Goal: Task Accomplishment & Management: Use online tool/utility

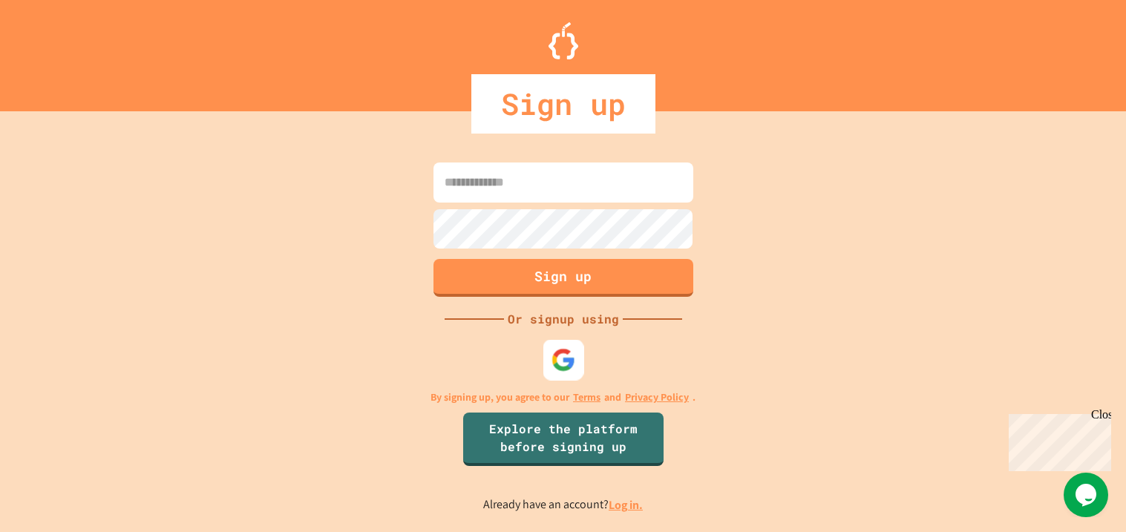
click at [570, 353] on img at bounding box center [563, 360] width 24 height 24
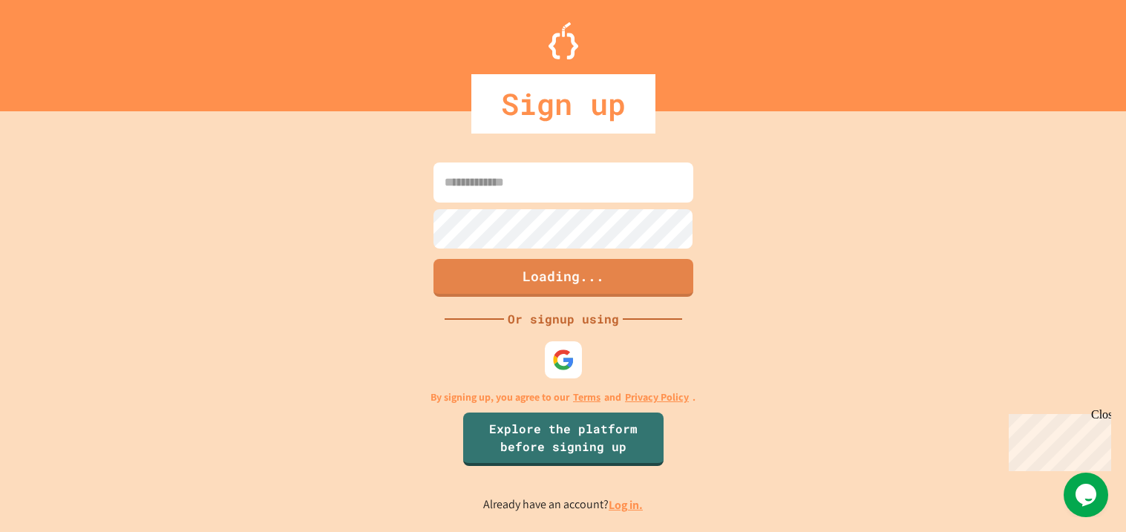
click at [632, 511] on link "Log in." at bounding box center [626, 505] width 34 height 16
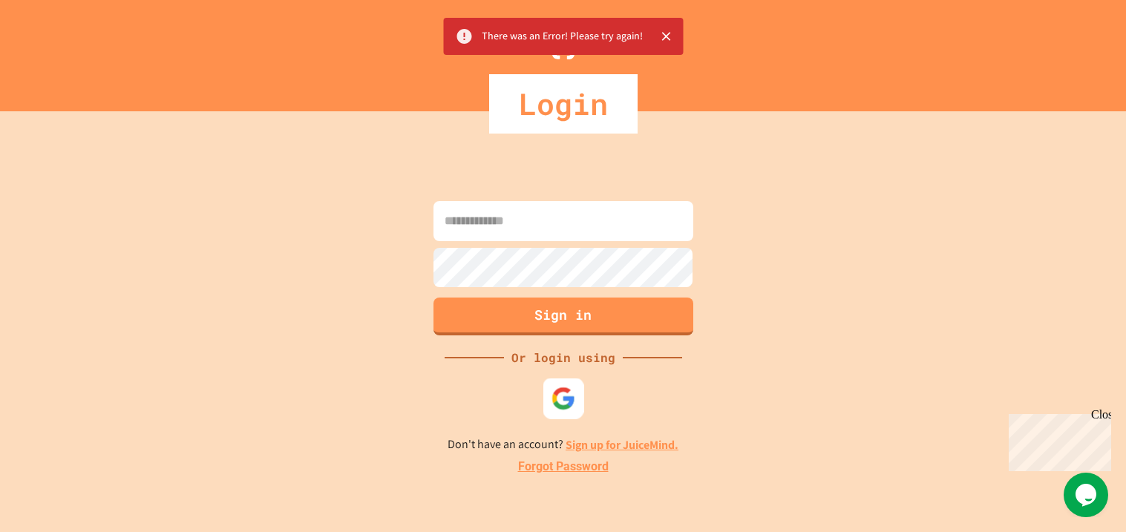
click at [561, 391] on img at bounding box center [563, 399] width 24 height 24
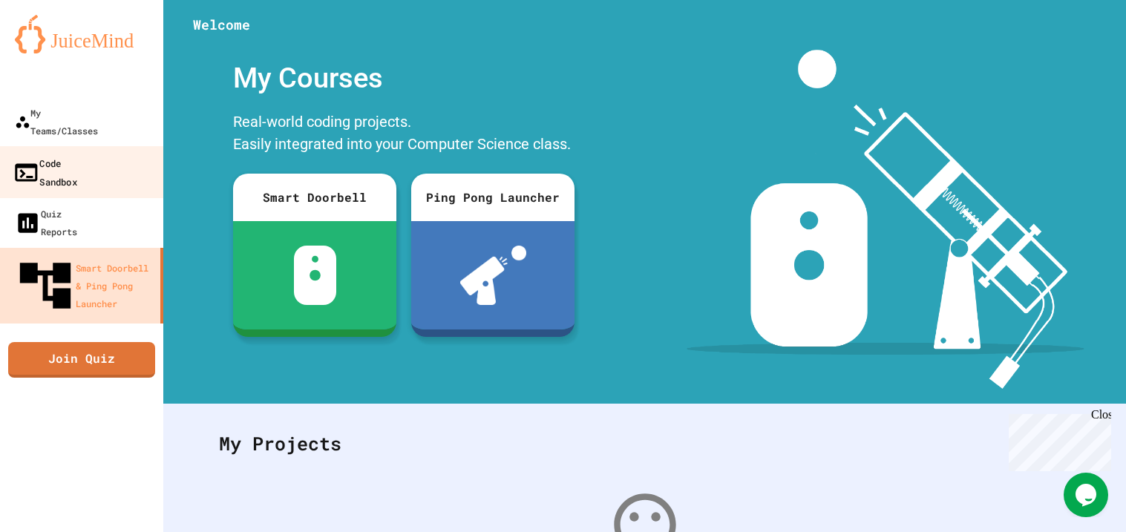
click at [92, 155] on link "Code Sandbox" at bounding box center [82, 172] width 168 height 52
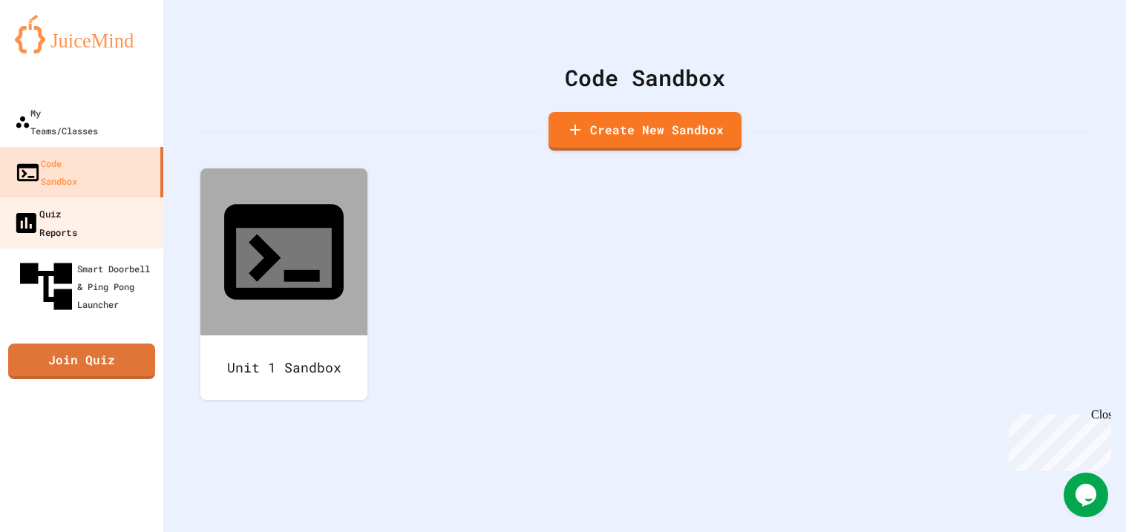
click at [152, 197] on link "Quiz Reports" at bounding box center [82, 223] width 168 height 52
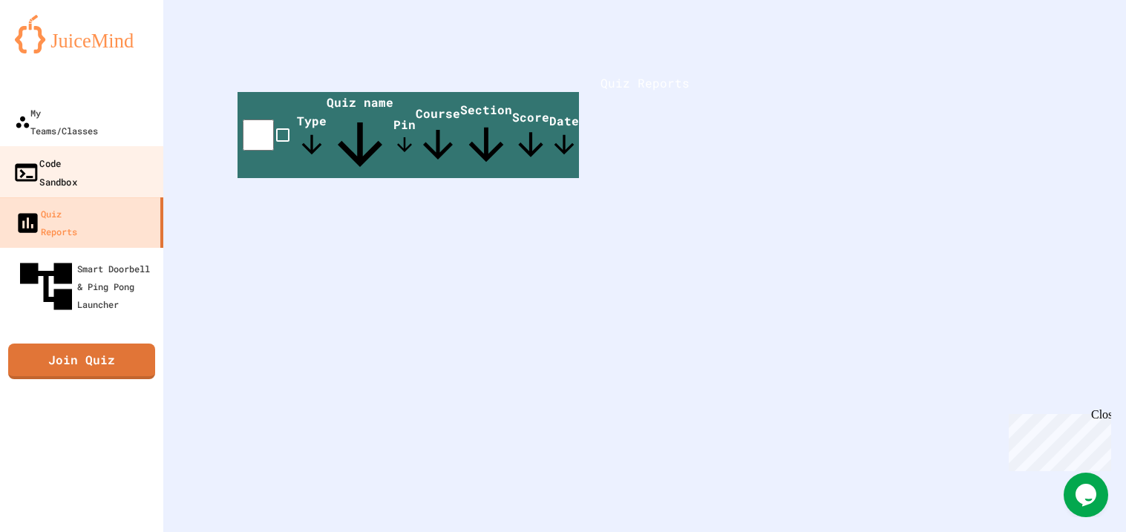
click at [130, 151] on link "Code Sandbox" at bounding box center [82, 172] width 168 height 52
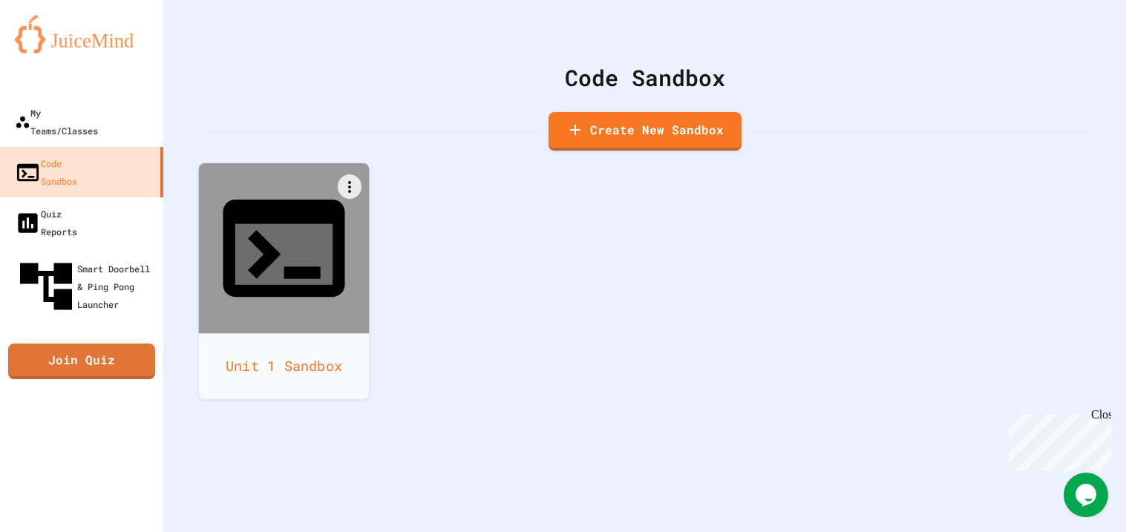
click at [274, 224] on icon at bounding box center [283, 254] width 97 height 61
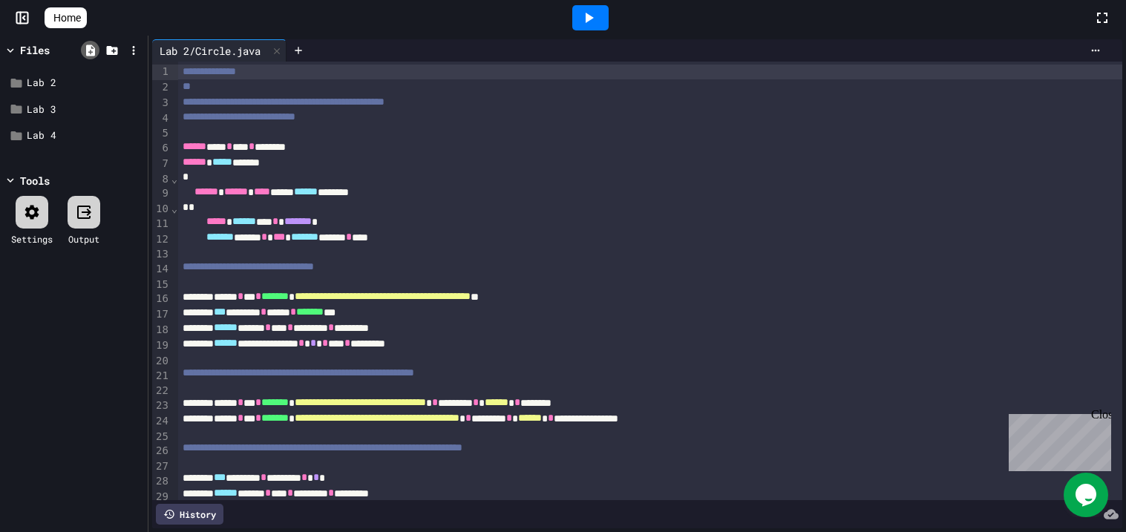
click at [85, 47] on icon at bounding box center [90, 50] width 13 height 13
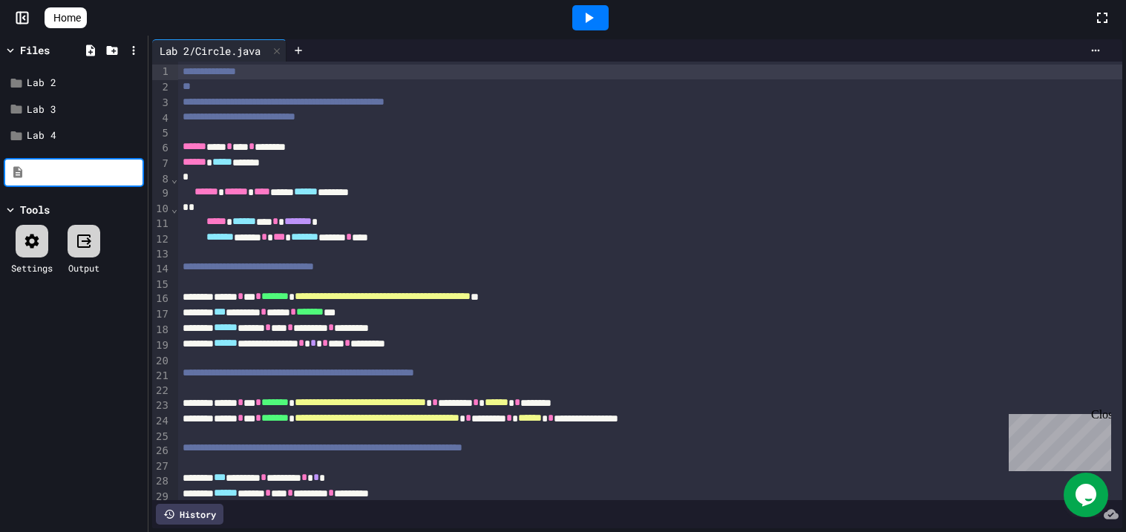
click at [101, 173] on input at bounding box center [84, 173] width 113 height 15
type input "*"
type input "**********"
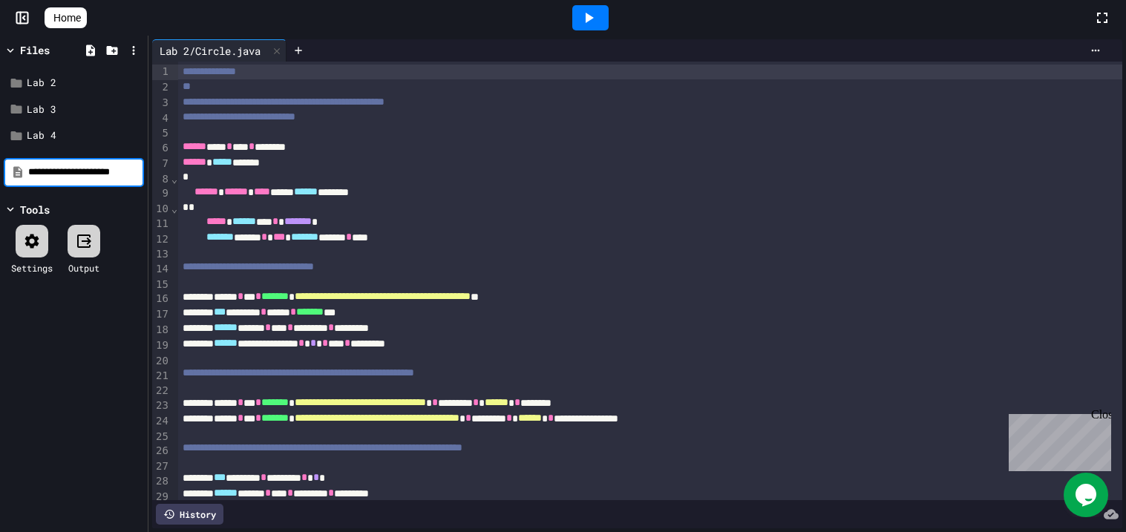
scroll to position [0, 0]
click at [106, 171] on div "Quiz 1 - Free Response" at bounding box center [74, 162] width 140 height 27
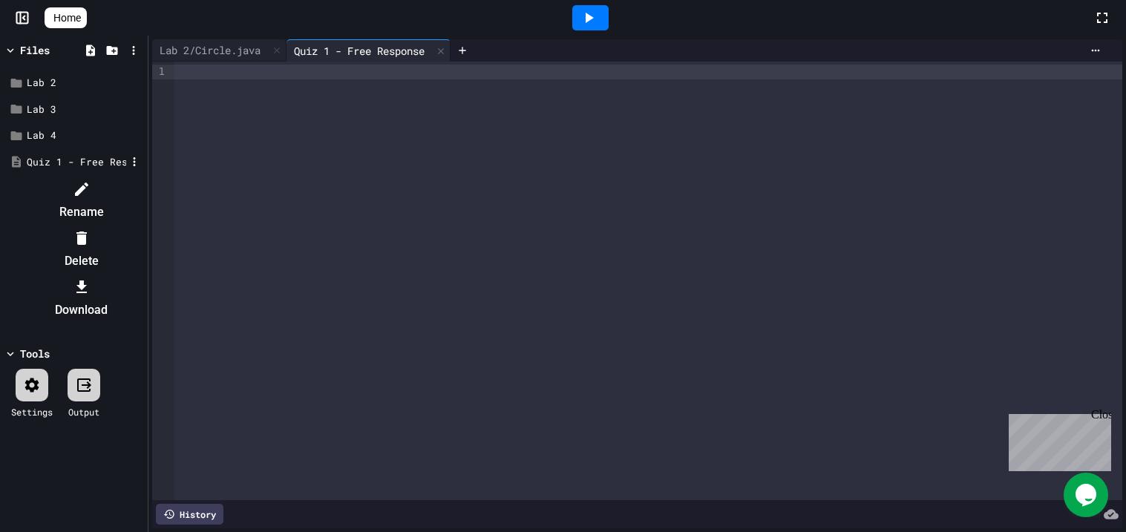
click at [104, 177] on div at bounding box center [74, 177] width 140 height 0
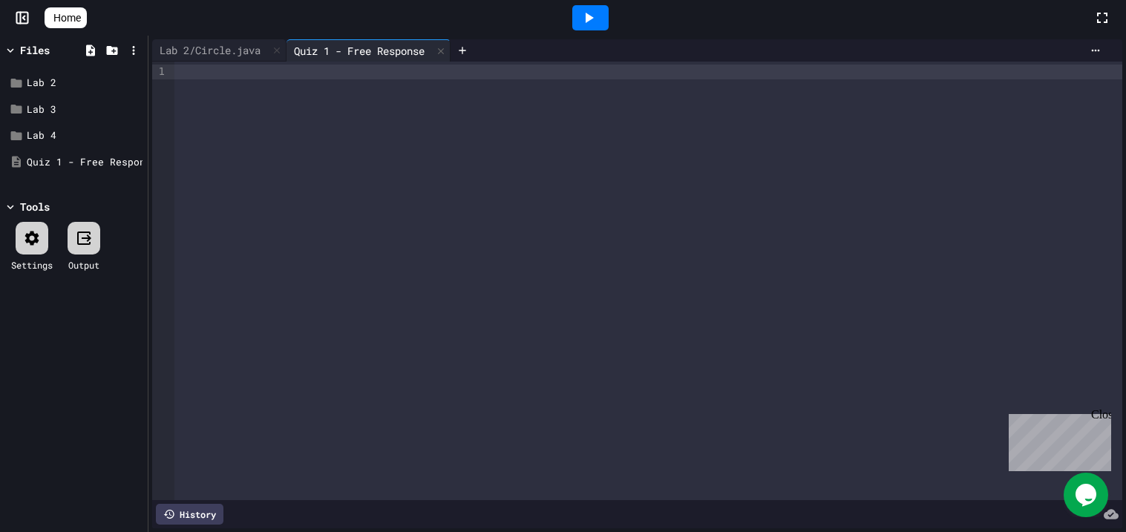
click at [368, 133] on div at bounding box center [648, 281] width 948 height 439
click at [93, 156] on div "Quiz 1 - Free Response" at bounding box center [76, 162] width 99 height 15
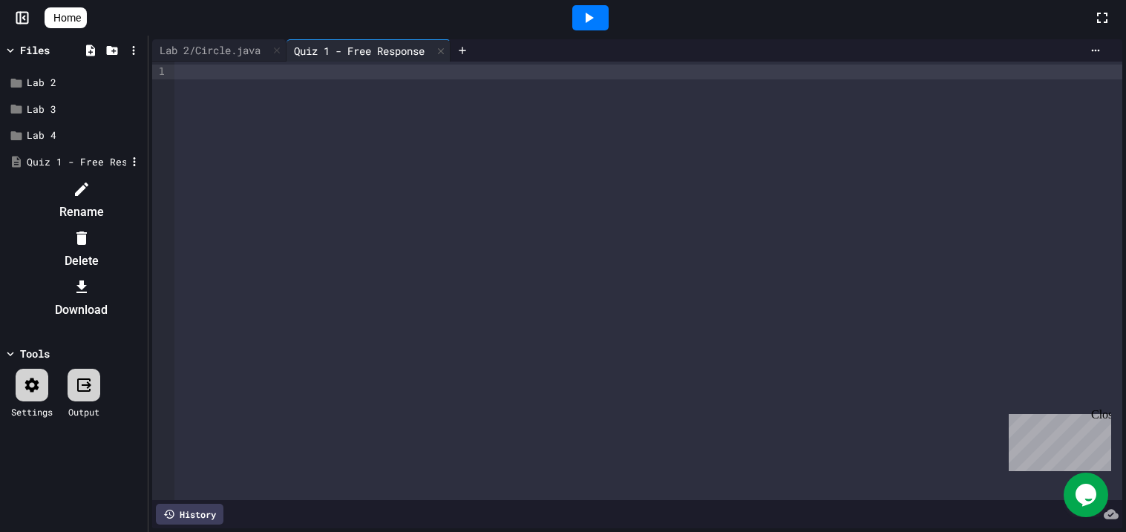
click at [89, 191] on li "Rename" at bounding box center [81, 200] width 125 height 47
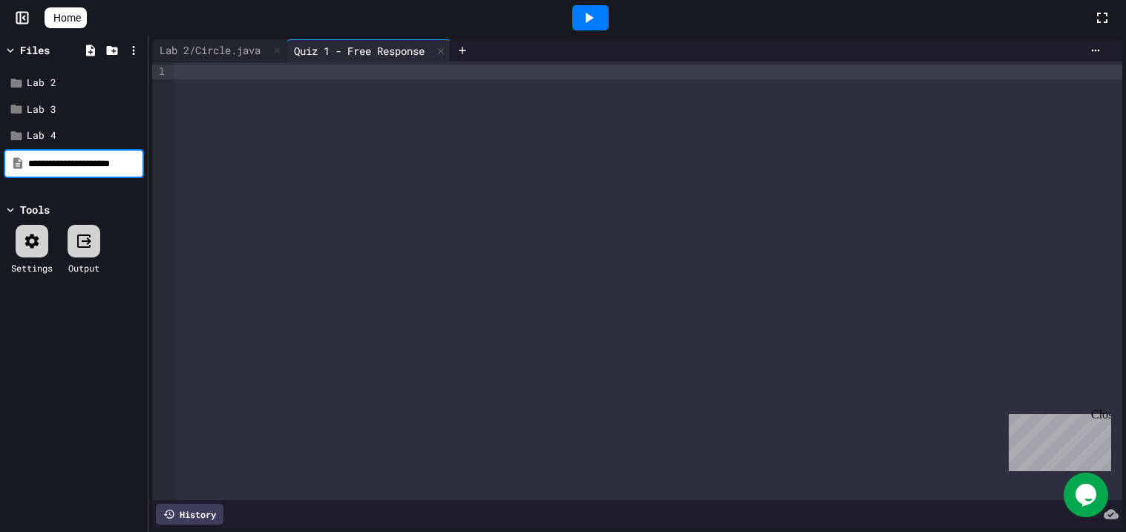
scroll to position [0, 13]
click at [96, 157] on input "**********" at bounding box center [85, 164] width 114 height 14
click at [108, 189] on div "**********" at bounding box center [74, 284] width 148 height 497
click at [728, 399] on div at bounding box center [648, 281] width 948 height 439
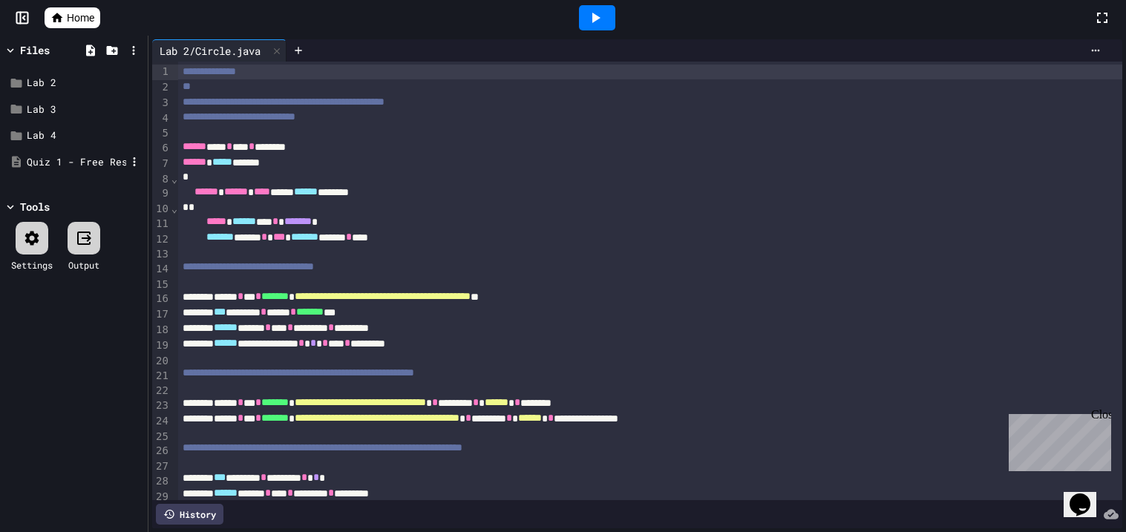
click at [89, 153] on div "Quiz 1 - Free Response" at bounding box center [74, 162] width 140 height 27
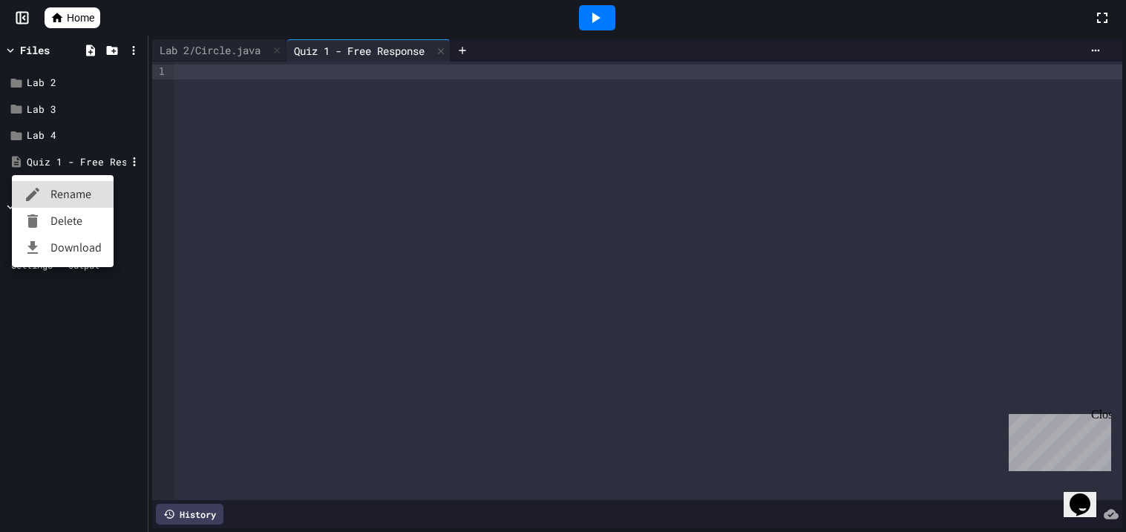
click at [90, 218] on li "Delete" at bounding box center [63, 221] width 102 height 27
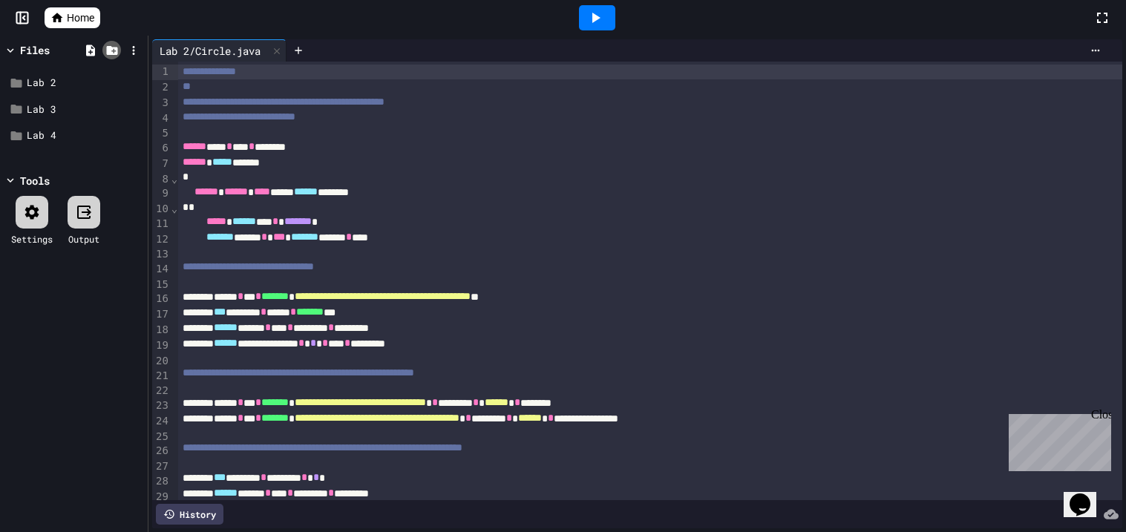
click at [108, 53] on icon at bounding box center [111, 50] width 11 height 9
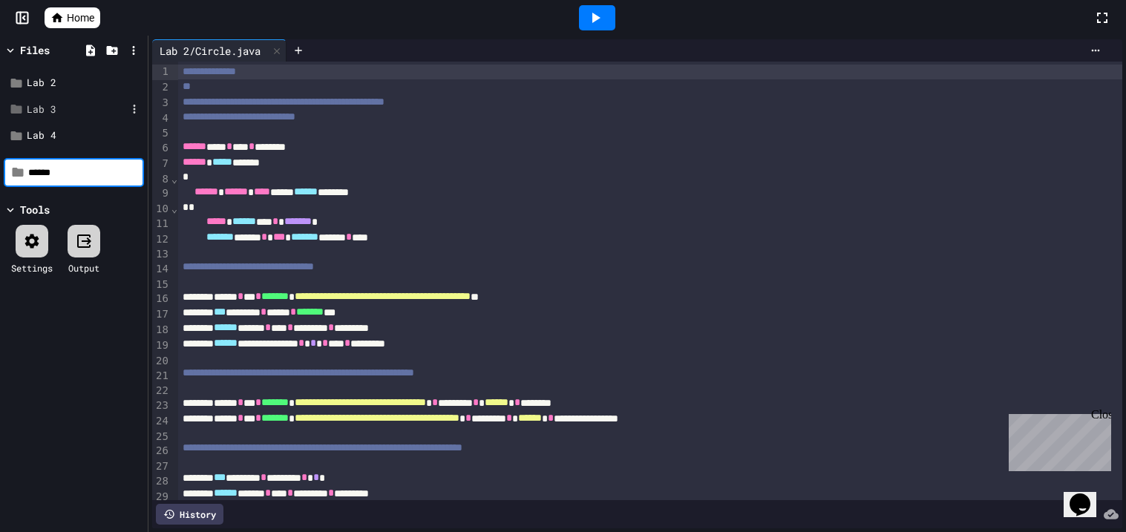
type input "******"
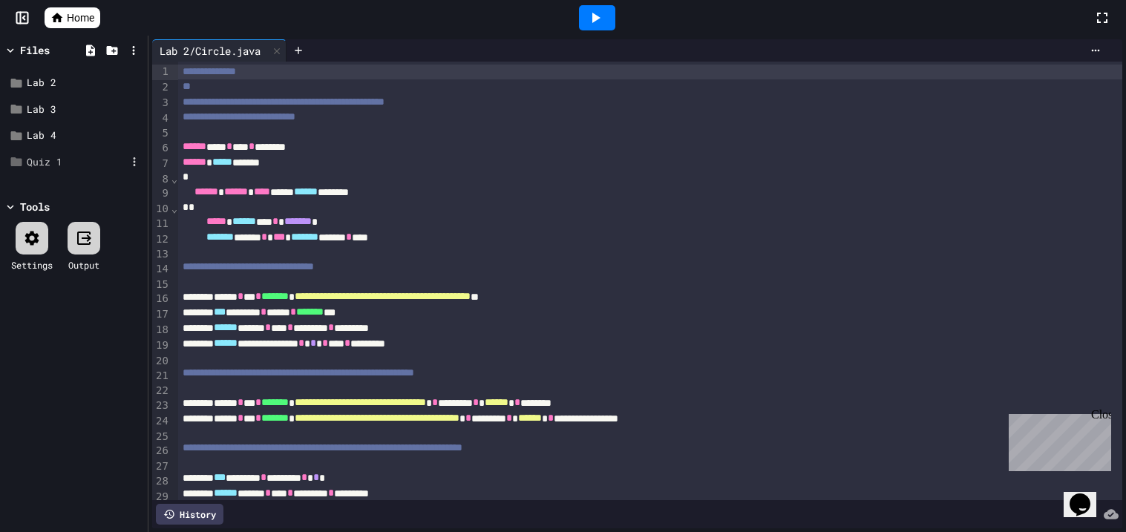
click at [107, 171] on div "Quiz 1" at bounding box center [74, 162] width 140 height 27
click at [95, 153] on div "Quiz 1" at bounding box center [74, 162] width 140 height 27
click at [134, 158] on icon at bounding box center [135, 161] width 2 height 9
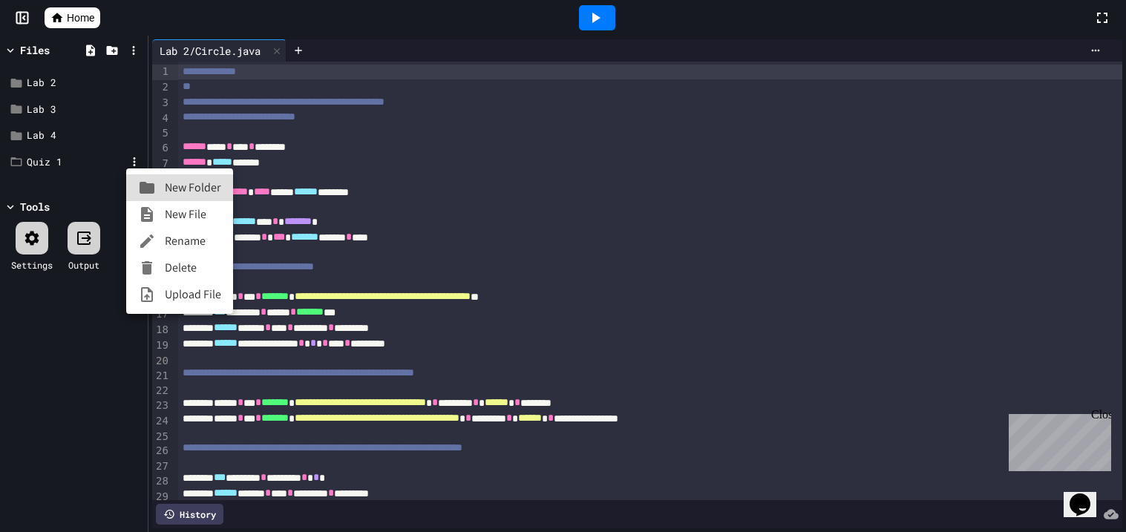
click at [163, 209] on div at bounding box center [151, 215] width 27 height 18
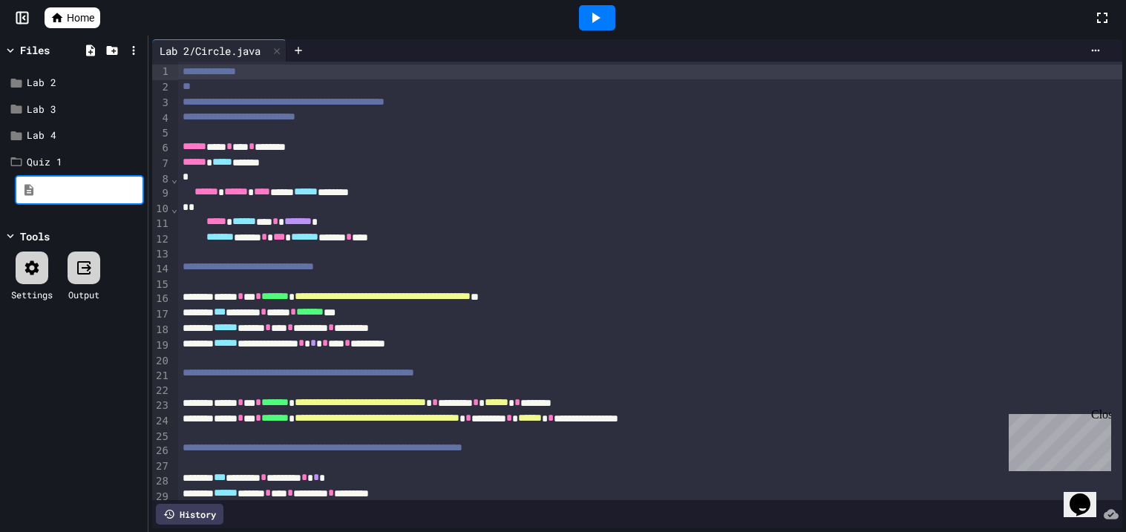
type input "*"
type input "**********"
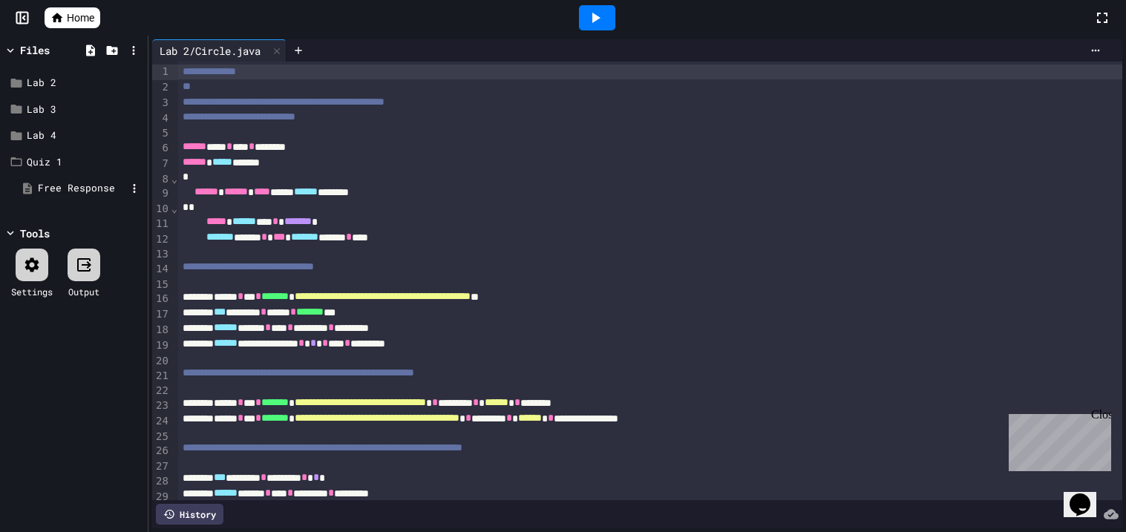
click at [105, 185] on div "Free Response" at bounding box center [82, 188] width 88 height 15
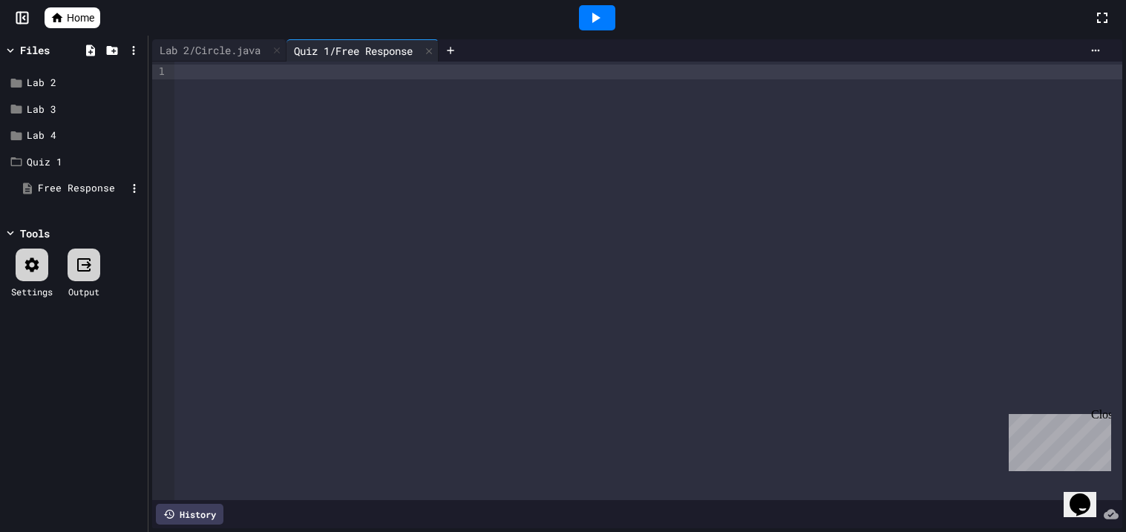
click at [96, 189] on div "Free Response" at bounding box center [82, 188] width 88 height 15
click at [359, 94] on div at bounding box center [648, 281] width 948 height 439
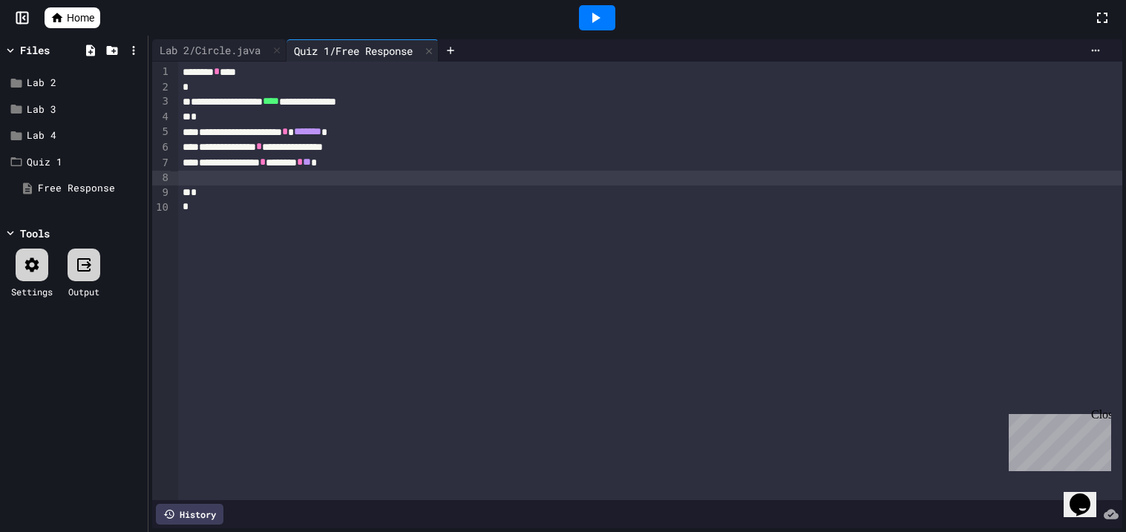
click at [326, 167] on div "**********" at bounding box center [650, 163] width 944 height 16
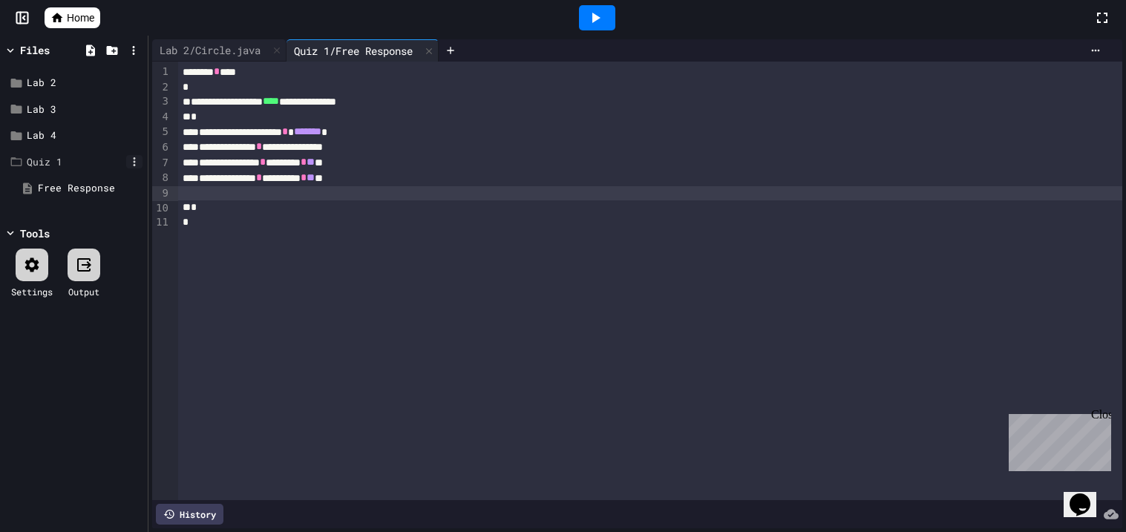
click at [134, 163] on icon at bounding box center [134, 161] width 13 height 13
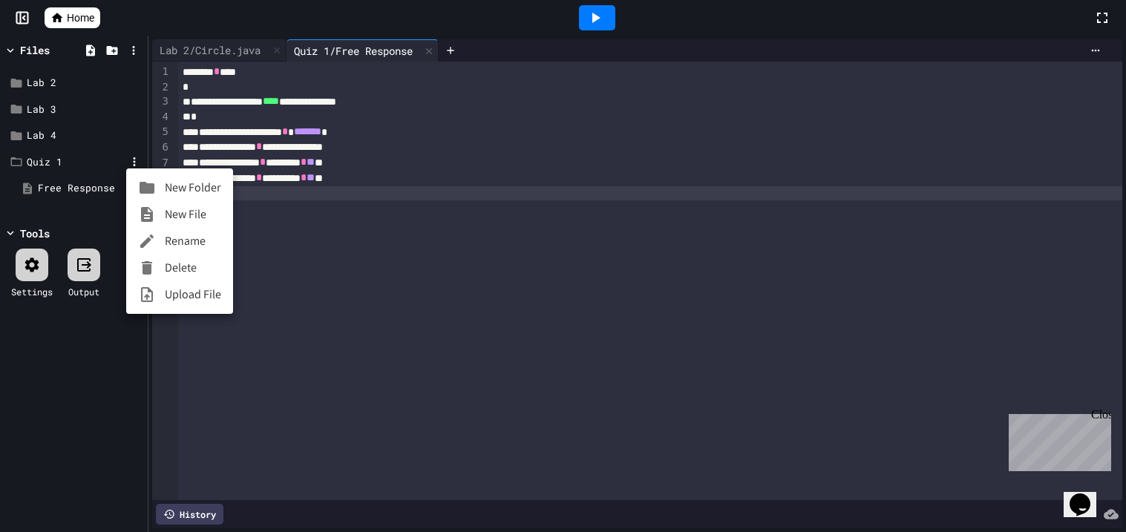
click at [180, 237] on li "Rename" at bounding box center [179, 241] width 107 height 27
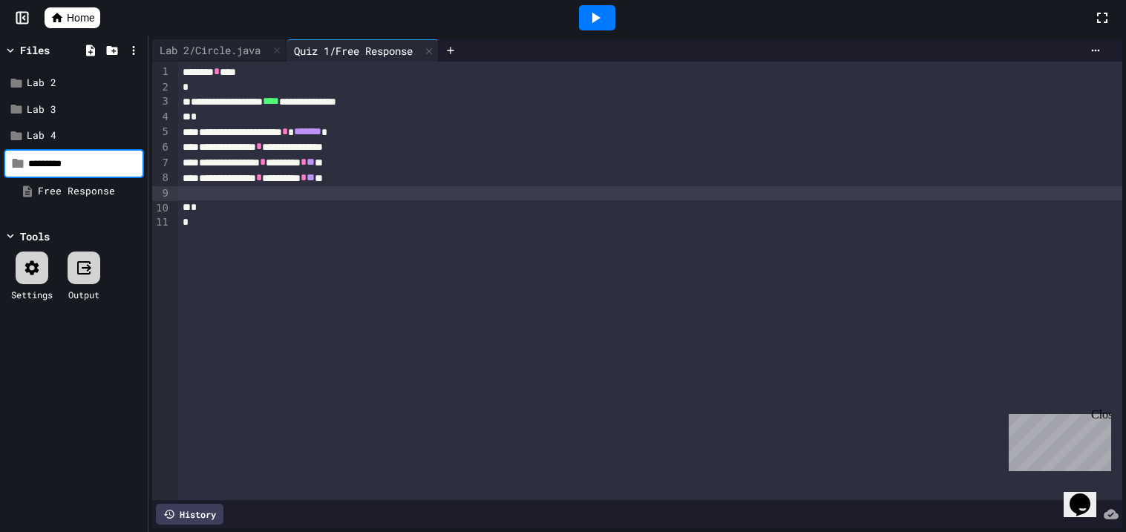
type input "*********"
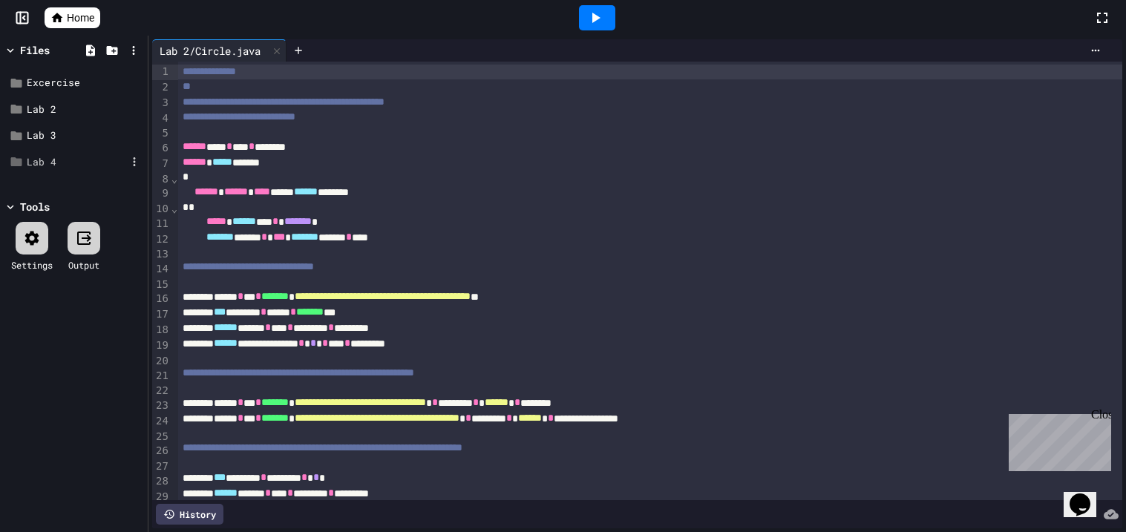
click at [92, 166] on div "Lab 4" at bounding box center [76, 162] width 99 height 15
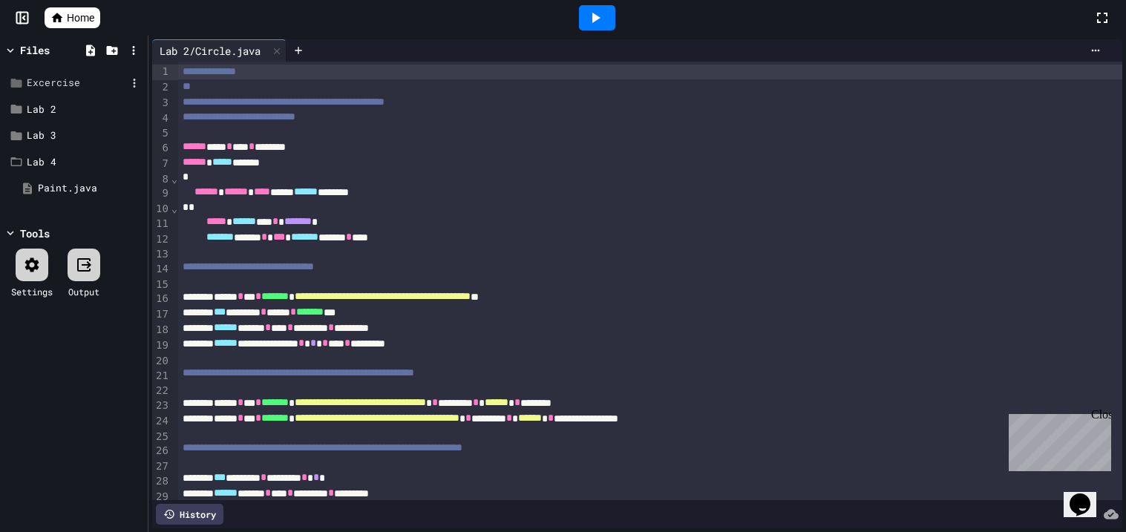
click at [54, 73] on div "Excercise" at bounding box center [74, 83] width 140 height 27
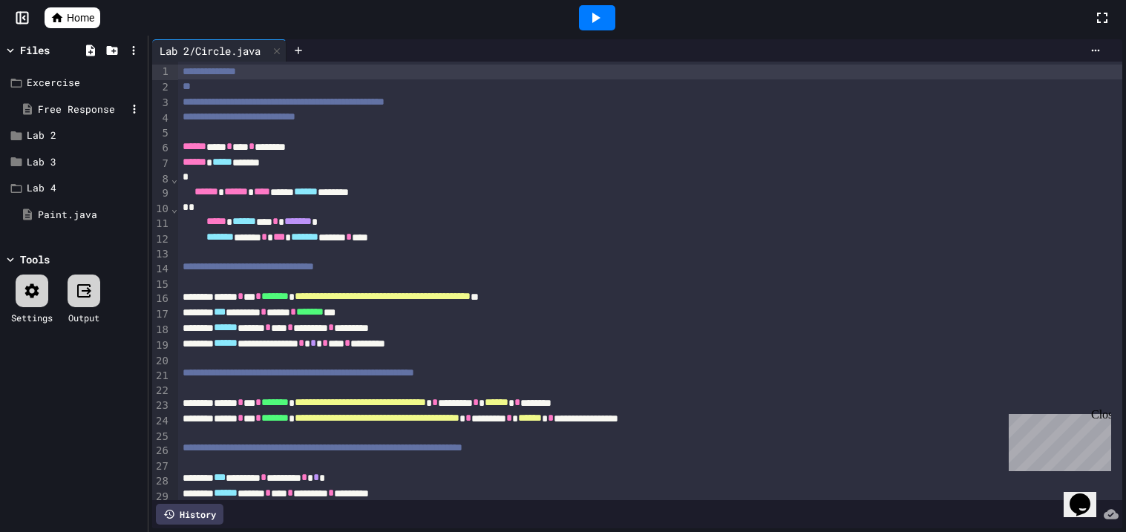
click at [62, 104] on div "Free Response" at bounding box center [82, 109] width 88 height 15
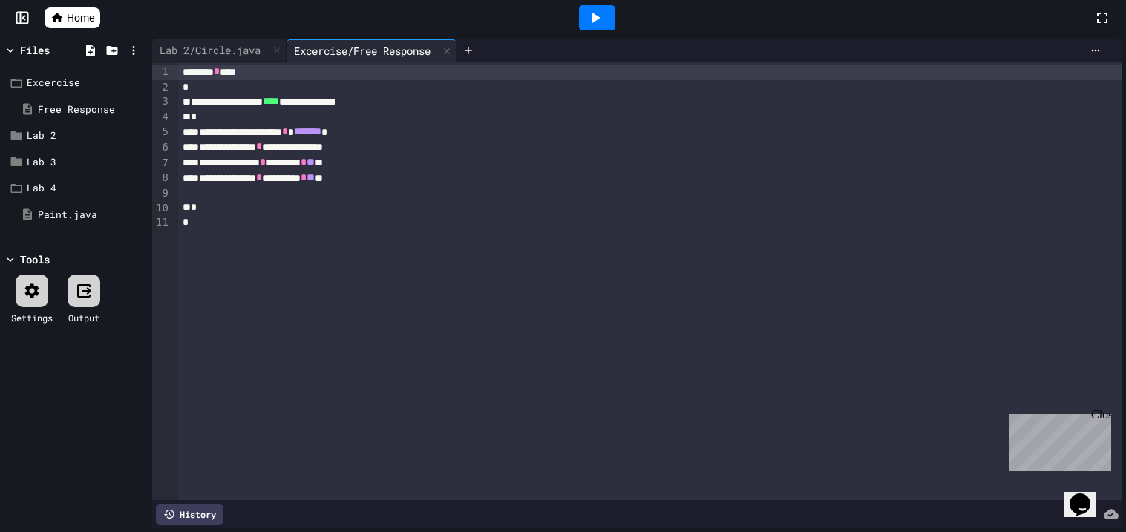
click at [276, 219] on div "*" at bounding box center [650, 222] width 944 height 15
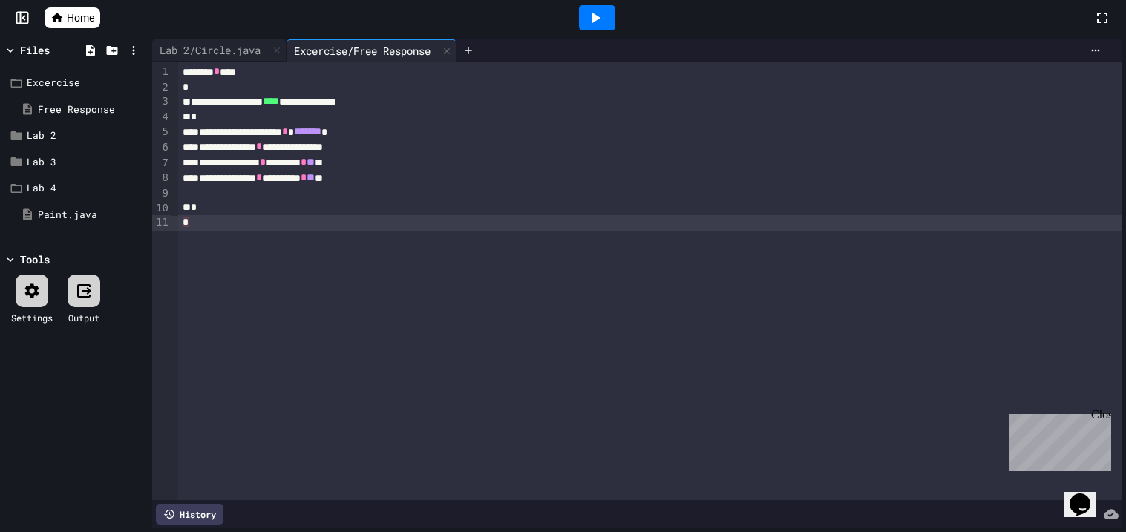
click at [247, 190] on div at bounding box center [650, 193] width 944 height 15
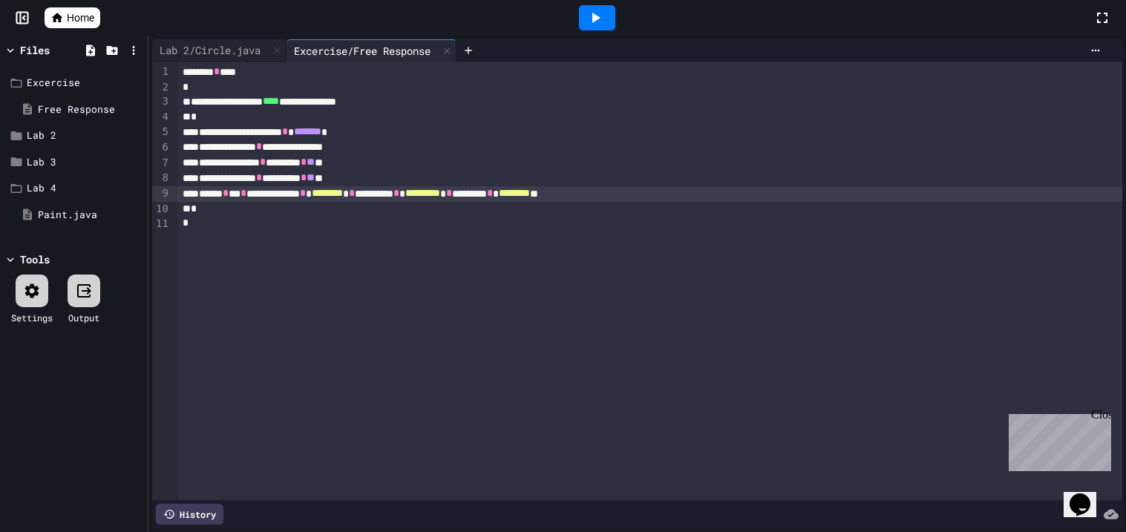
click at [589, 16] on icon at bounding box center [595, 18] width 18 height 18
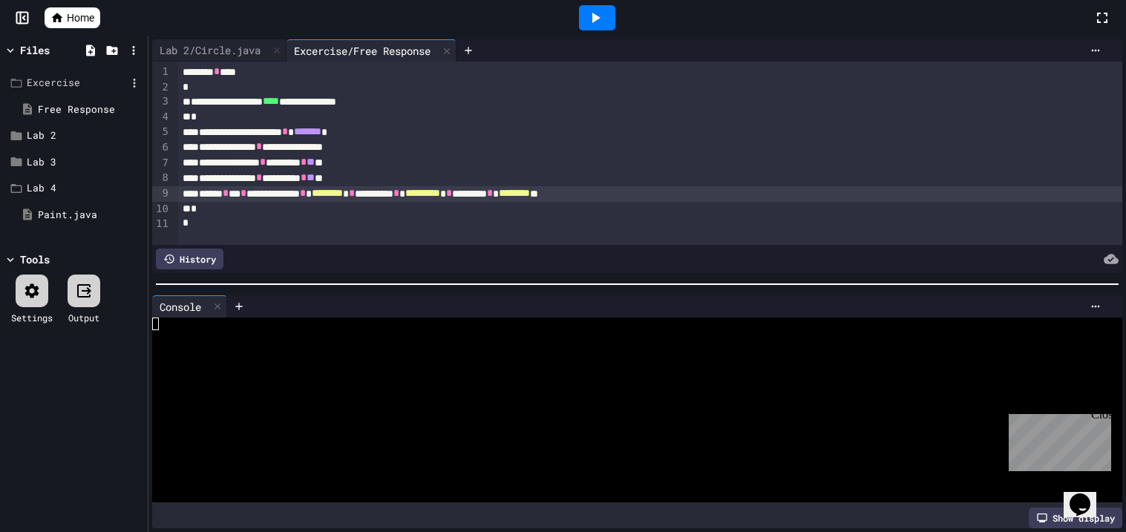
click at [30, 94] on div "Excercise" at bounding box center [74, 83] width 140 height 27
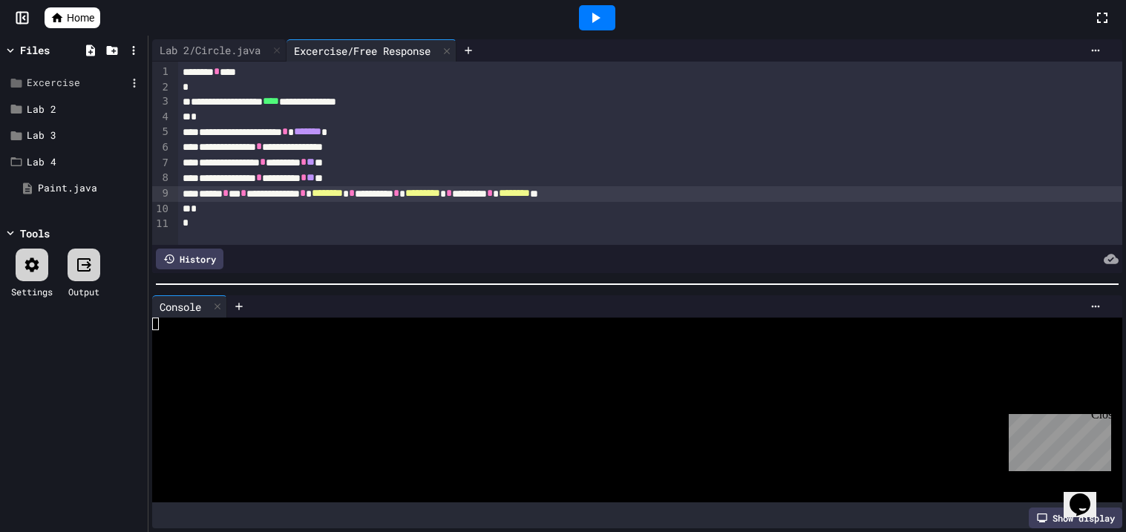
click at [42, 86] on div "Excercise" at bounding box center [76, 83] width 99 height 15
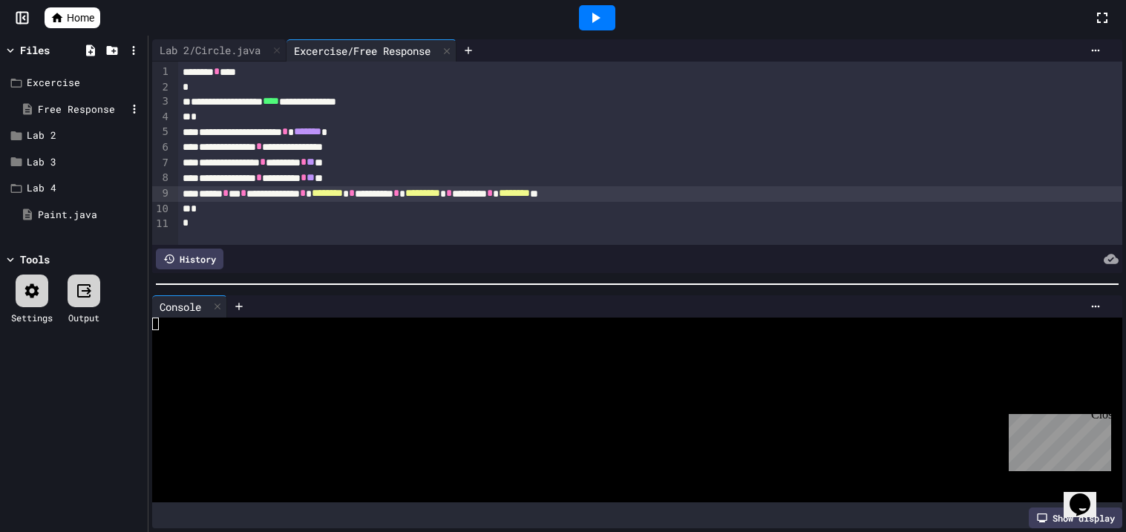
click at [71, 109] on div "Free Response" at bounding box center [82, 109] width 88 height 15
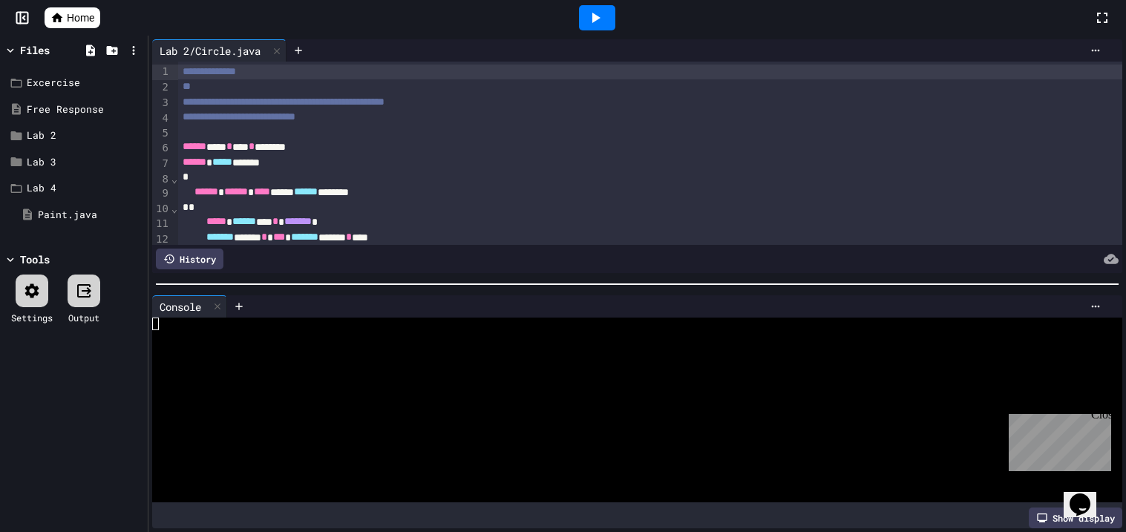
click at [579, 23] on div at bounding box center [597, 17] width 36 height 25
click at [590, 25] on icon at bounding box center [595, 18] width 18 height 18
click at [30, 65] on icon "Close" at bounding box center [23, 72] width 15 height 15
click at [599, 21] on icon at bounding box center [595, 18] width 18 height 18
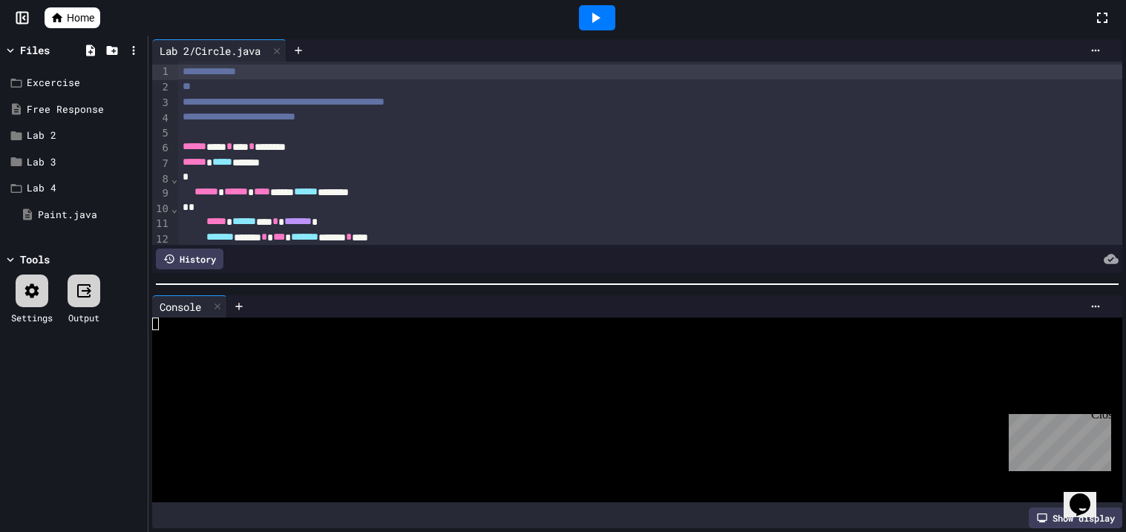
click at [599, 21] on icon at bounding box center [595, 18] width 18 height 18
click at [599, 21] on div "Unable to connect to code execution server. Please check your connection and tr…" at bounding box center [563, 41] width 1126 height 83
click at [99, 79] on div "Excercise" at bounding box center [76, 83] width 99 height 15
click at [10, 83] on icon at bounding box center [16, 82] width 13 height 13
click at [67, 110] on div "Free Response" at bounding box center [76, 109] width 99 height 15
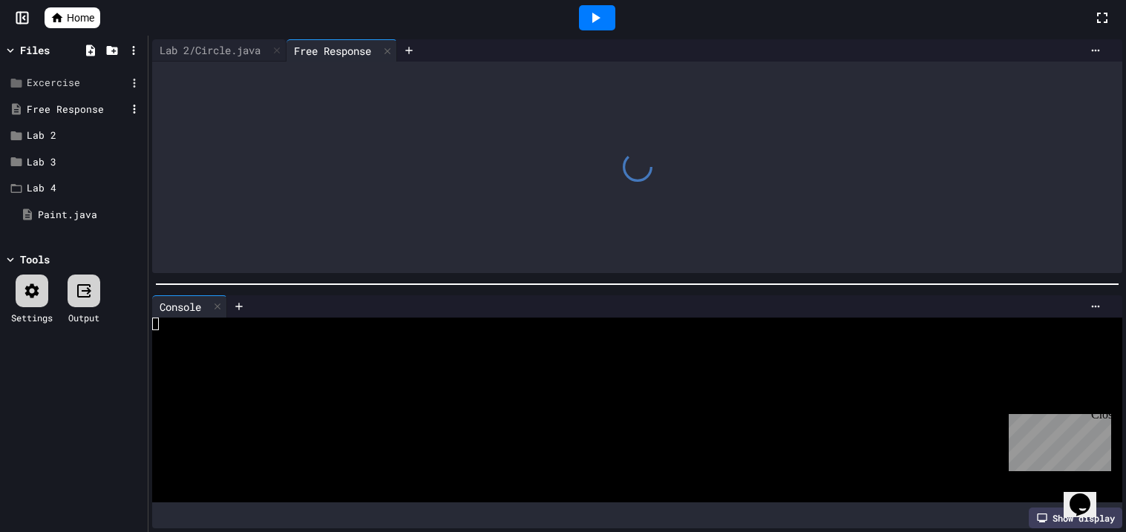
click at [67, 110] on div "Free Response" at bounding box center [76, 109] width 99 height 15
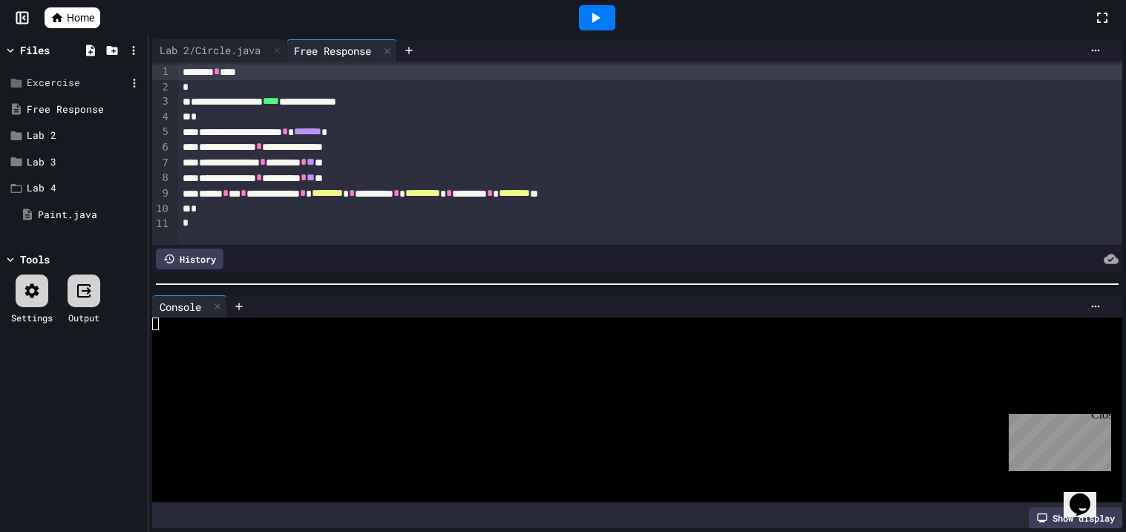
click at [602, 32] on div at bounding box center [596, 18] width 51 height 40
click at [599, 29] on div at bounding box center [597, 17] width 36 height 25
click at [599, 26] on icon at bounding box center [595, 18] width 18 height 18
click at [599, 28] on div "Unable to connect to code execution server. Please check your connection and tr…" at bounding box center [563, 43] width 1126 height 30
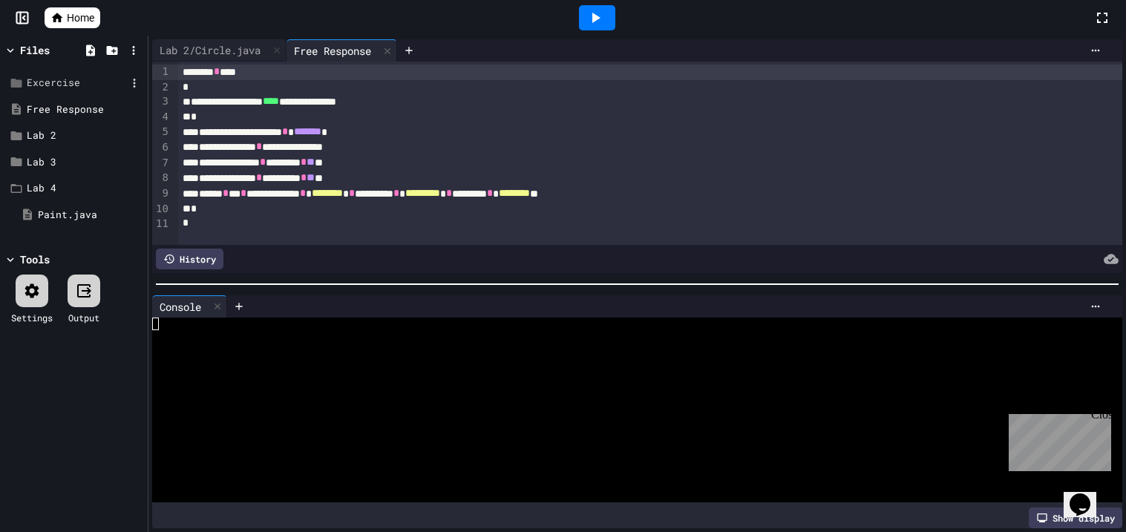
click at [599, 28] on div "Unable to connect to code execution server. Please check your connection and tr…" at bounding box center [563, 43] width 1126 height 30
click at [34, 61] on button "Close" at bounding box center [23, 72] width 22 height 22
click at [585, 5] on div at bounding box center [597, 17] width 36 height 25
click at [585, 5] on div "Loading" at bounding box center [596, 17] width 85 height 25
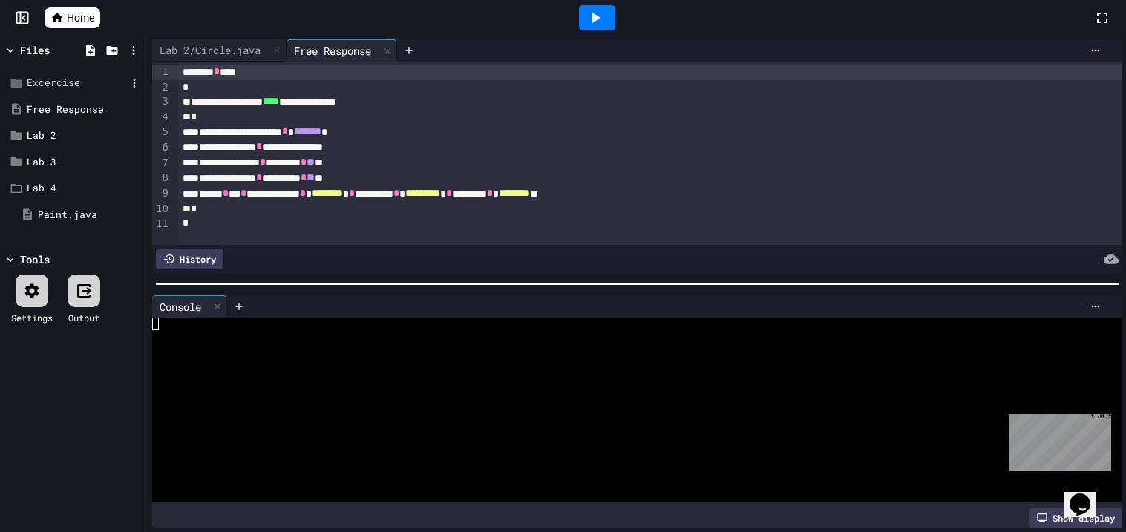
click at [585, 5] on div at bounding box center [597, 17] width 36 height 25
click at [589, 10] on icon at bounding box center [595, 18] width 18 height 18
click at [591, 11] on icon at bounding box center [595, 18] width 18 height 18
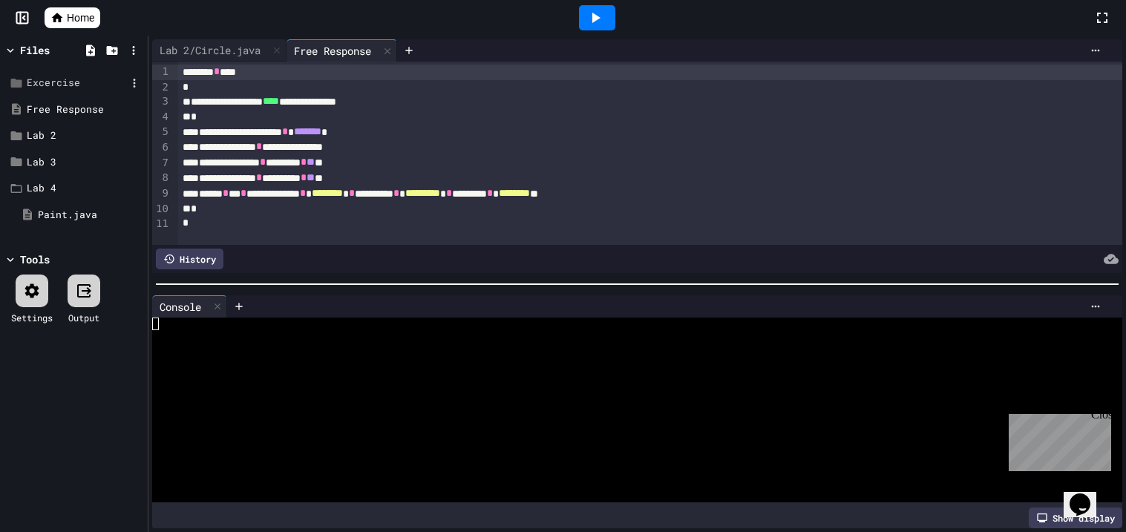
click at [591, 11] on icon at bounding box center [595, 18] width 18 height 18
click at [596, 16] on icon at bounding box center [596, 18] width 8 height 10
click at [107, 102] on div "Free Response" at bounding box center [76, 109] width 99 height 15
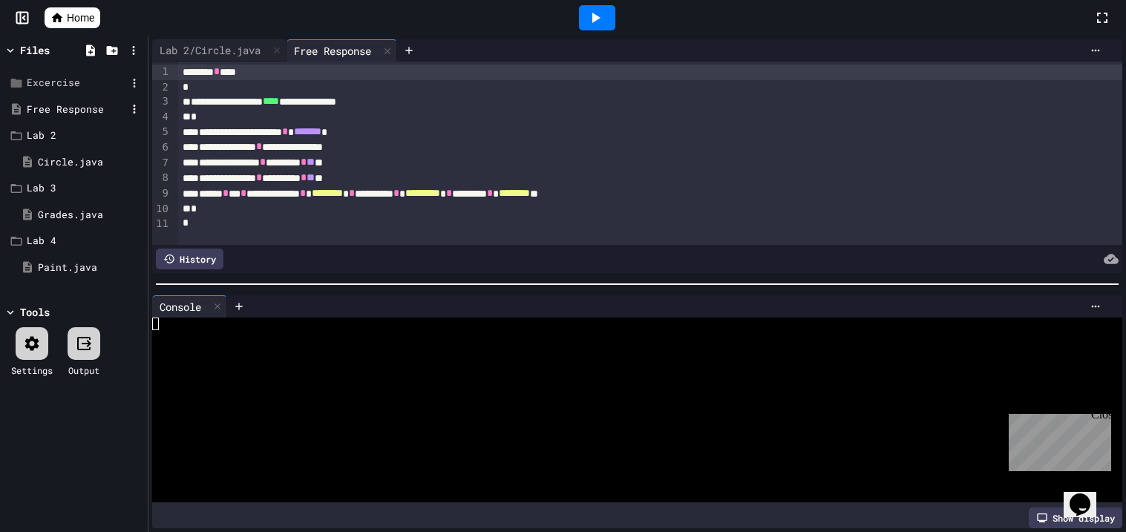
click at [79, 110] on div "Free Response" at bounding box center [76, 109] width 99 height 15
click at [129, 103] on icon at bounding box center [134, 108] width 13 height 13
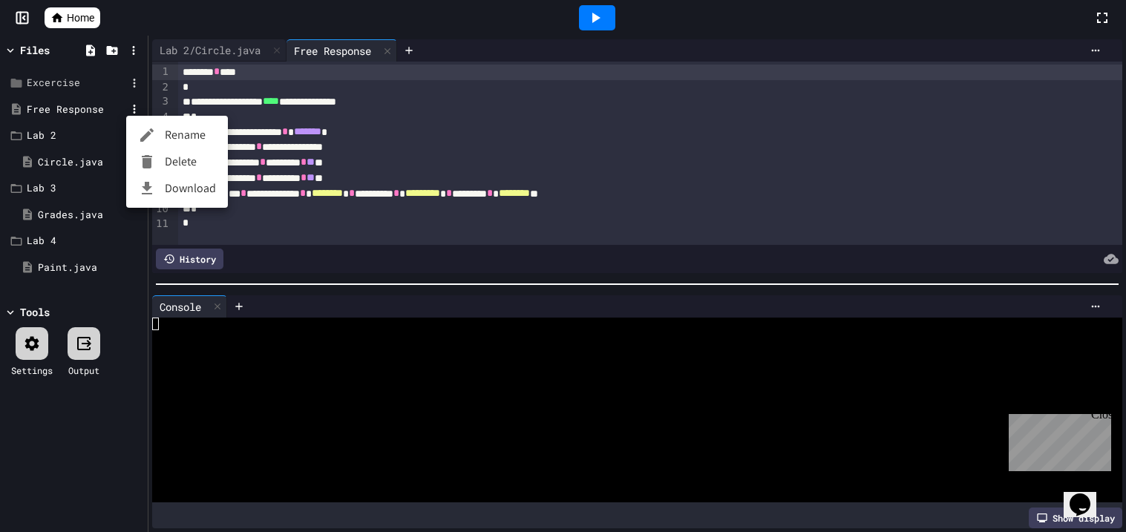
click at [95, 111] on div at bounding box center [563, 266] width 1126 height 532
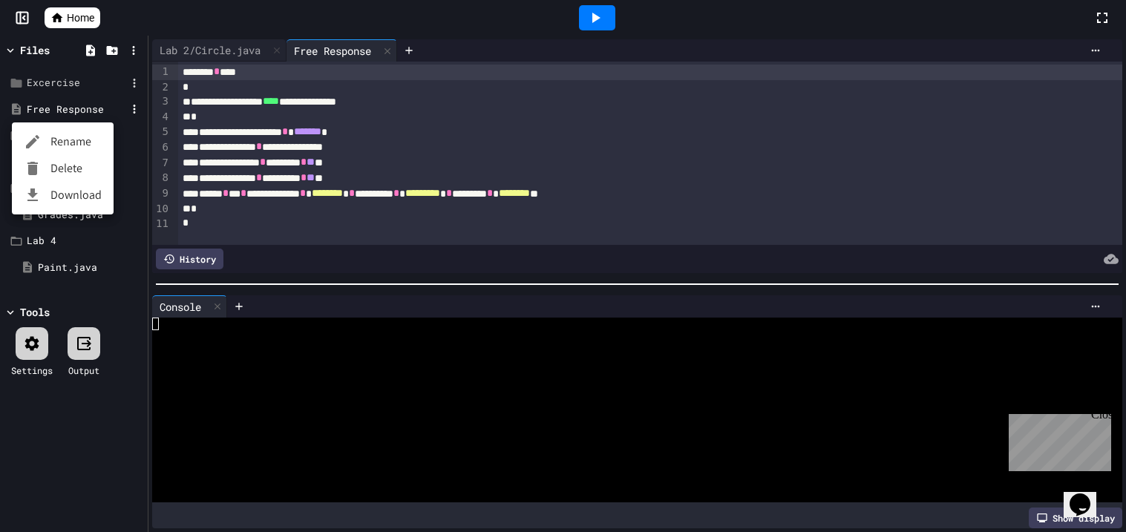
click at [25, 368] on div at bounding box center [563, 266] width 1126 height 532
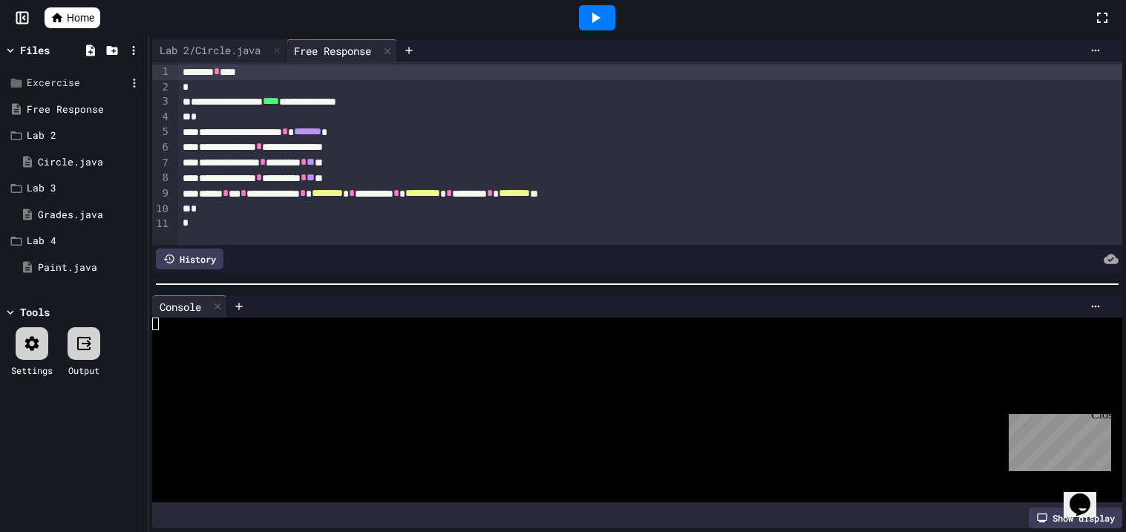
click at [36, 315] on div "Tools" at bounding box center [35, 312] width 30 height 16
click at [37, 315] on div "Tools" at bounding box center [35, 312] width 30 height 16
click at [29, 335] on icon at bounding box center [32, 344] width 18 height 18
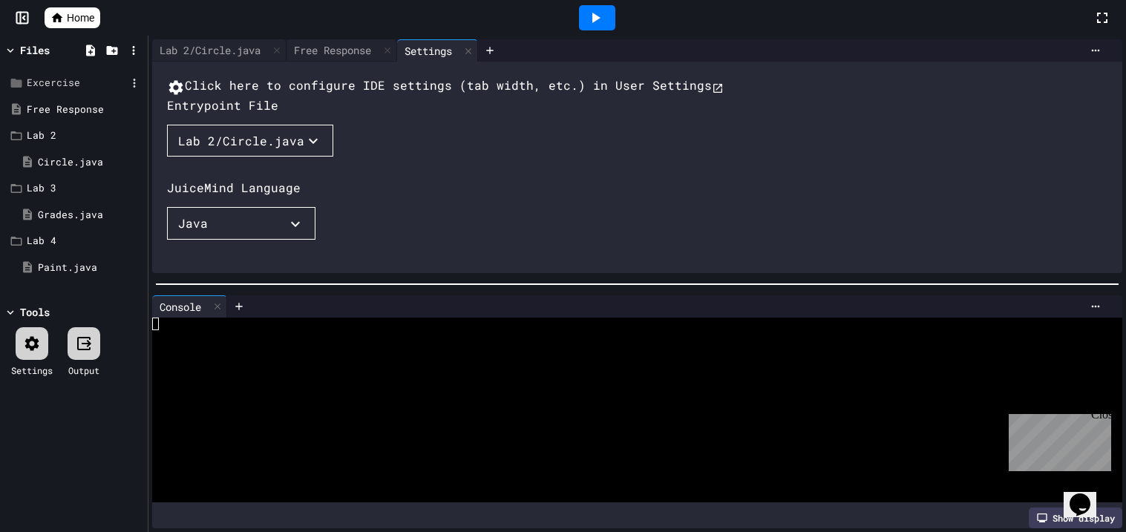
click at [249, 150] on div "Lab 2/Circle.java" at bounding box center [241, 141] width 126 height 18
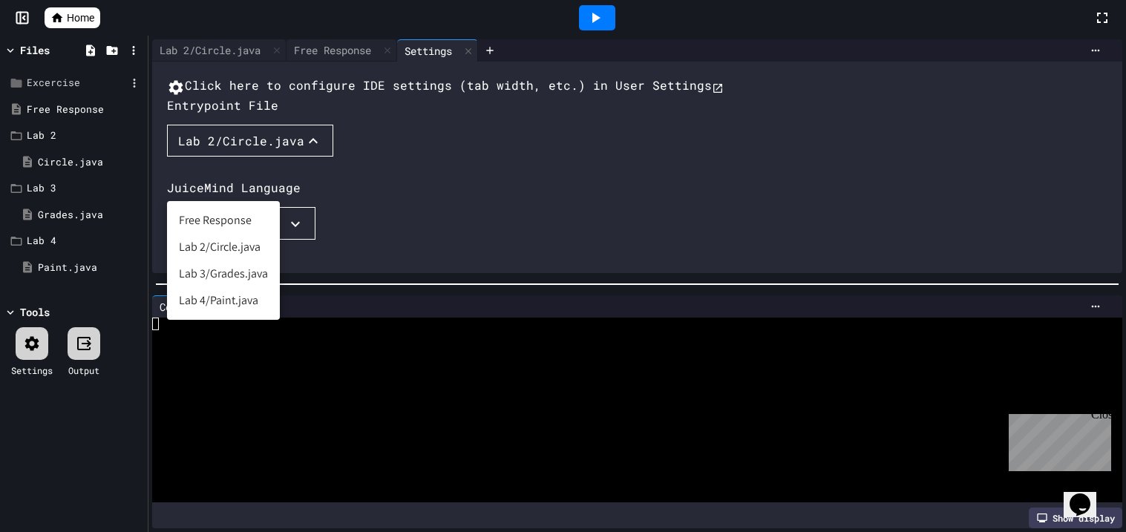
click at [244, 221] on li "Free Response" at bounding box center [223, 220] width 113 height 27
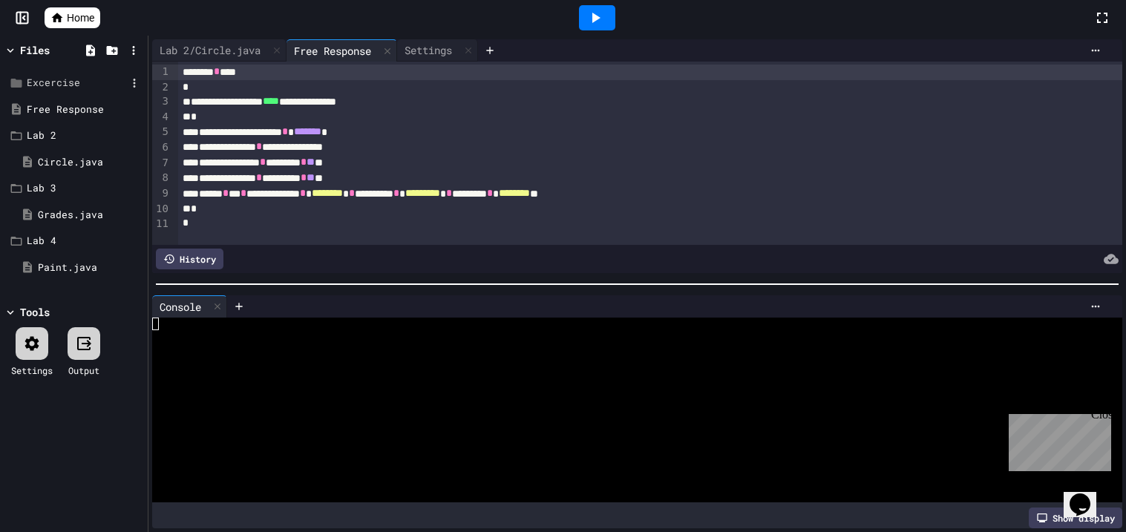
click at [591, 9] on icon at bounding box center [595, 18] width 18 height 18
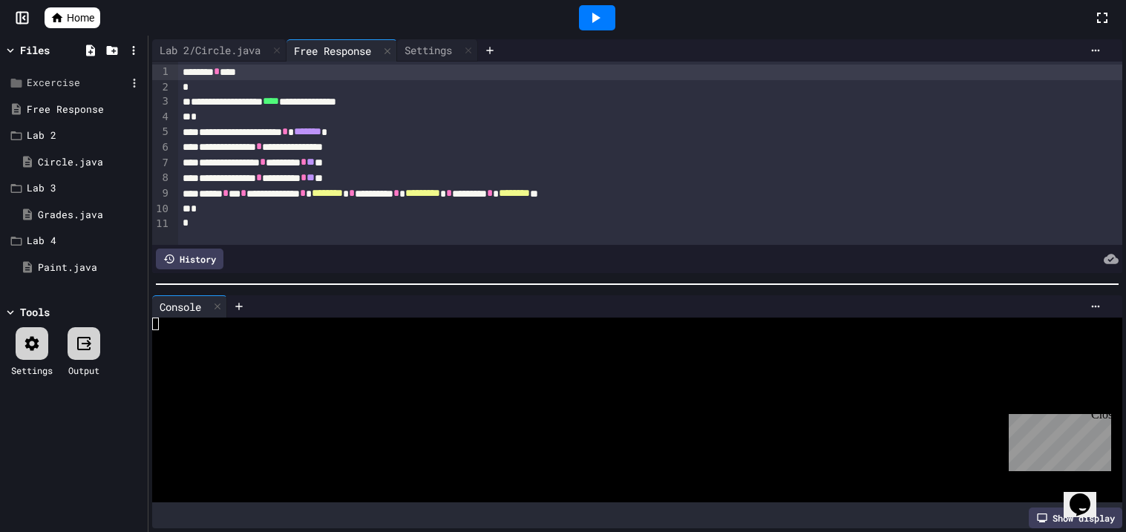
click at [591, 9] on icon at bounding box center [595, 18] width 18 height 18
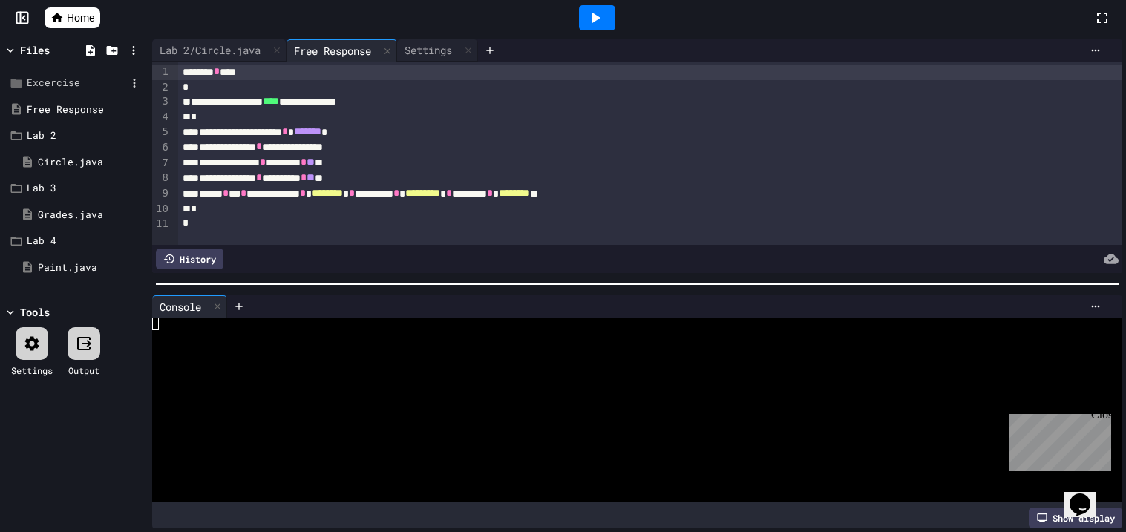
click at [591, 9] on icon at bounding box center [595, 18] width 18 height 18
click at [571, 34] on div "Unable to connect to code execution server. Please check your connection and tr…" at bounding box center [563, 43] width 1126 height 30
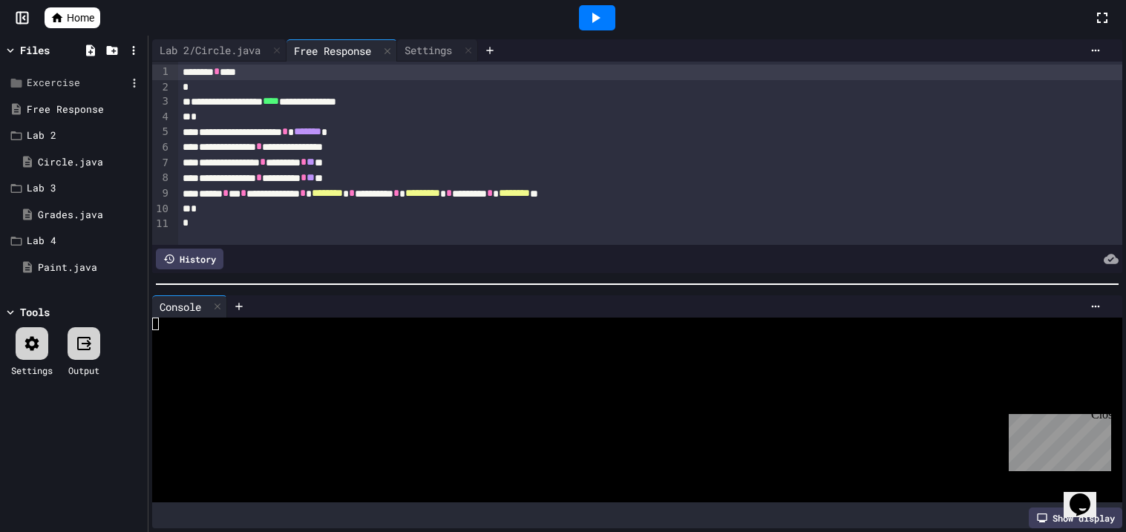
click at [571, 36] on div "Unable to connect to code execution server. Please check your connection and tr…" at bounding box center [563, 43] width 1126 height 30
click at [692, 212] on div "*" at bounding box center [650, 209] width 944 height 15
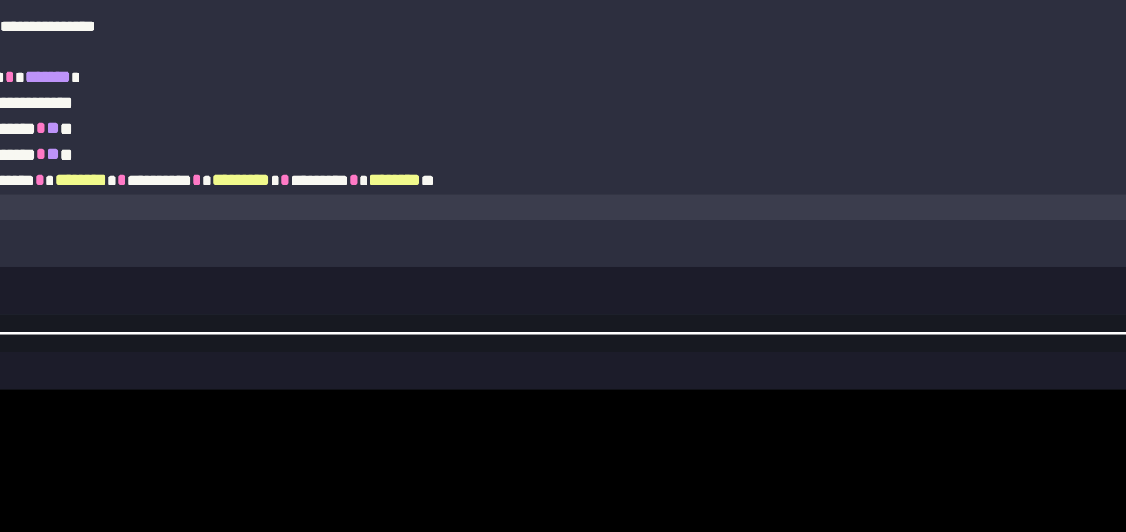
click at [737, 198] on div "**********" at bounding box center [650, 194] width 944 height 16
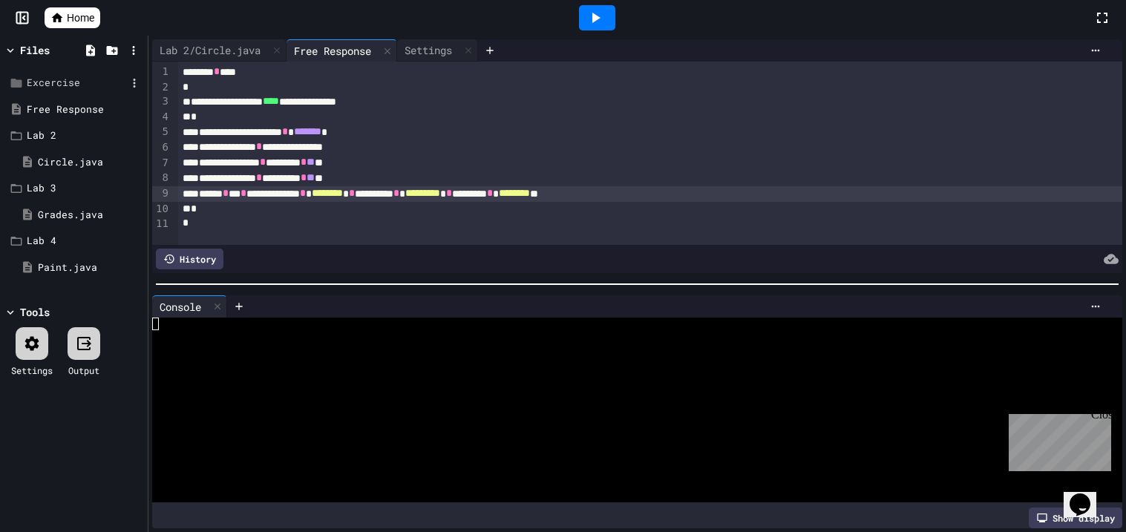
click at [530, 189] on span "********" at bounding box center [514, 193] width 31 height 10
click at [75, 344] on icon at bounding box center [84, 344] width 18 height 18
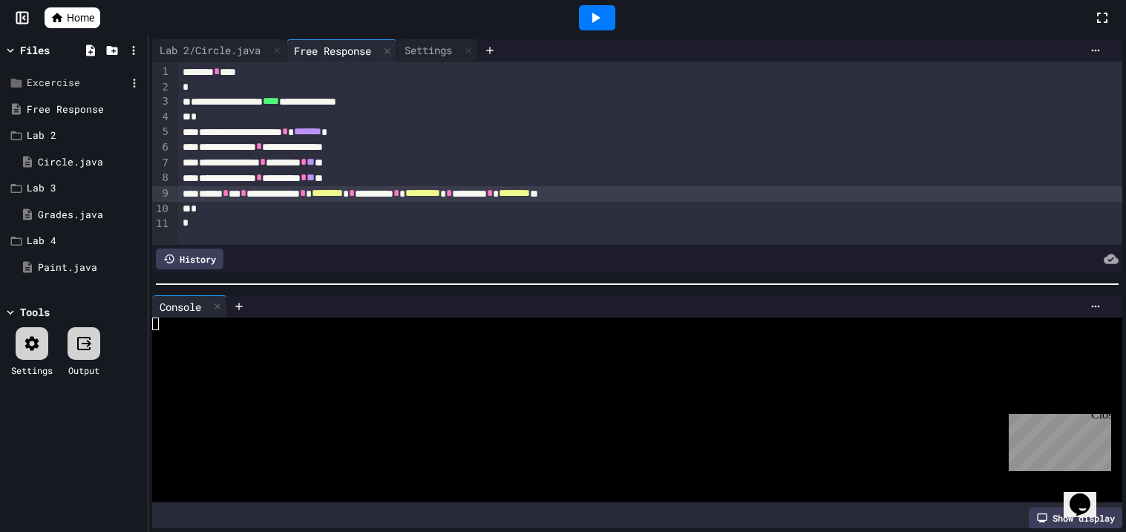
click at [75, 344] on icon at bounding box center [84, 344] width 18 height 18
click at [605, 18] on div at bounding box center [597, 17] width 36 height 25
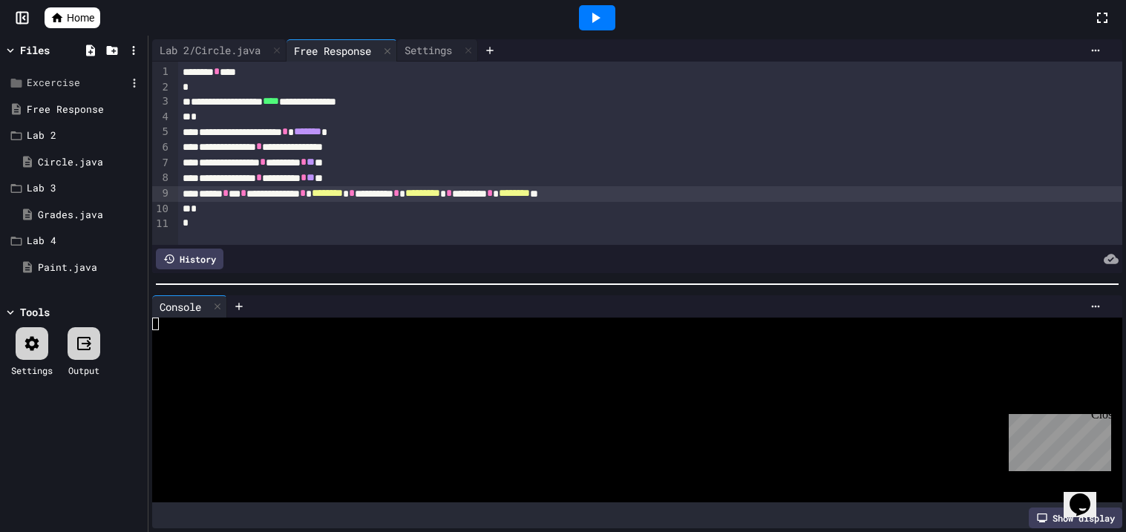
click at [605, 18] on div "Unable to connect to code execution server. Please check your connection and tr…" at bounding box center [563, 41] width 1126 height 83
click at [615, 28] on div "Unable to connect to code execution server. Please check your connection and tr…" at bounding box center [563, 43] width 1126 height 30
click at [476, 162] on div "**********" at bounding box center [650, 163] width 944 height 16
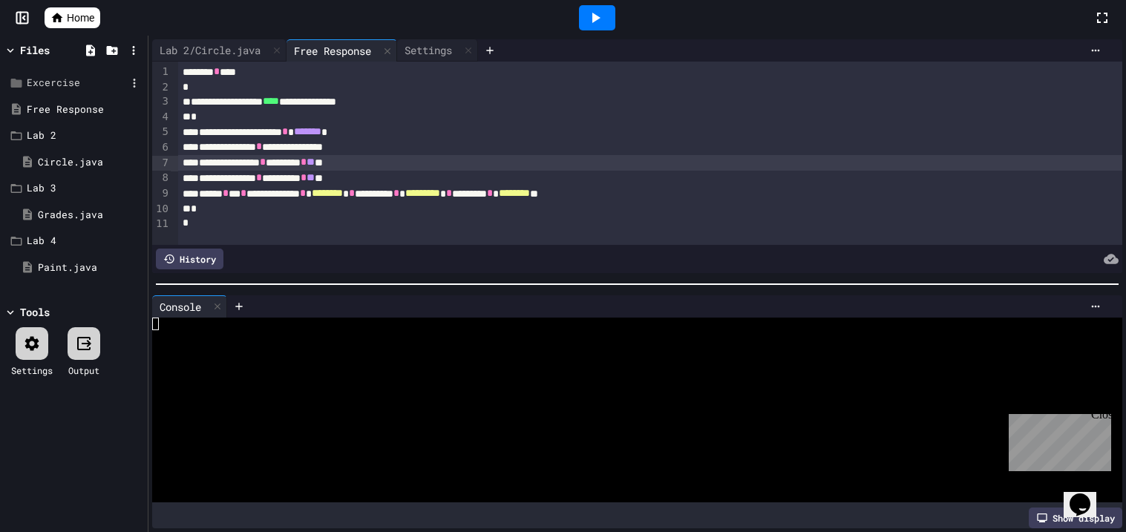
click at [606, 12] on div at bounding box center [597, 17] width 36 height 25
click at [606, 12] on div "Loading" at bounding box center [596, 17] width 85 height 25
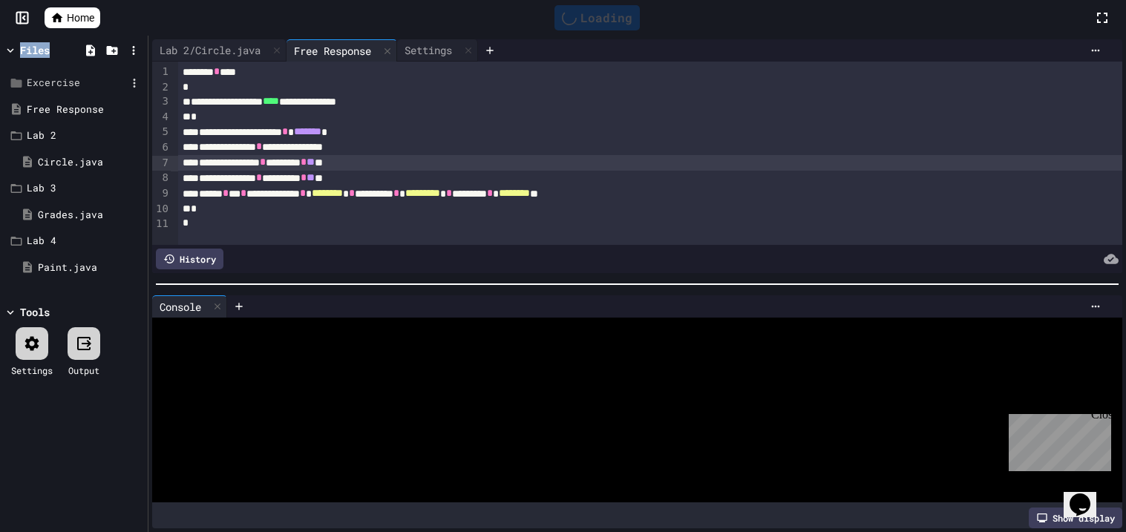
click at [606, 12] on div "Loading" at bounding box center [596, 17] width 85 height 25
click at [407, 74] on div "******** * ****" at bounding box center [650, 73] width 944 height 16
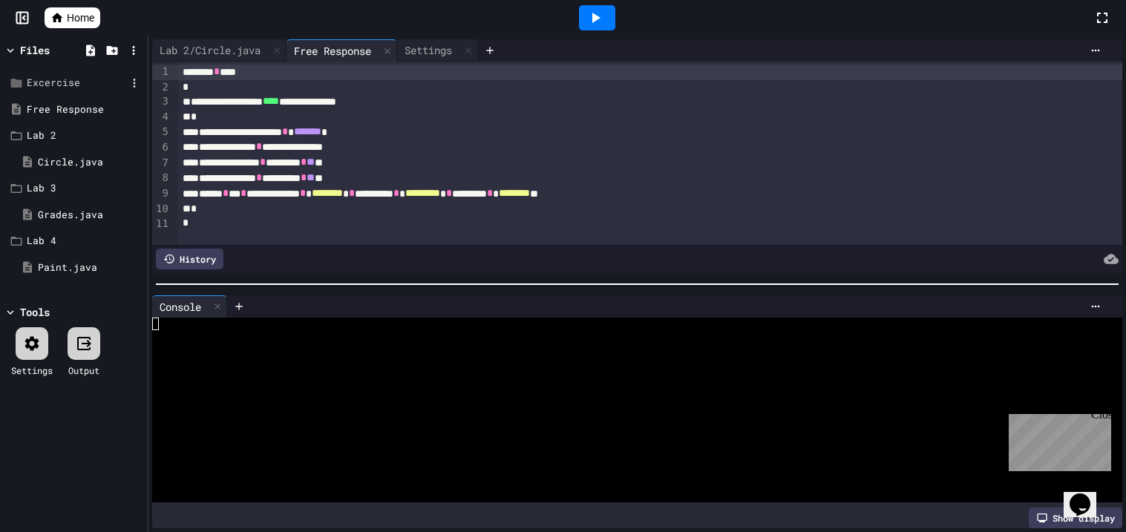
click at [407, 74] on div "******** * ****" at bounding box center [650, 73] width 944 height 16
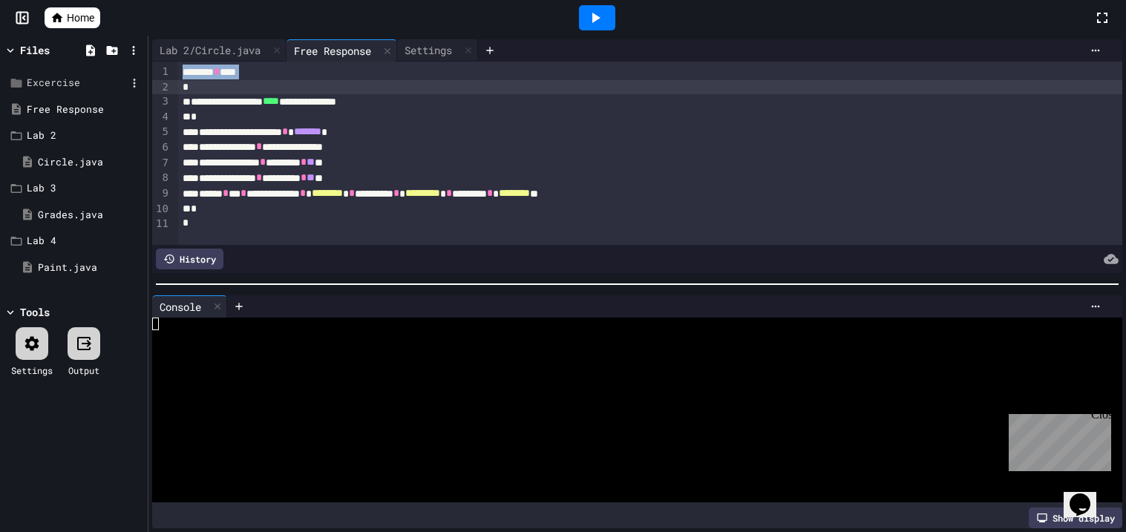
click at [407, 74] on div "******** * ****" at bounding box center [650, 73] width 944 height 16
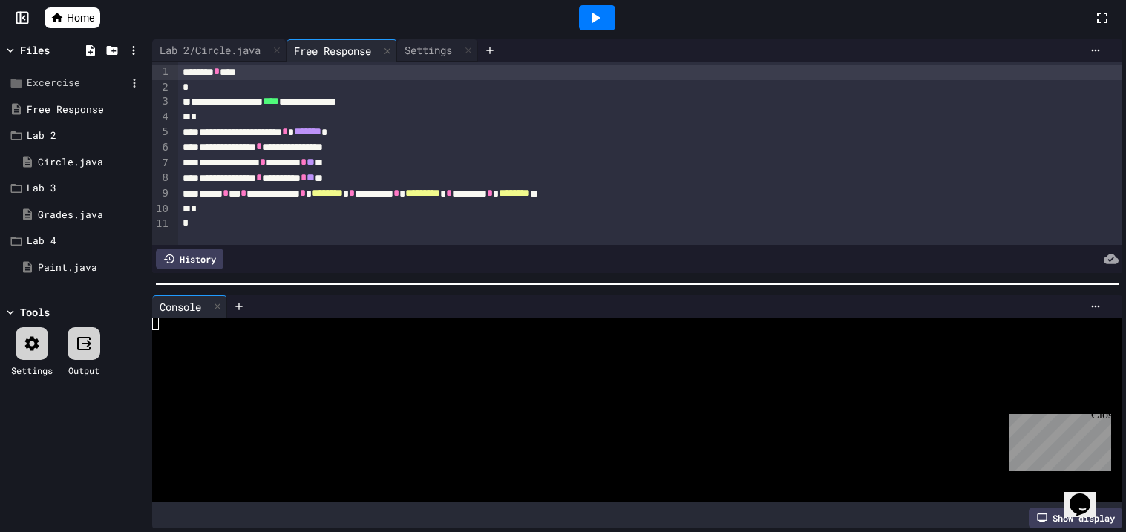
click at [591, 27] on div at bounding box center [597, 17] width 36 height 25
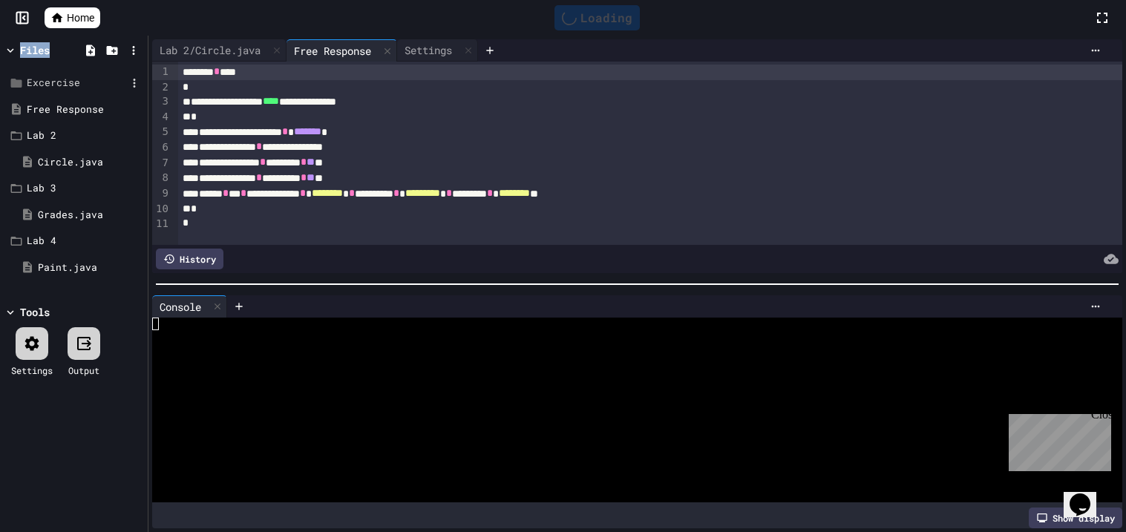
click at [591, 27] on div "Loading" at bounding box center [596, 17] width 85 height 25
click at [591, 27] on div "Unable to connect to code execution server. Please check your connection and tr…" at bounding box center [563, 41] width 1126 height 83
click at [591, 27] on div at bounding box center [597, 17] width 36 height 25
click at [591, 27] on div "Loading" at bounding box center [596, 17] width 85 height 25
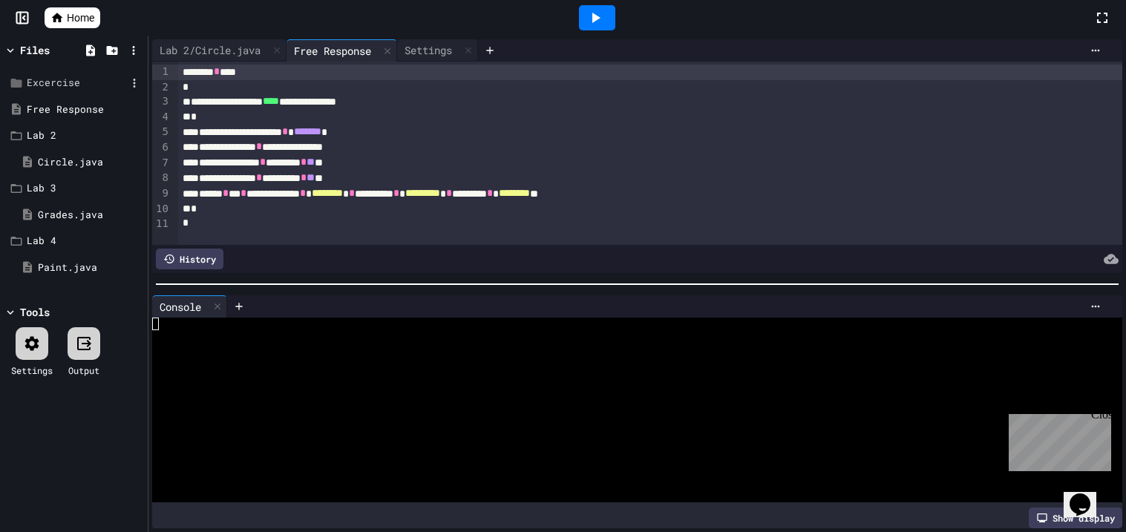
click at [591, 27] on div at bounding box center [597, 17] width 36 height 25
click at [591, 27] on div "Loading" at bounding box center [596, 17] width 85 height 25
click at [591, 28] on div "Unable to connect to code execution server. Please check your connection and tr…" at bounding box center [563, 43] width 1126 height 30
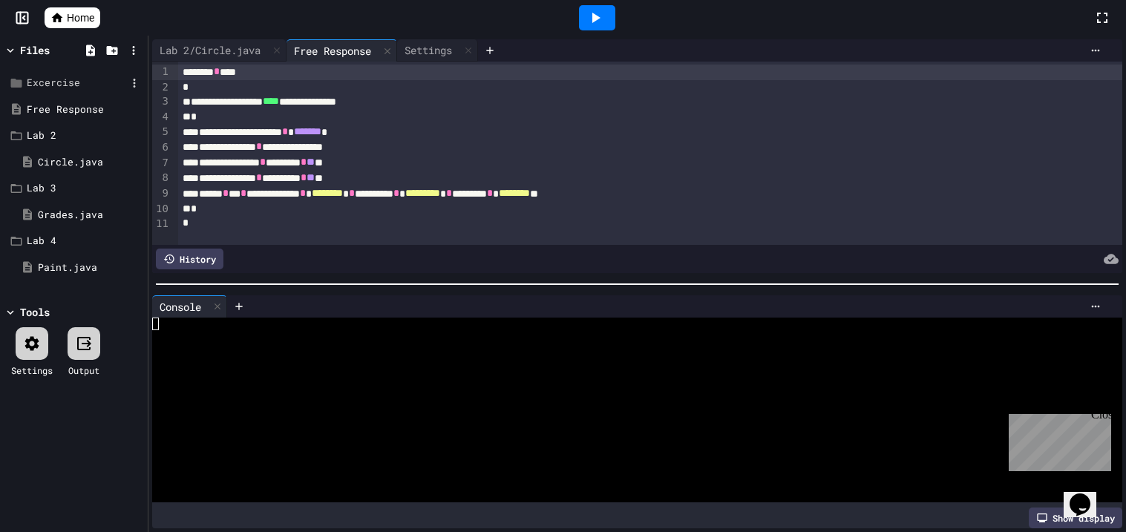
click at [591, 28] on div "Unable to connect to code execution server. Please check your connection and tr…" at bounding box center [563, 43] width 1126 height 30
click at [597, 17] on div "Unable to connect to code execution server. Please check your connection and tr…" at bounding box center [563, 41] width 1126 height 83
click at [600, 7] on div at bounding box center [597, 17] width 36 height 25
click at [585, 15] on div at bounding box center [597, 17] width 36 height 25
click at [585, 15] on div "Loading" at bounding box center [596, 17] width 85 height 25
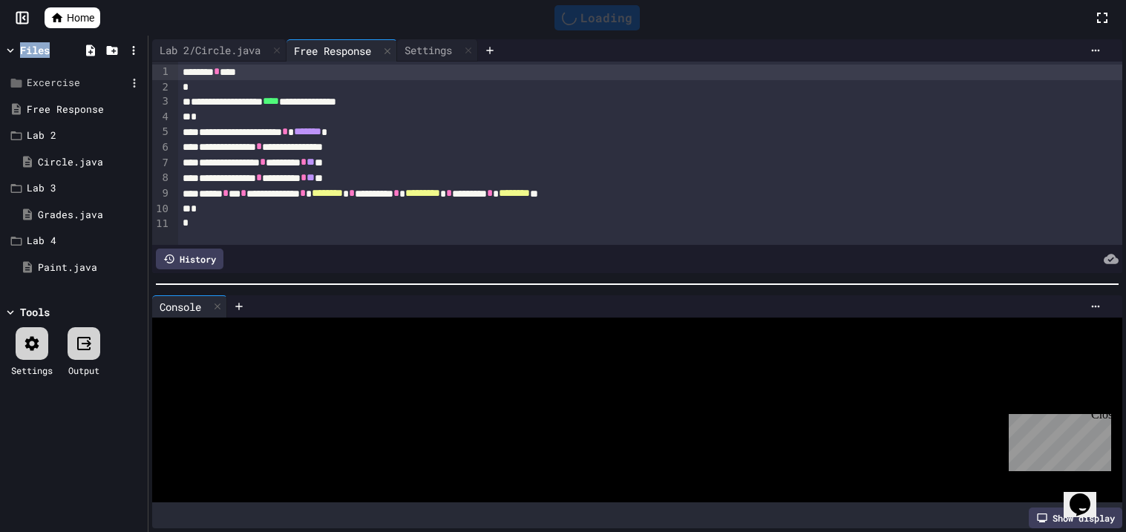
click at [585, 15] on div "Loading" at bounding box center [596, 17] width 85 height 25
click at [585, 15] on div at bounding box center [597, 17] width 36 height 25
click at [585, 15] on div "Stop" at bounding box center [597, 18] width 69 height 28
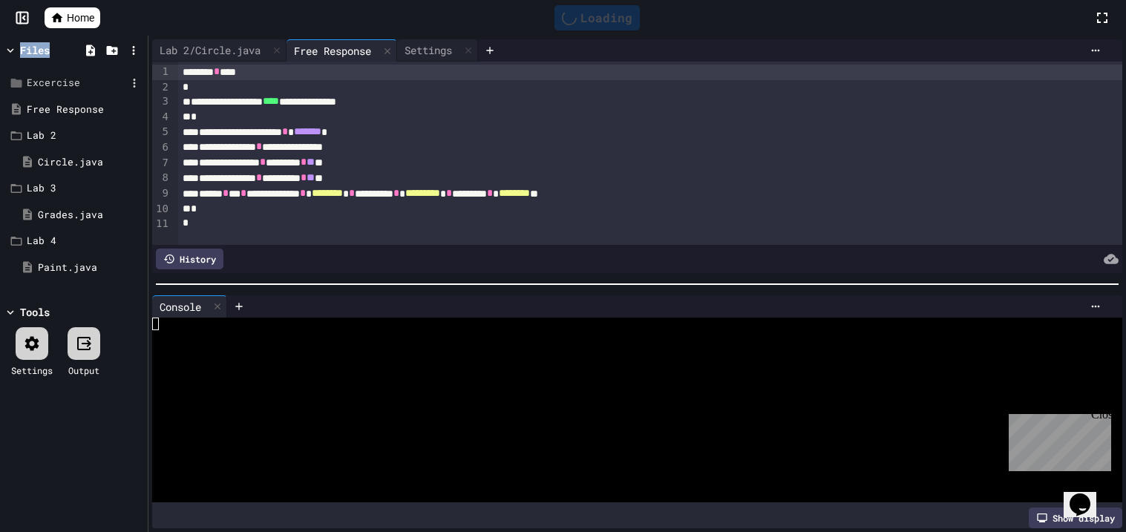
click at [585, 15] on div "Loading" at bounding box center [596, 17] width 85 height 25
click at [585, 15] on div at bounding box center [597, 17] width 36 height 25
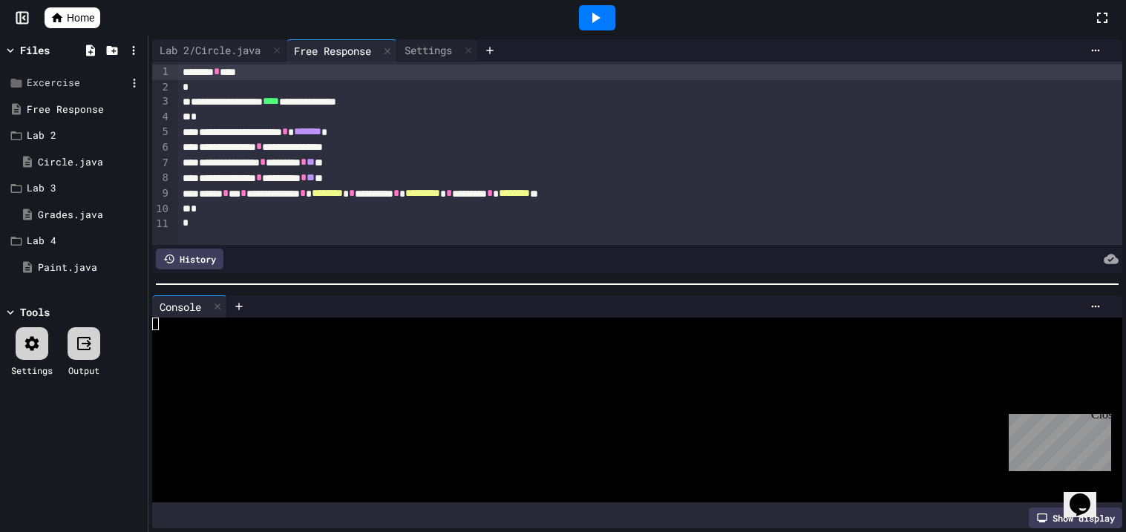
click at [585, 15] on div at bounding box center [597, 17] width 36 height 25
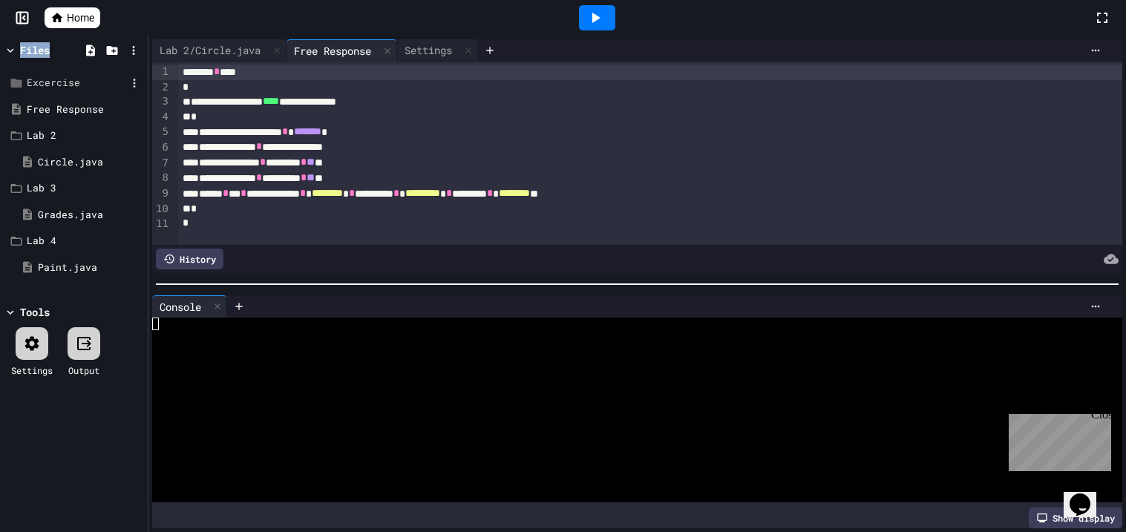
click at [585, 15] on div at bounding box center [597, 17] width 36 height 25
click at [585, 15] on div "Loading" at bounding box center [596, 17] width 85 height 25
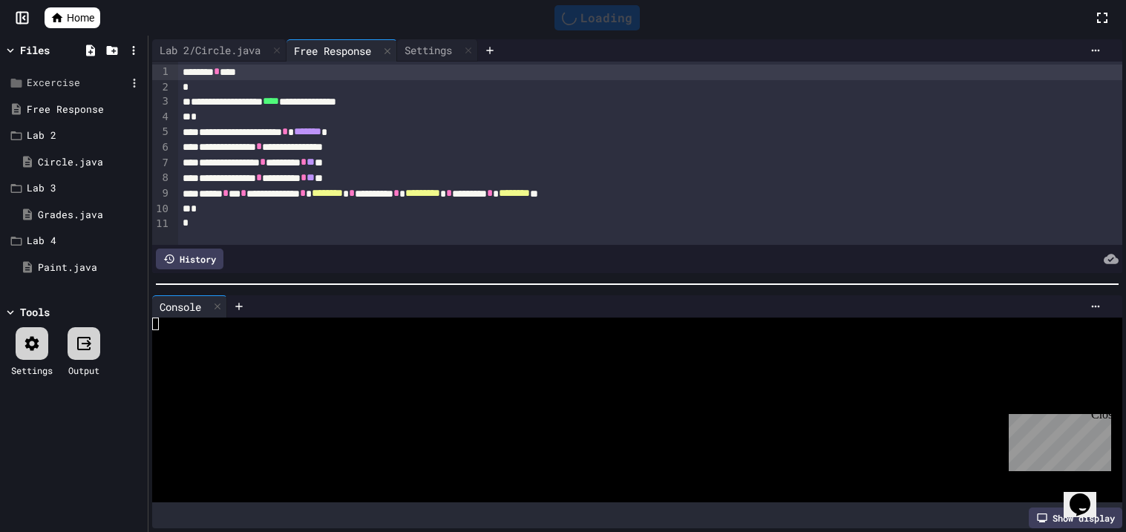
click at [585, 15] on div "Loading" at bounding box center [596, 17] width 85 height 25
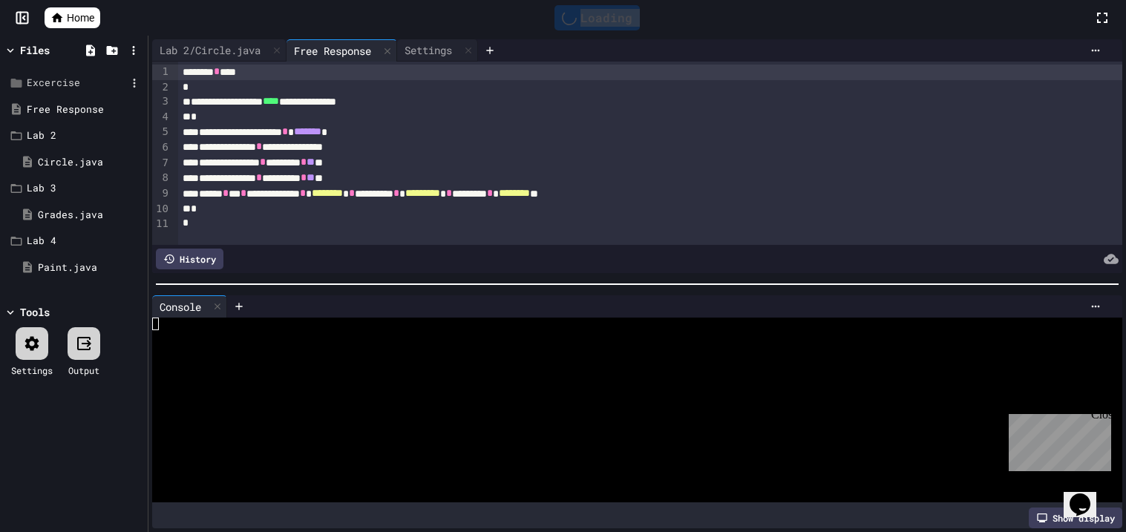
click at [585, 15] on div "Loading" at bounding box center [596, 17] width 85 height 25
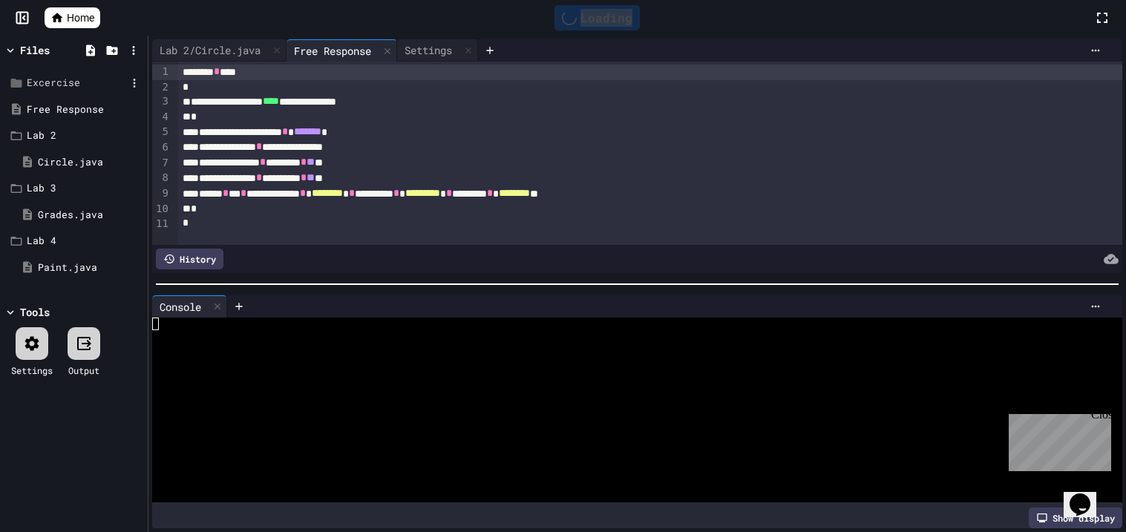
click at [585, 15] on div "Loading" at bounding box center [596, 17] width 85 height 25
click at [622, 27] on div "Loading" at bounding box center [596, 17] width 85 height 25
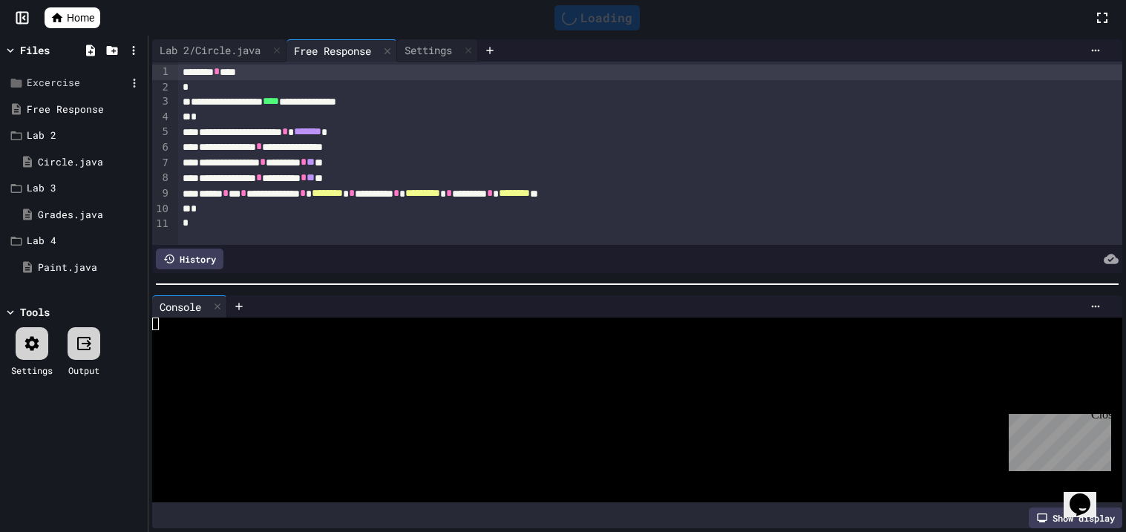
click at [650, 27] on div "Loading" at bounding box center [596, 18] width 993 height 40
click at [616, 22] on div "Loading" at bounding box center [596, 17] width 85 height 25
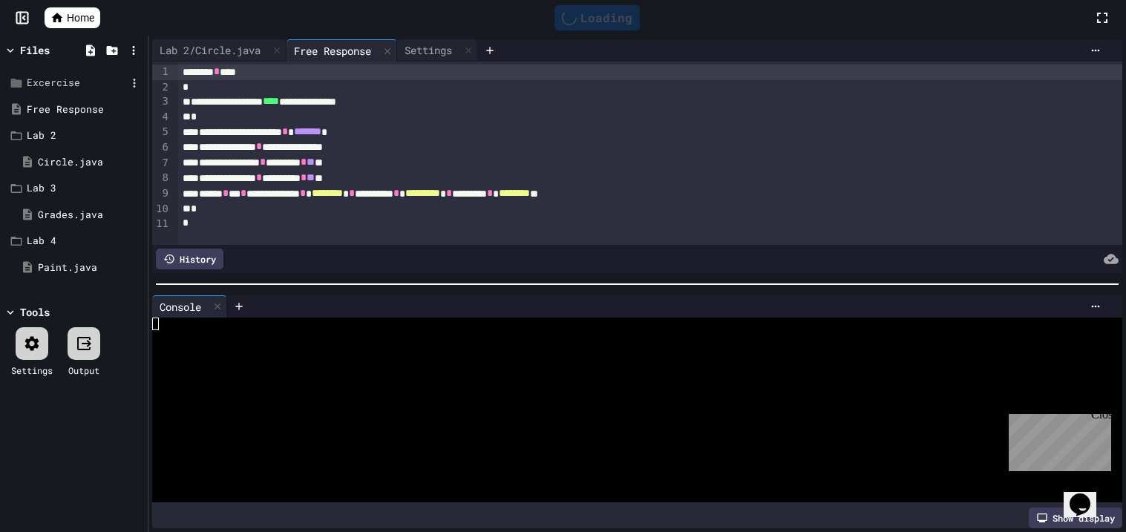
click at [335, 341] on div at bounding box center [629, 336] width 955 height 13
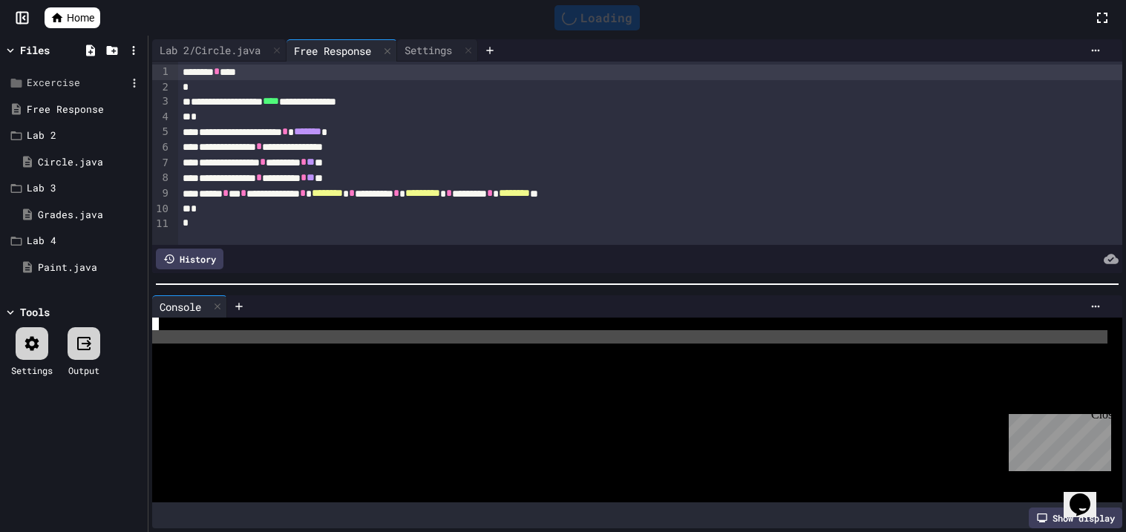
click at [335, 341] on div at bounding box center [629, 336] width 955 height 13
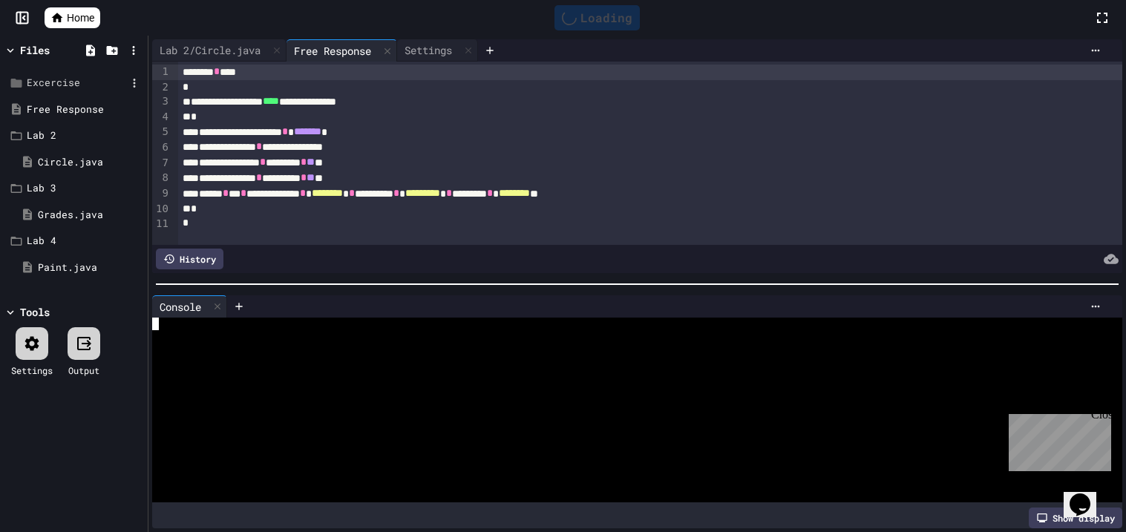
click at [321, 350] on div at bounding box center [629, 350] width 955 height 13
click at [317, 357] on div at bounding box center [629, 363] width 955 height 13
click at [615, 7] on div "Loading" at bounding box center [596, 17] width 85 height 25
click at [1106, 417] on div "Close" at bounding box center [1100, 417] width 19 height 19
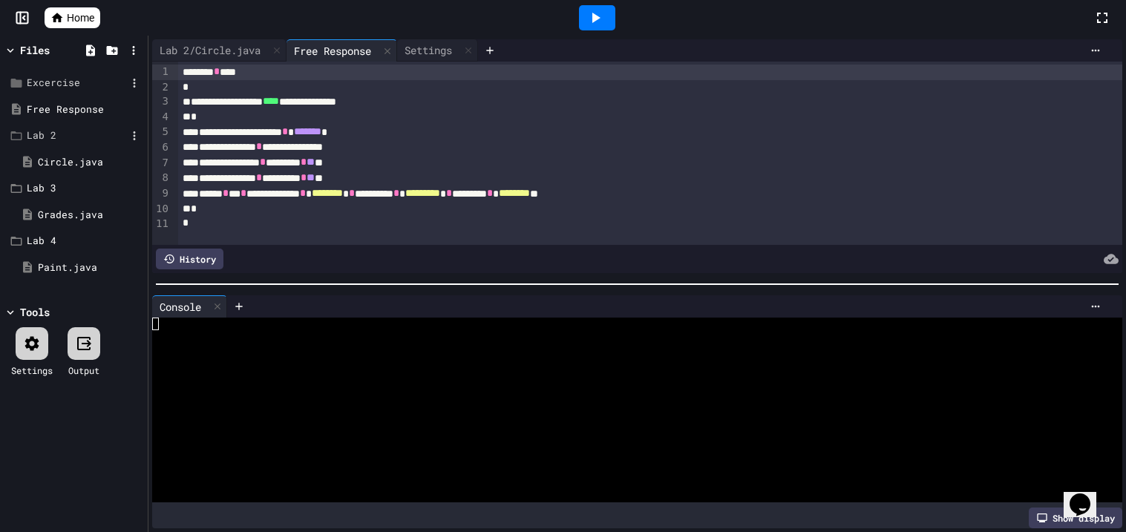
click at [81, 137] on div "Lab 2" at bounding box center [76, 135] width 99 height 15
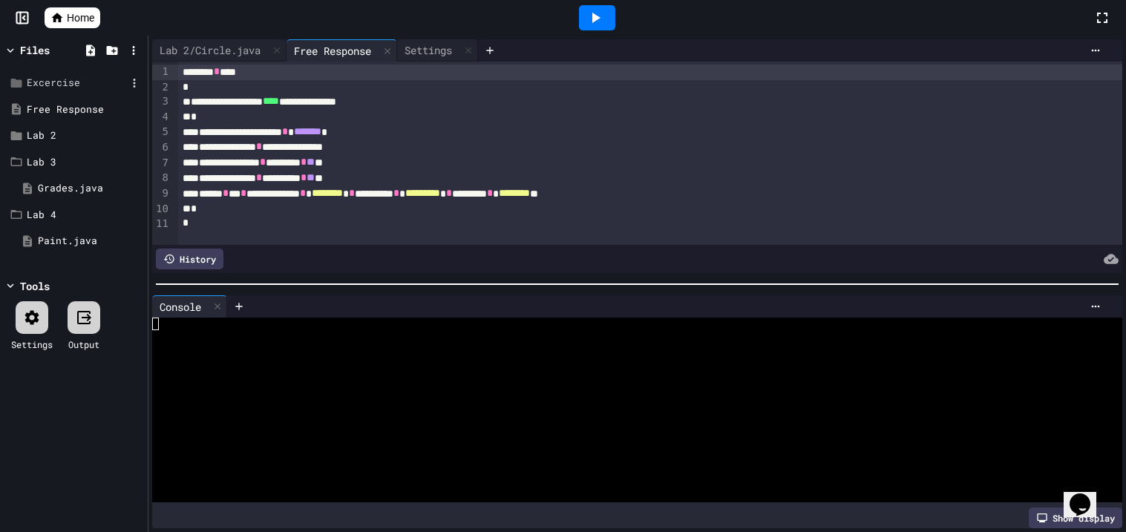
click at [90, 83] on div "Excercise" at bounding box center [76, 83] width 99 height 15
click at [87, 103] on div "Free Response" at bounding box center [76, 109] width 99 height 15
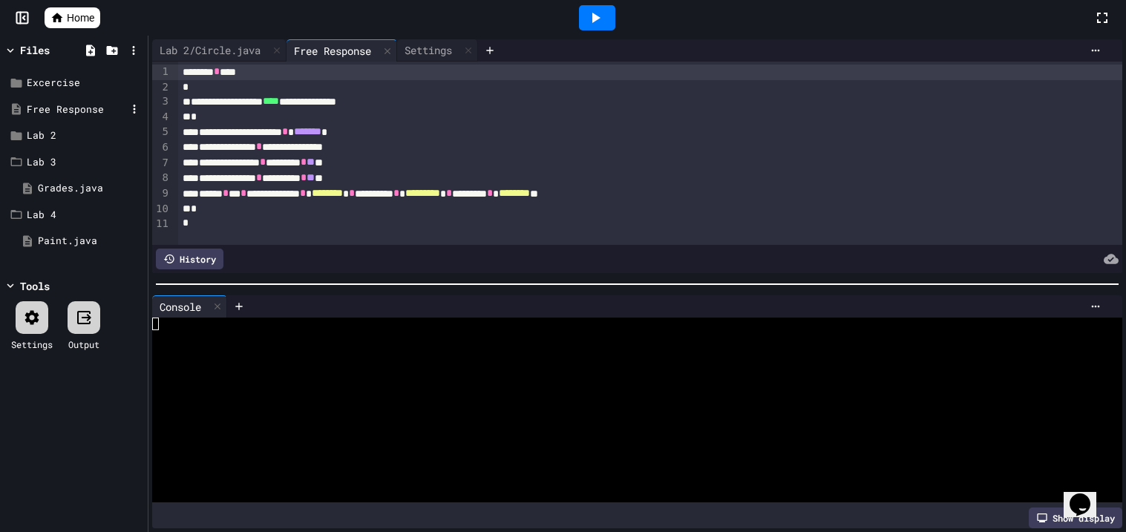
click at [87, 103] on div "Free Response" at bounding box center [76, 109] width 99 height 15
click at [613, 19] on div at bounding box center [597, 17] width 36 height 25
click at [613, 22] on div at bounding box center [597, 17] width 36 height 25
click at [613, 28] on div "Unable to connect to code execution server. Please check your connection and tr…" at bounding box center [563, 43] width 1126 height 30
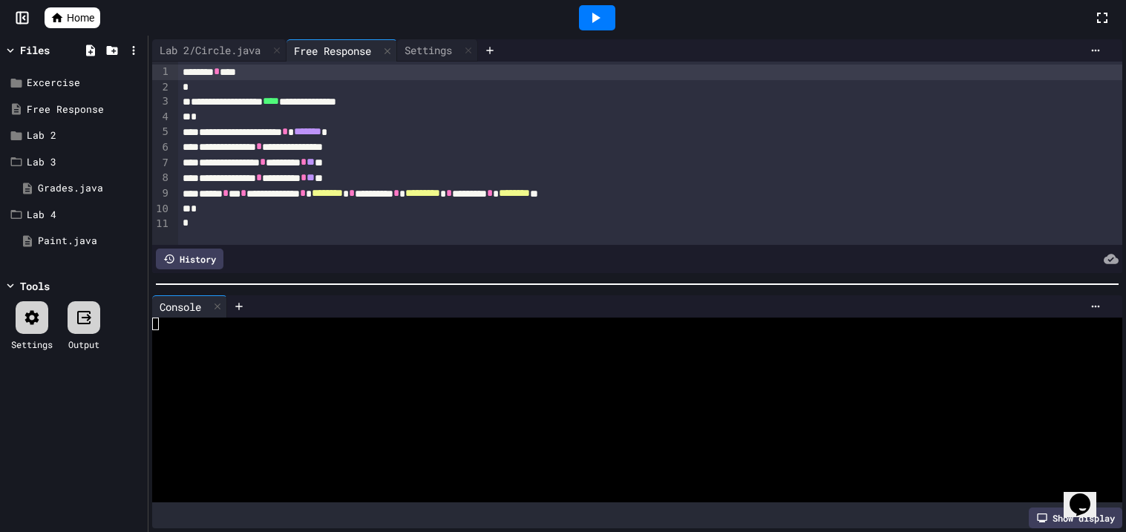
click at [613, 28] on div "Unable to connect to code execution server. Please check your connection and tr…" at bounding box center [563, 43] width 1126 height 30
click at [594, 5] on div at bounding box center [597, 17] width 36 height 25
click at [594, 5] on div "Loading" at bounding box center [596, 17] width 85 height 25
click at [594, 5] on div at bounding box center [597, 17] width 36 height 25
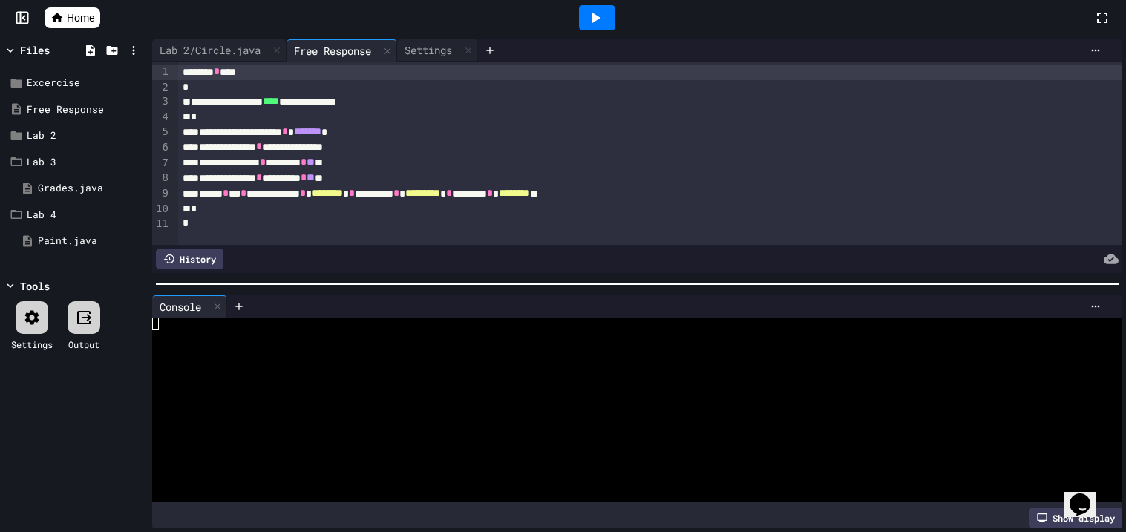
click at [594, 5] on div at bounding box center [597, 17] width 36 height 25
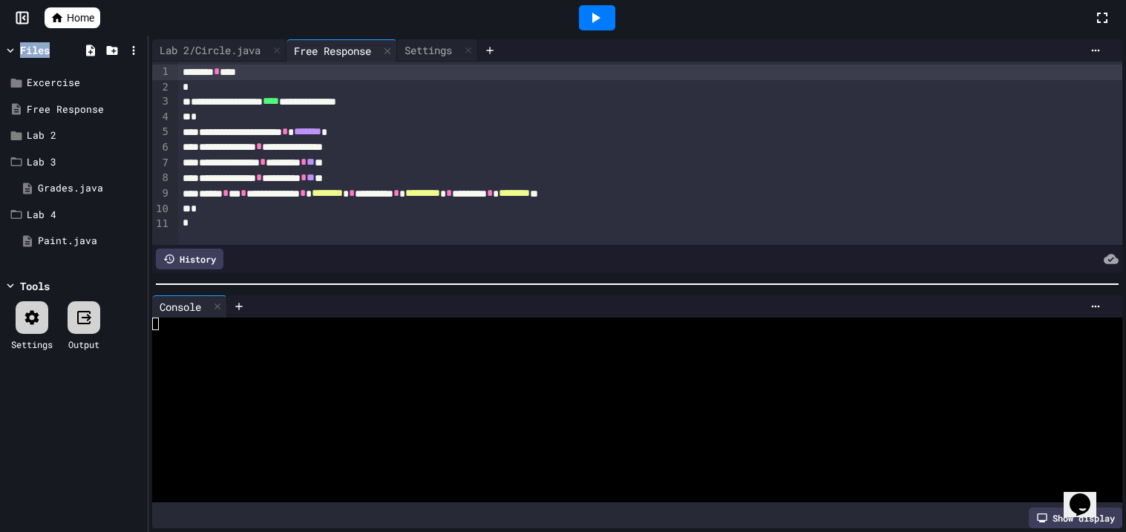
click at [594, 5] on div at bounding box center [597, 17] width 36 height 25
click at [594, 5] on div "Loading" at bounding box center [596, 17] width 85 height 25
click at [594, 5] on div at bounding box center [597, 17] width 36 height 25
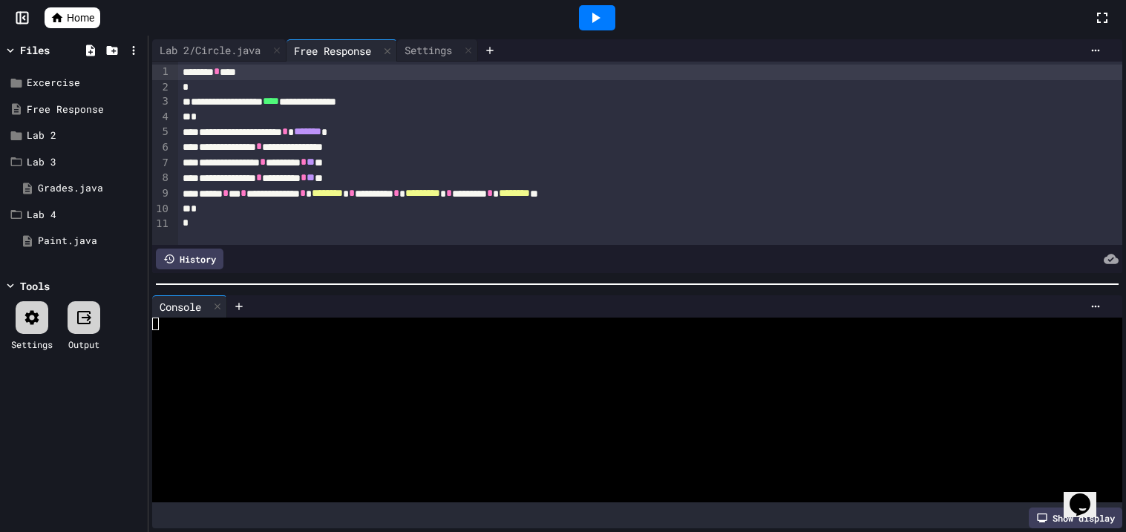
click at [594, 5] on div at bounding box center [597, 17] width 36 height 25
click at [594, 5] on div "Loading" at bounding box center [596, 17] width 85 height 25
click at [594, 5] on div at bounding box center [597, 17] width 36 height 25
click at [594, 5] on div "Loading" at bounding box center [596, 17] width 85 height 25
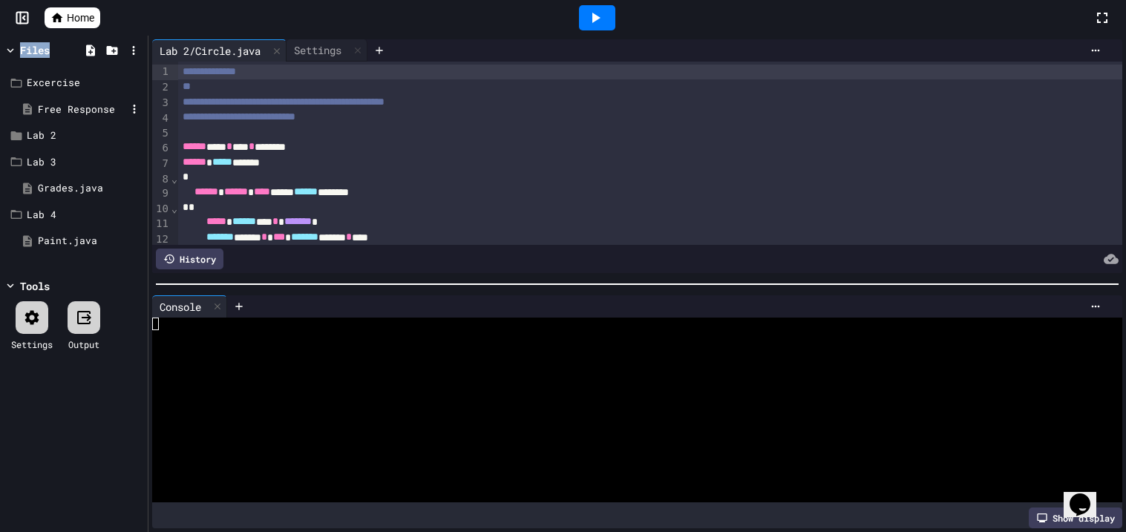
click at [64, 106] on div "Free Response" at bounding box center [82, 109] width 88 height 15
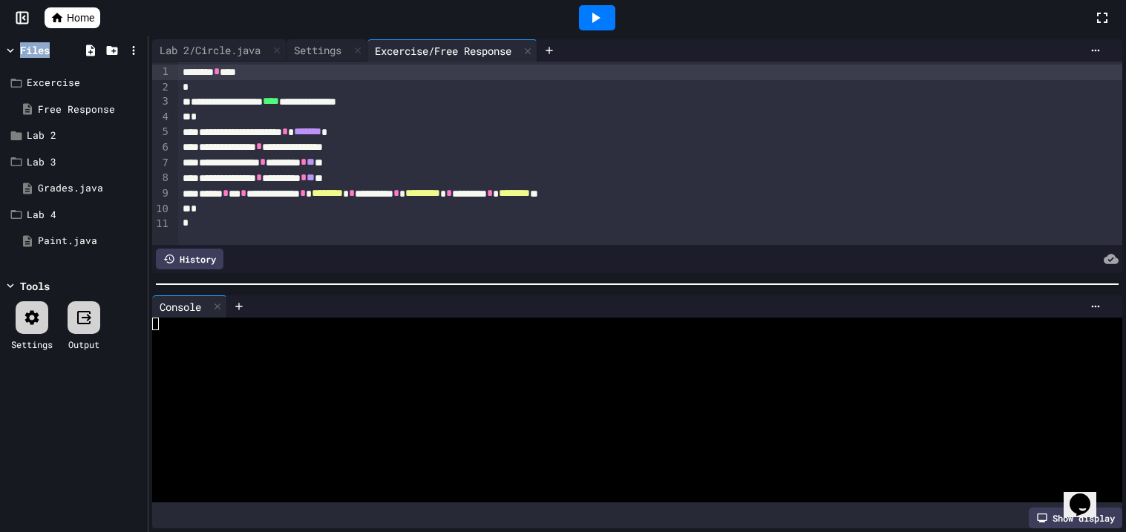
click at [592, 19] on icon at bounding box center [596, 18] width 8 height 10
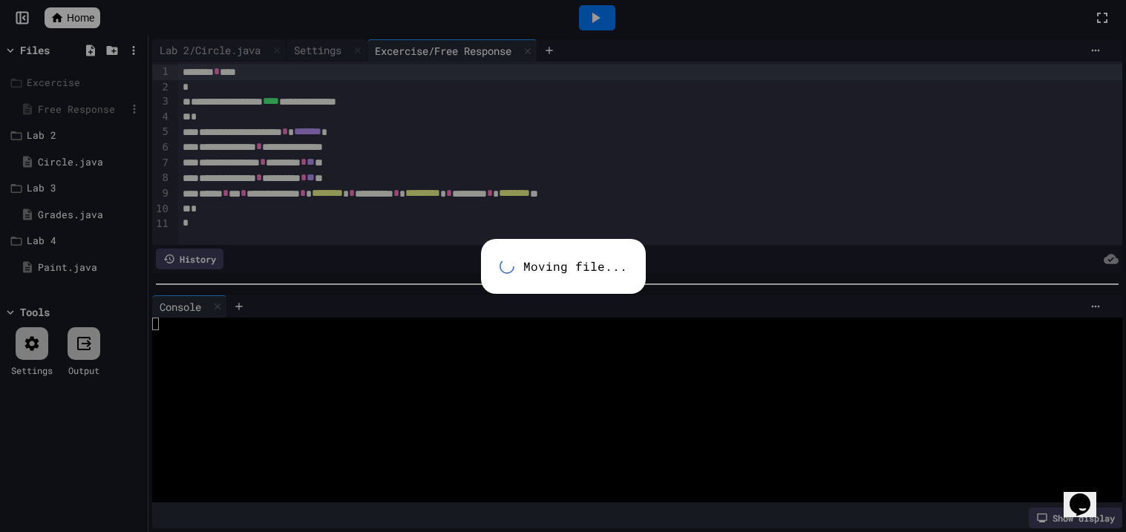
click at [65, 73] on div "Excercise Free Response Moving file... Lab 2 Circle.java Lab 3 Grades.java Lab …" at bounding box center [74, 175] width 140 height 229
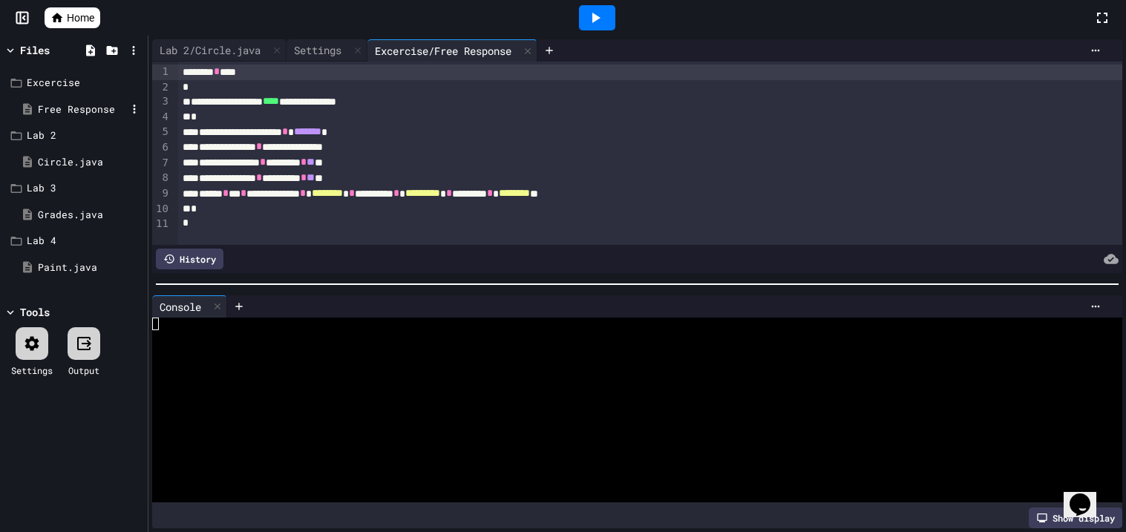
click at [65, 73] on div "Excercise" at bounding box center [74, 83] width 140 height 27
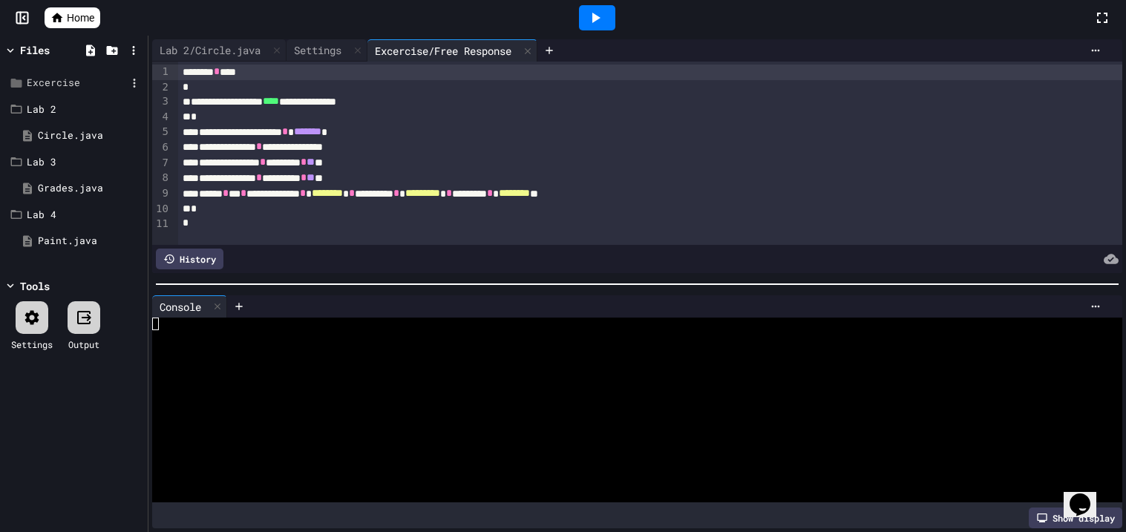
click at [67, 80] on div "Excercise" at bounding box center [76, 83] width 99 height 15
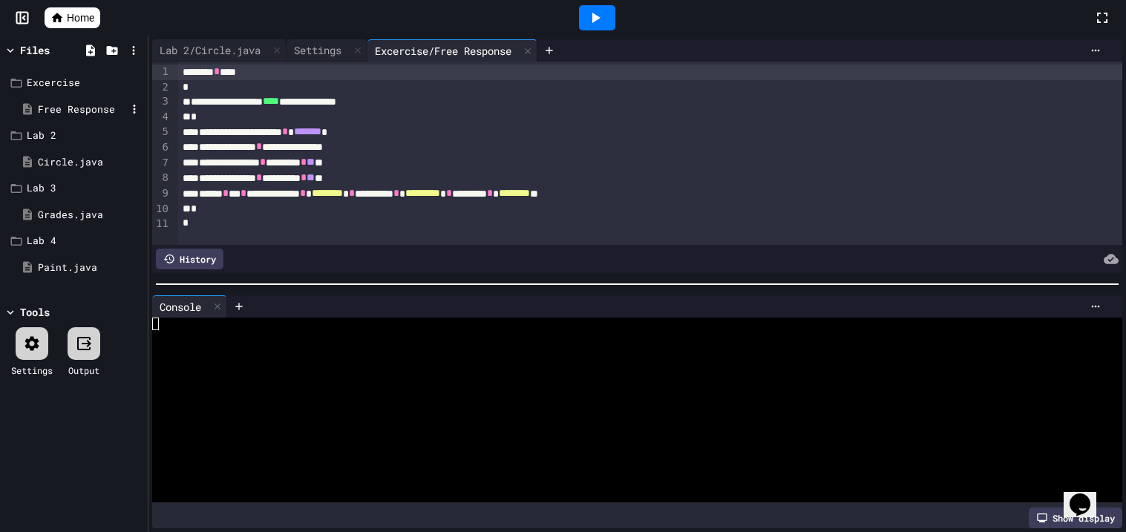
click at [70, 99] on div "Free Response" at bounding box center [79, 109] width 129 height 27
click at [594, 13] on icon at bounding box center [595, 18] width 18 height 18
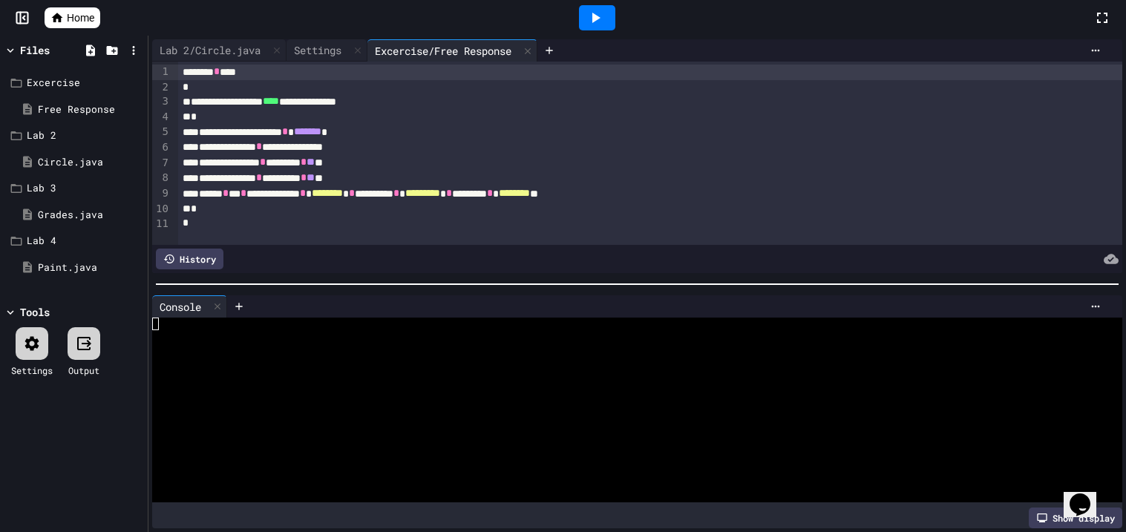
click at [594, 13] on icon at bounding box center [595, 18] width 18 height 18
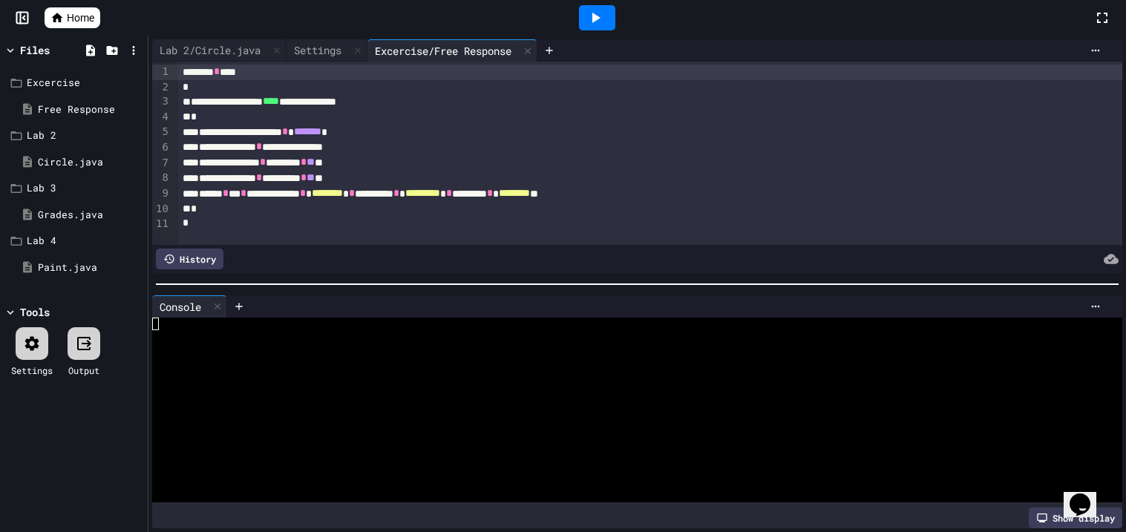
click at [594, 13] on icon at bounding box center [595, 18] width 18 height 18
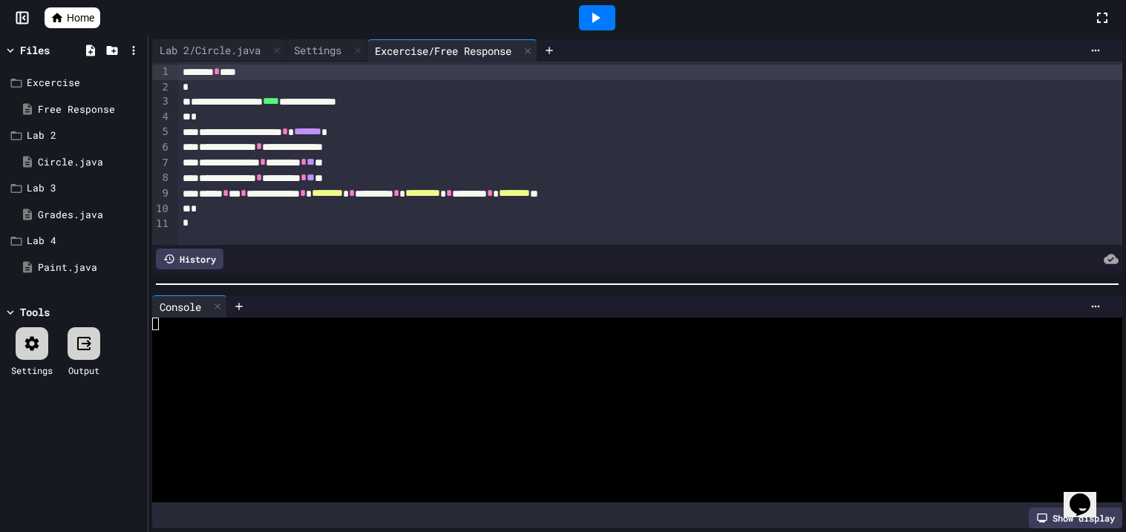
click at [594, 13] on icon at bounding box center [595, 18] width 18 height 18
click at [594, 13] on div "Loading" at bounding box center [596, 17] width 85 height 25
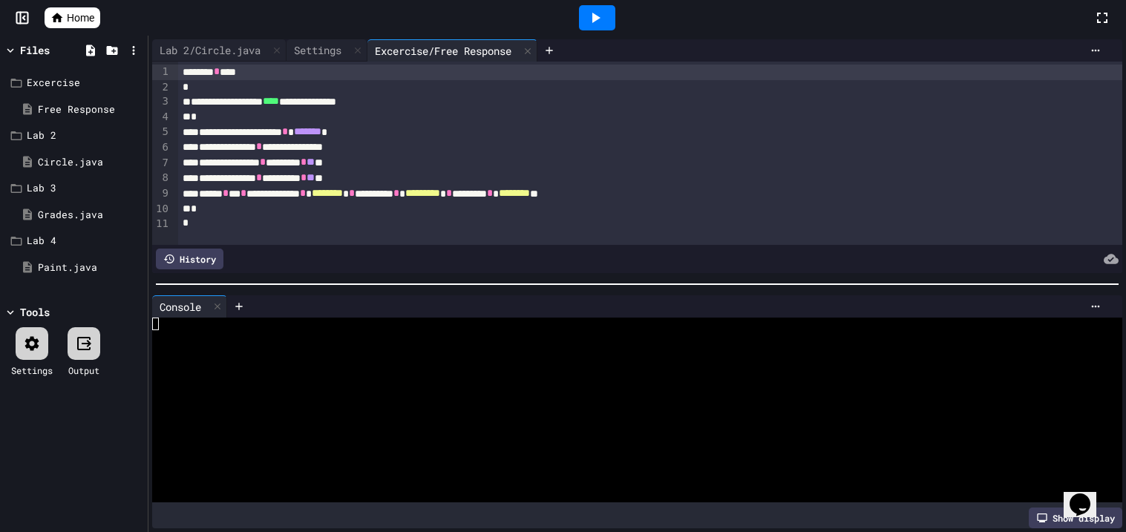
click at [594, 13] on icon at bounding box center [595, 18] width 18 height 18
click at [615, 29] on div at bounding box center [596, 18] width 51 height 40
click at [608, 24] on div at bounding box center [597, 17] width 36 height 25
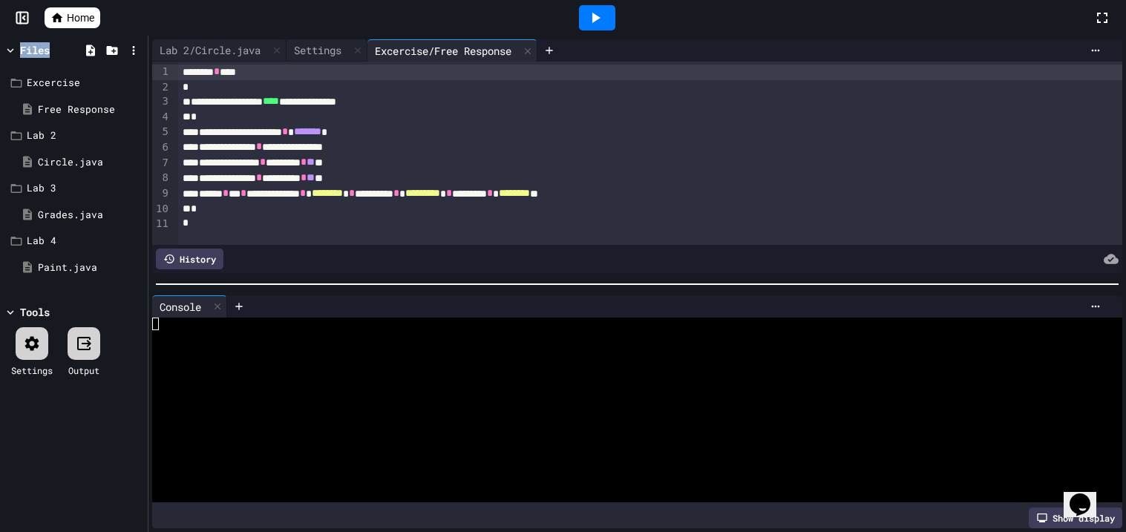
click at [608, 28] on div "Unable to connect to code execution server. Please check your connection and tr…" at bounding box center [563, 43] width 1126 height 30
click at [608, 24] on div at bounding box center [597, 17] width 36 height 25
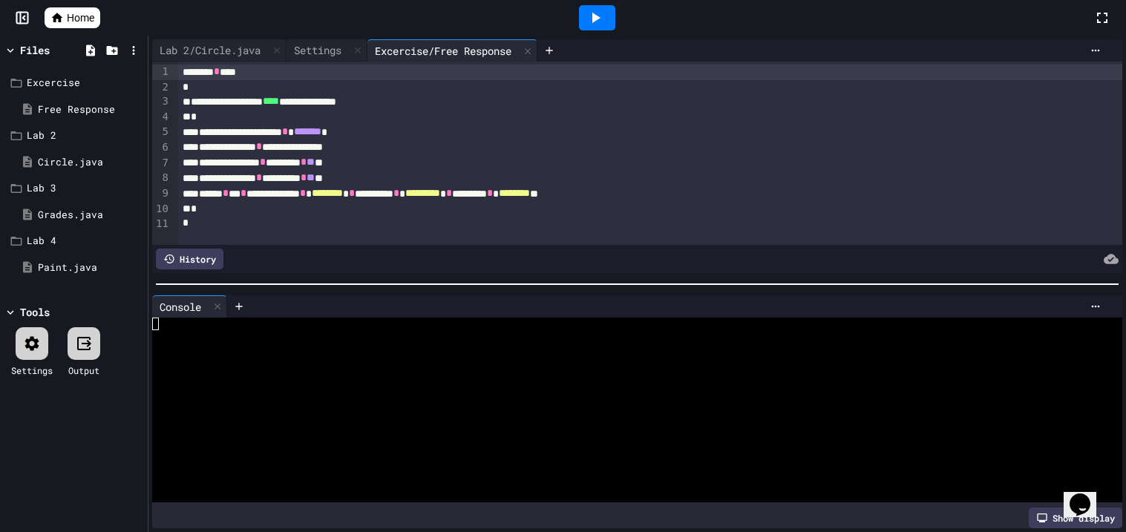
click at [608, 24] on div at bounding box center [597, 17] width 36 height 25
click at [608, 28] on div "Unable to connect to code execution server. Please check your connection and tr…" at bounding box center [563, 43] width 1126 height 30
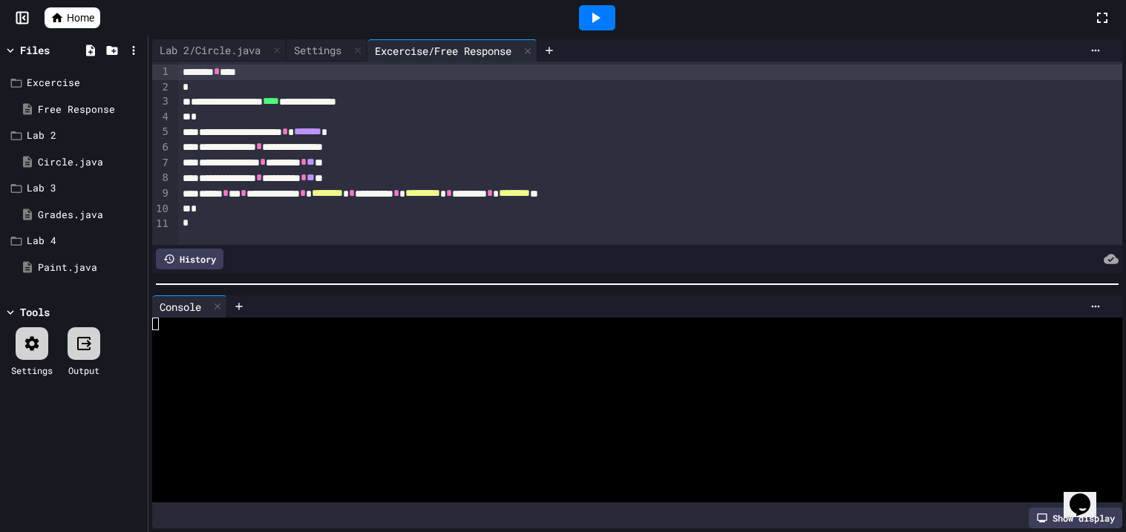
click at [608, 28] on div "Unable to connect to code execution server. Please check your connection and tr…" at bounding box center [563, 43] width 1126 height 30
click at [606, 11] on div at bounding box center [597, 17] width 36 height 25
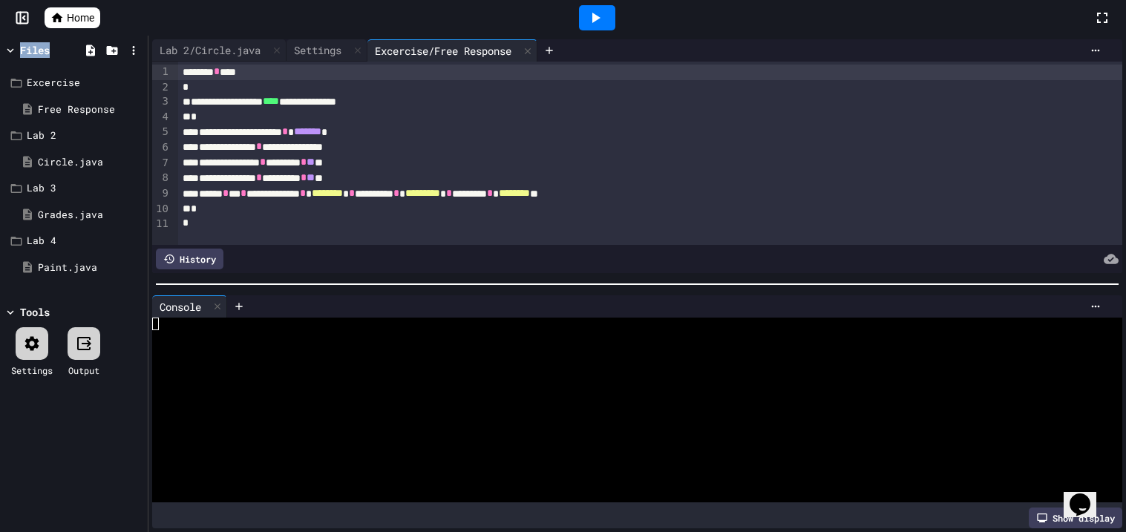
click at [606, 11] on div at bounding box center [597, 17] width 36 height 25
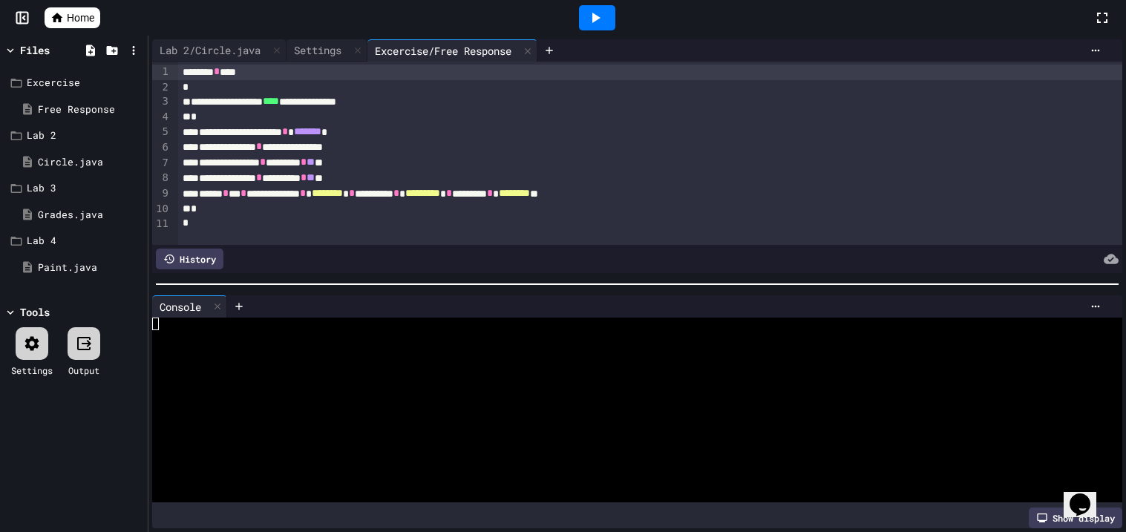
click at [606, 11] on div at bounding box center [597, 17] width 36 height 25
click at [606, 11] on div "Loading" at bounding box center [596, 17] width 85 height 25
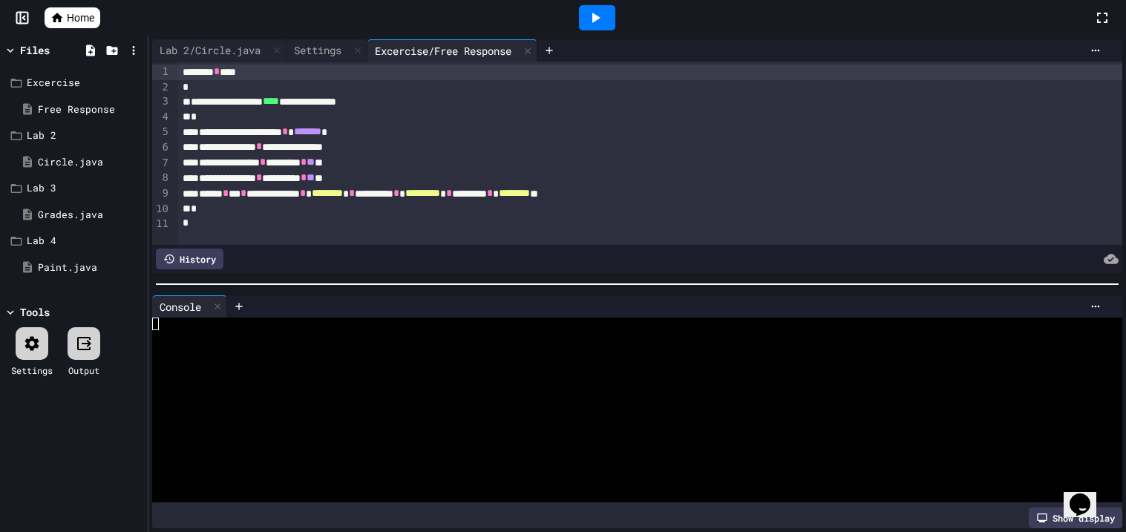
click at [606, 11] on div at bounding box center [597, 17] width 36 height 25
click at [606, 11] on div "Loading" at bounding box center [596, 17] width 85 height 25
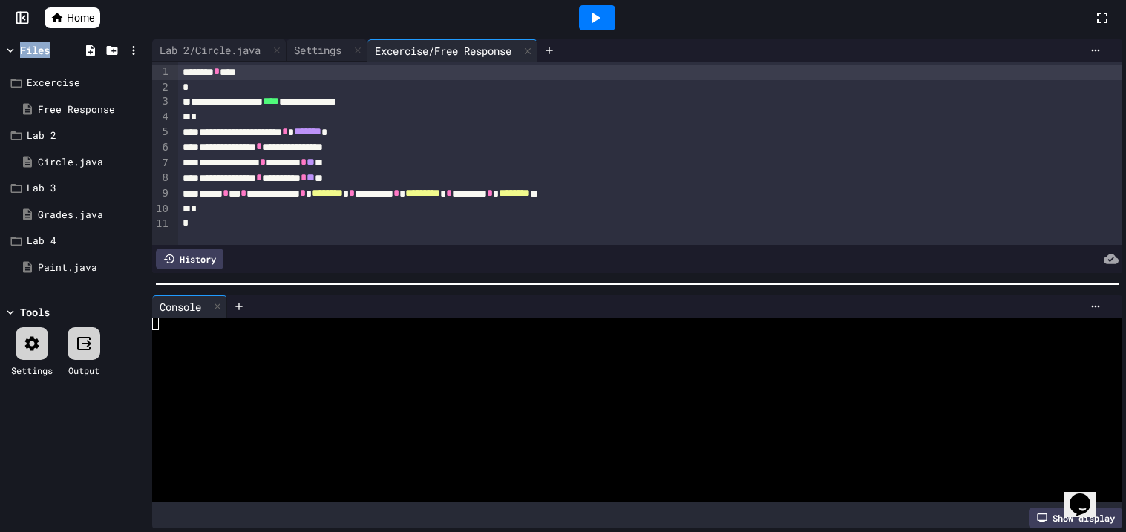
click at [606, 11] on div at bounding box center [597, 17] width 36 height 25
click at [606, 11] on div "Loading" at bounding box center [596, 17] width 85 height 25
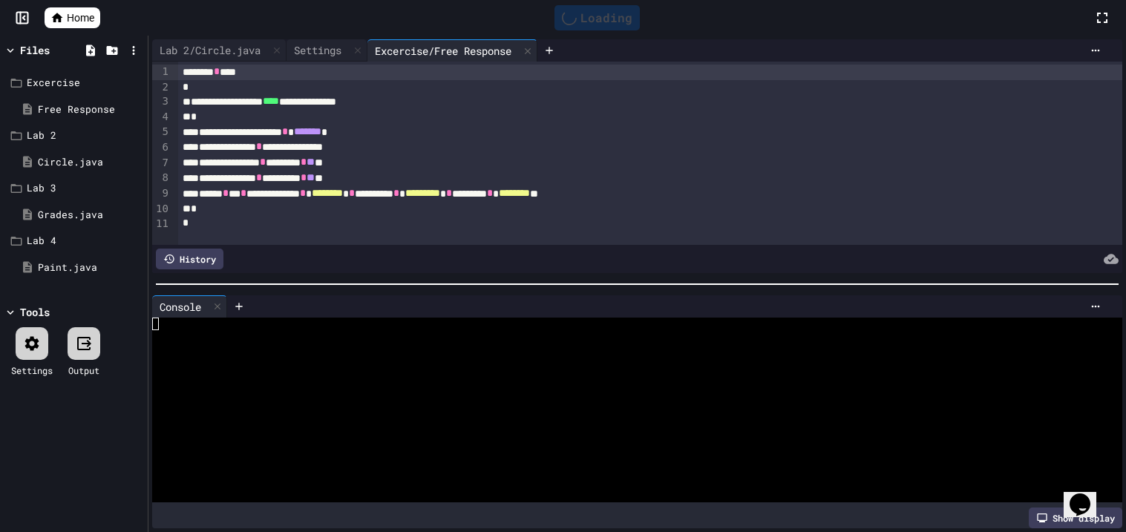
click at [606, 11] on div "Loading" at bounding box center [596, 17] width 85 height 25
click at [606, 11] on div "Stop" at bounding box center [597, 18] width 69 height 28
click at [606, 11] on div at bounding box center [597, 17] width 36 height 25
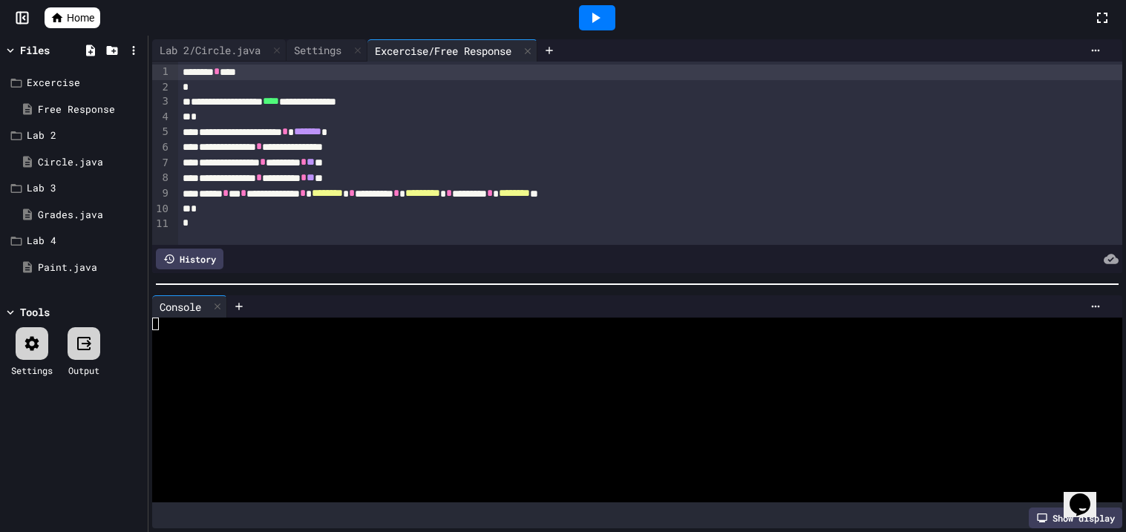
click at [606, 11] on div at bounding box center [597, 17] width 36 height 25
click at [606, 11] on div "Loading" at bounding box center [596, 17] width 85 height 25
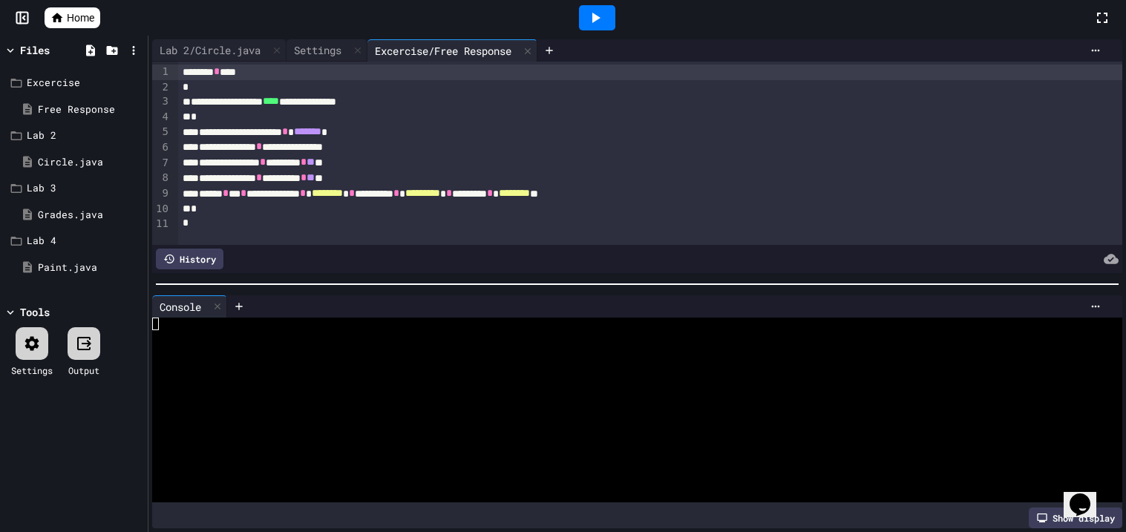
click at [606, 11] on div at bounding box center [597, 17] width 36 height 25
click at [606, 11] on div "Loading" at bounding box center [596, 17] width 85 height 25
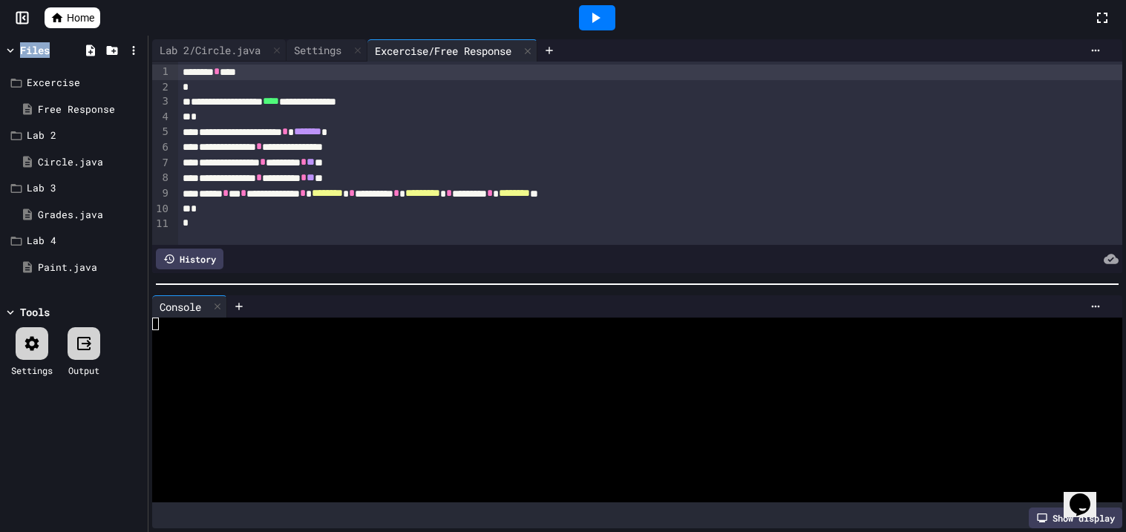
click at [606, 11] on div at bounding box center [597, 17] width 36 height 25
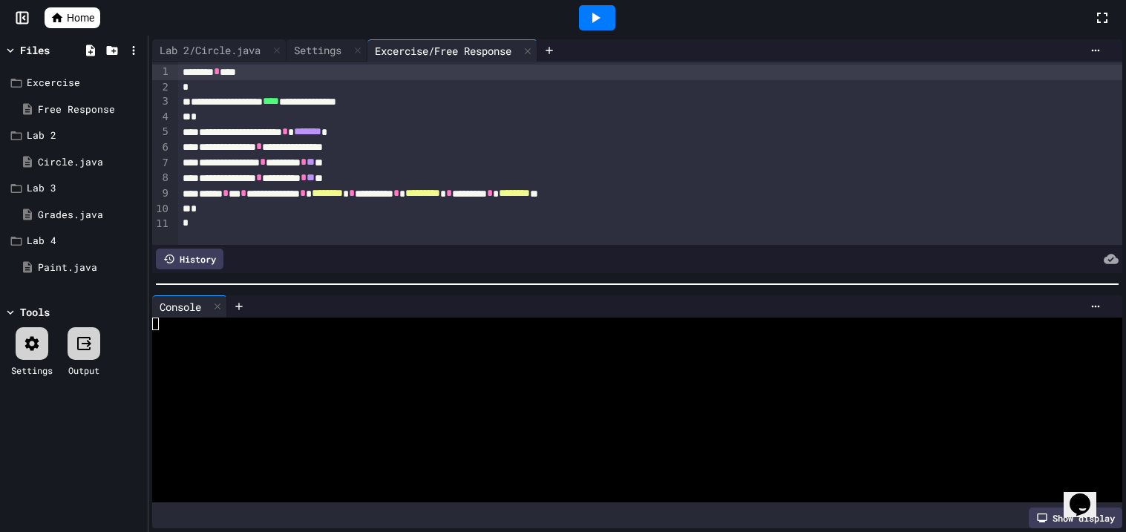
click at [606, 11] on div at bounding box center [597, 17] width 36 height 25
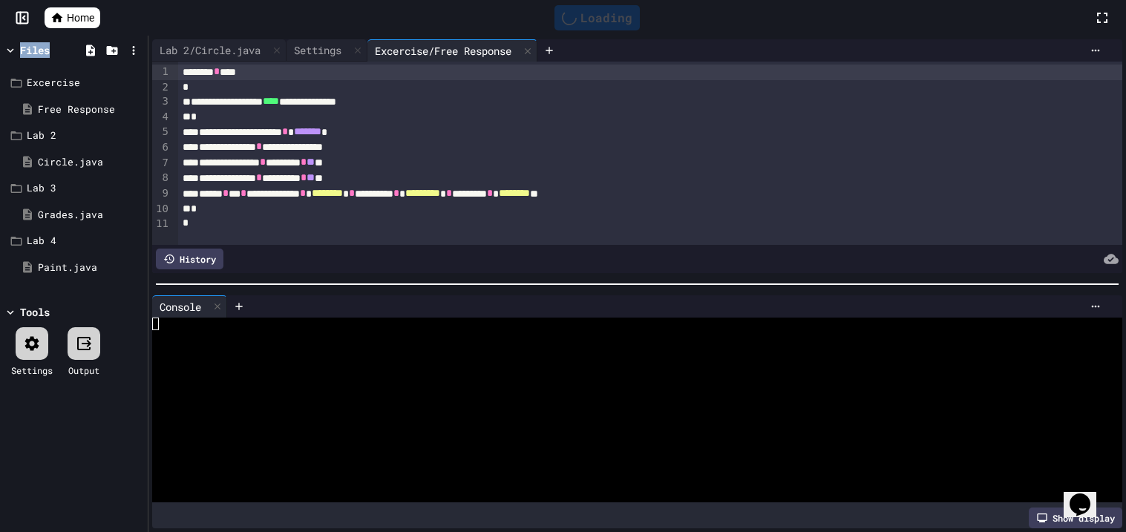
click at [606, 11] on div "Loading" at bounding box center [596, 17] width 85 height 25
click at [606, 11] on div at bounding box center [597, 17] width 36 height 25
click at [105, 53] on icon at bounding box center [111, 50] width 13 height 13
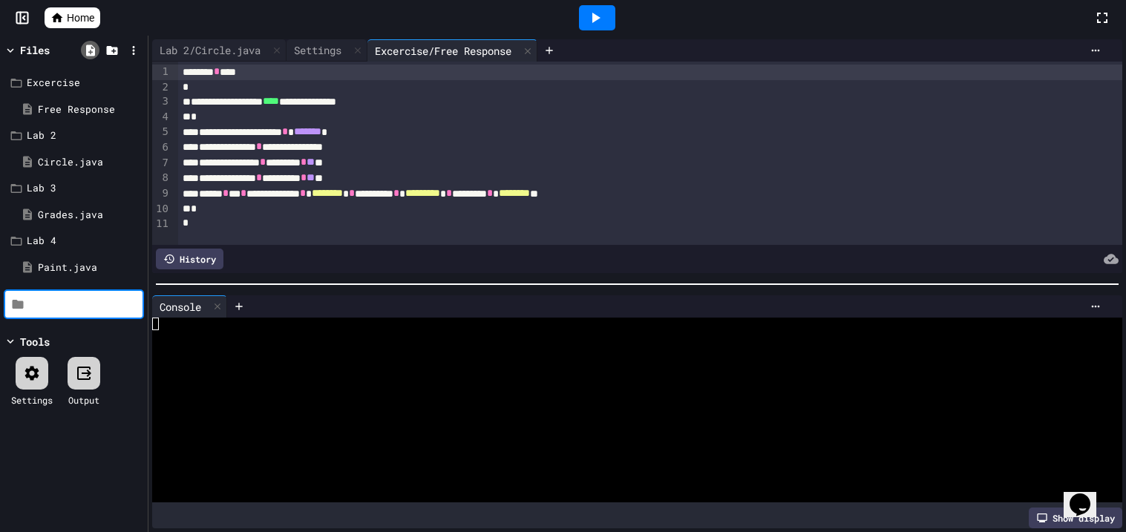
click at [90, 45] on icon at bounding box center [90, 50] width 9 height 11
type input "*********"
click at [261, 164] on div "**********" at bounding box center [650, 163] width 944 height 16
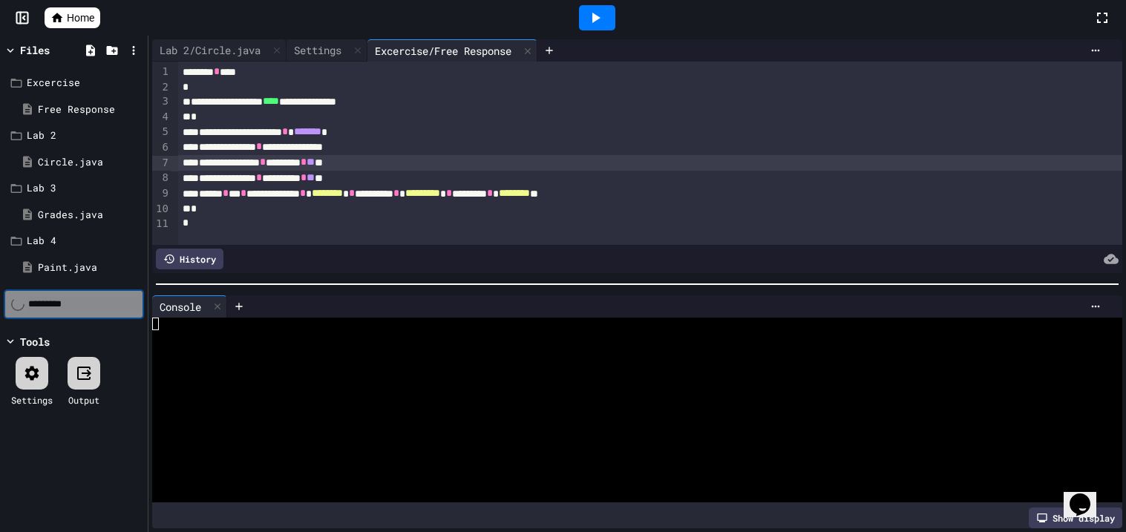
click at [261, 157] on div "**********" at bounding box center [650, 163] width 944 height 16
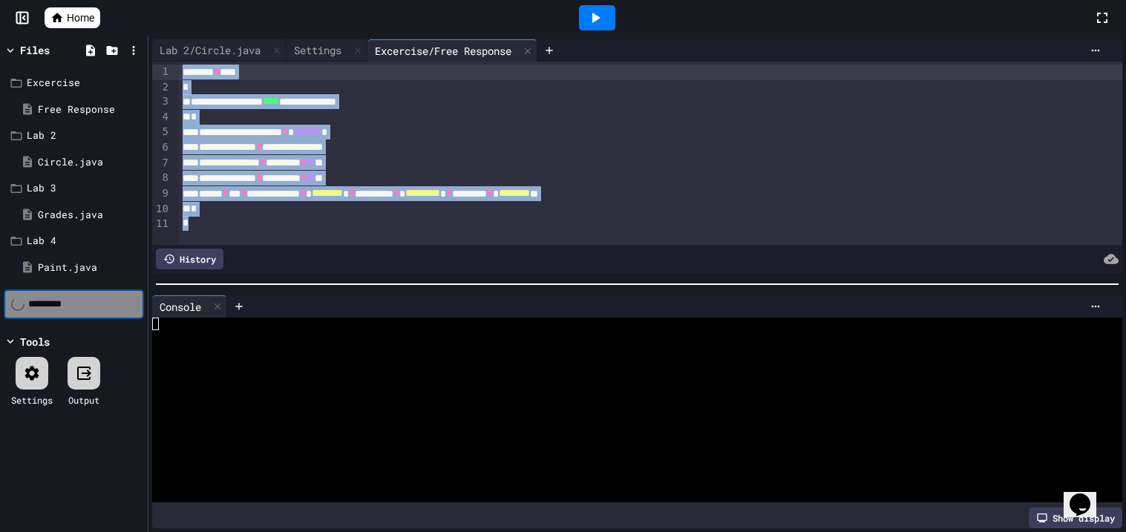
drag, startPoint x: 274, startPoint y: 238, endPoint x: 119, endPoint y: 41, distance: 251.1
click at [119, 41] on div "**********" at bounding box center [563, 284] width 1126 height 497
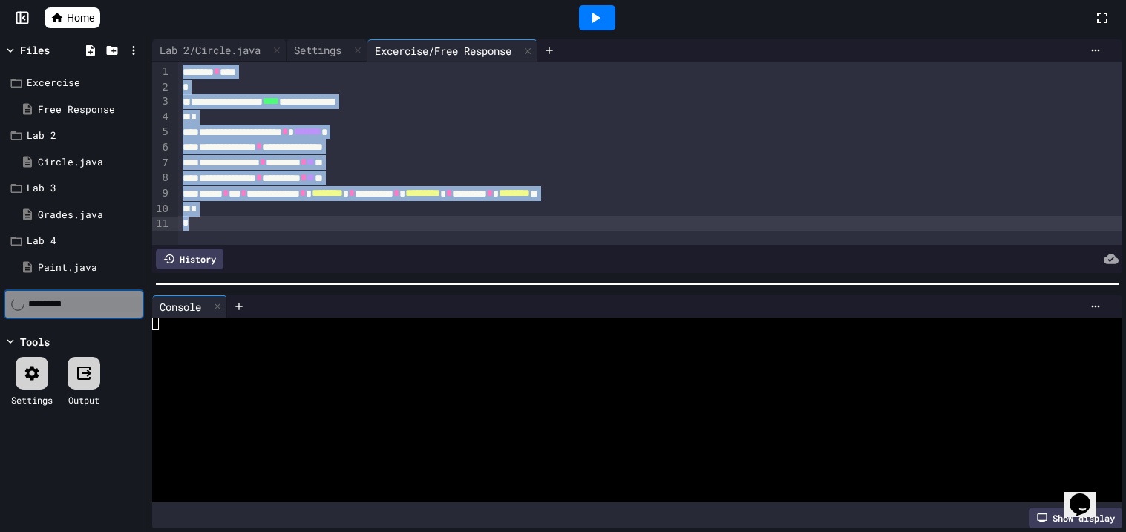
copy div "**********"
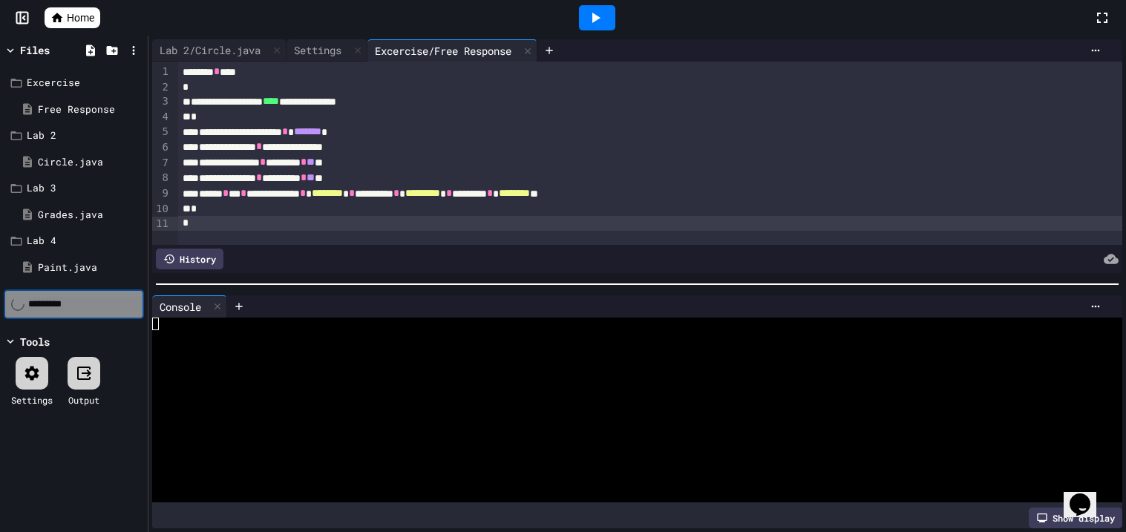
click at [94, 293] on div "*********" at bounding box center [74, 304] width 140 height 30
click at [105, 236] on div "Lab 4" at bounding box center [76, 241] width 99 height 15
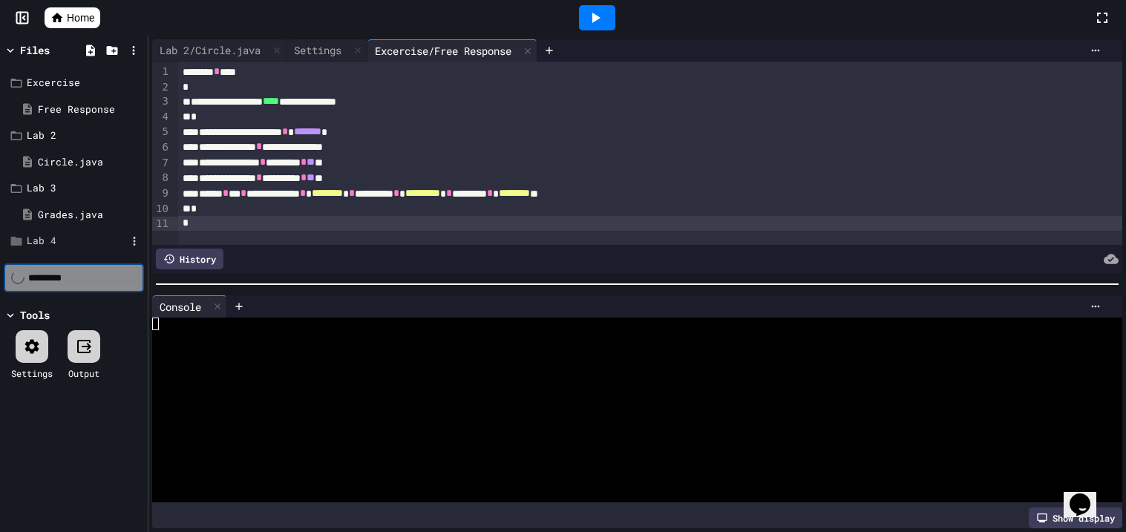
click at [100, 243] on div "Lab 4" at bounding box center [76, 241] width 99 height 15
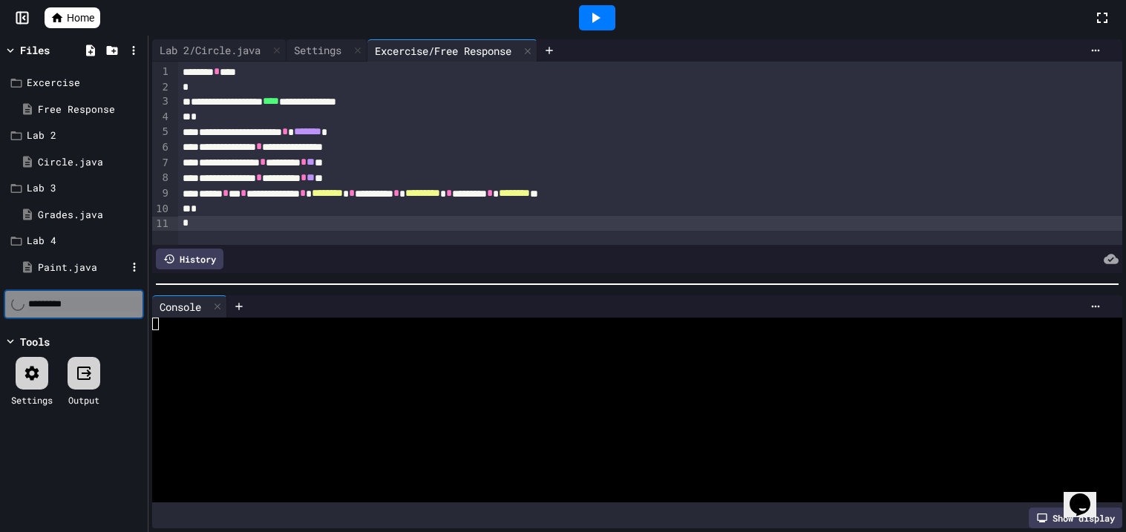
click at [95, 278] on div "Paint.java" at bounding box center [79, 268] width 129 height 27
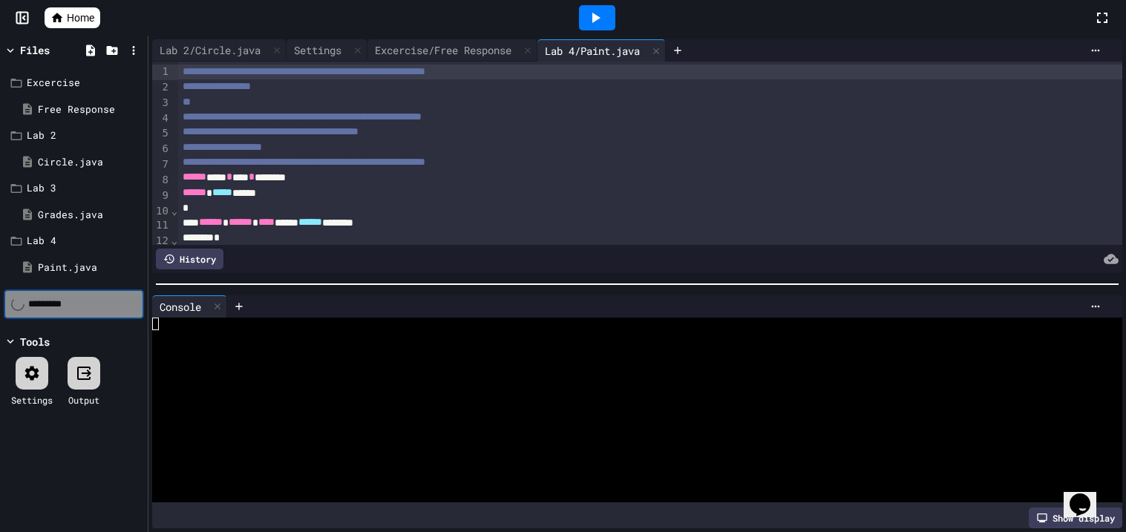
click at [56, 13] on icon at bounding box center [56, 17] width 13 height 13
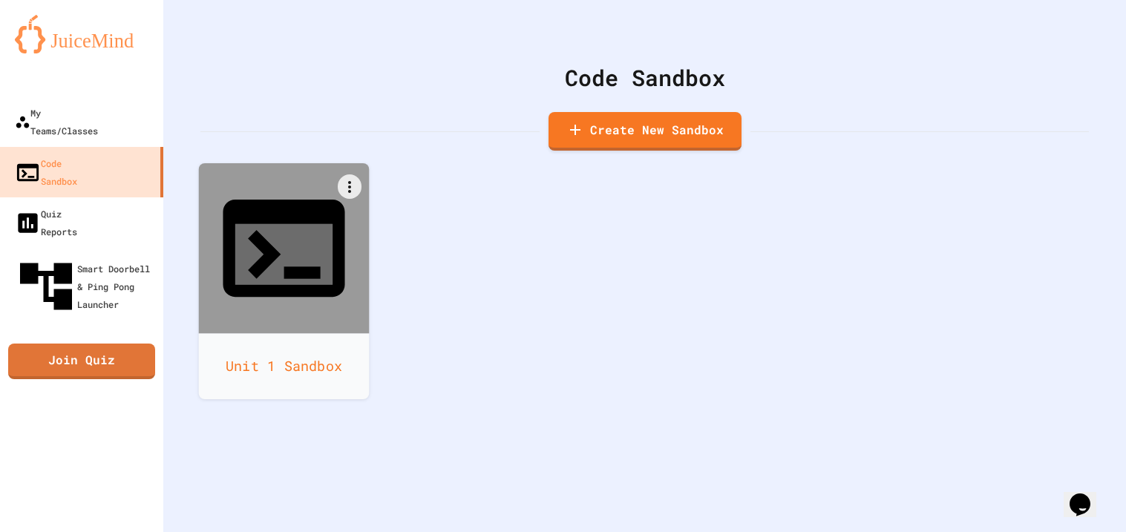
click at [296, 224] on icon at bounding box center [283, 254] width 97 height 61
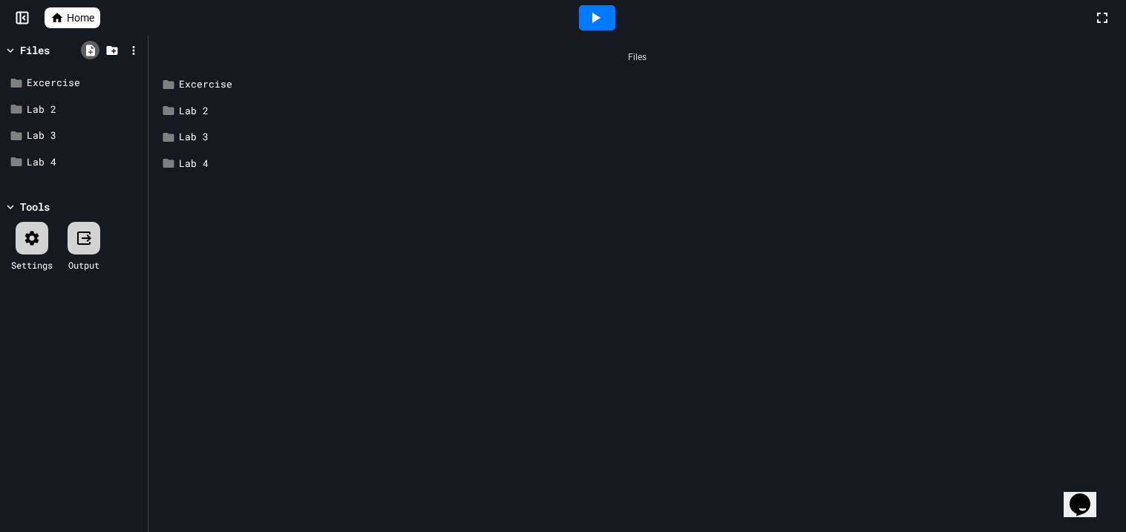
click at [88, 57] on div at bounding box center [90, 50] width 19 height 19
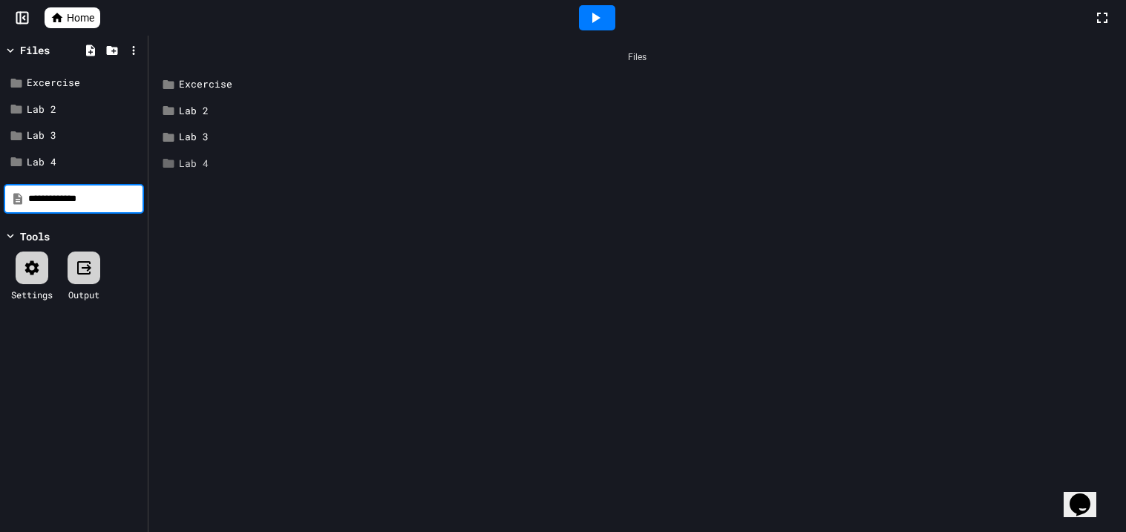
type input "**********"
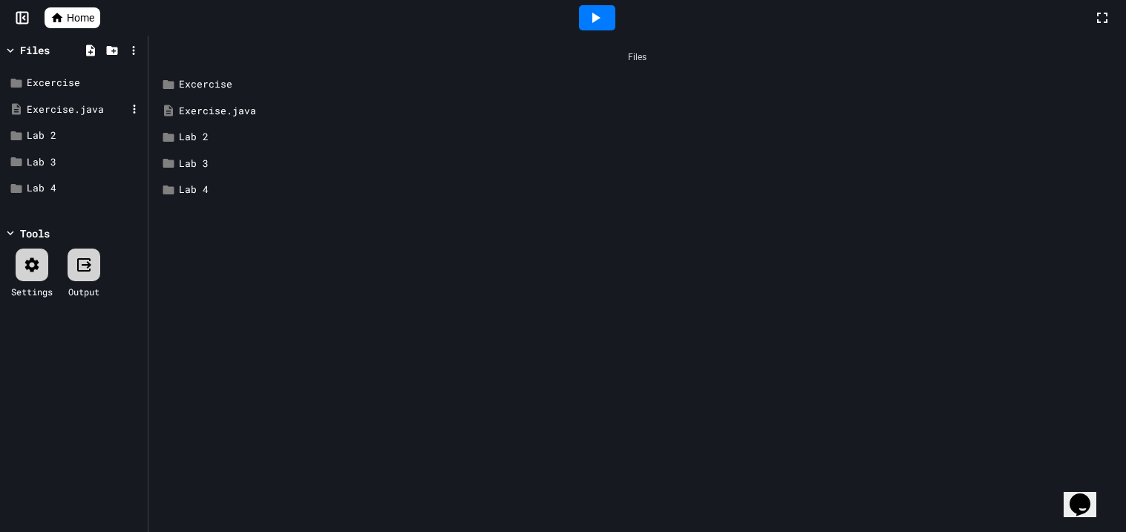
click at [80, 115] on div "Exercise.java" at bounding box center [76, 109] width 99 height 15
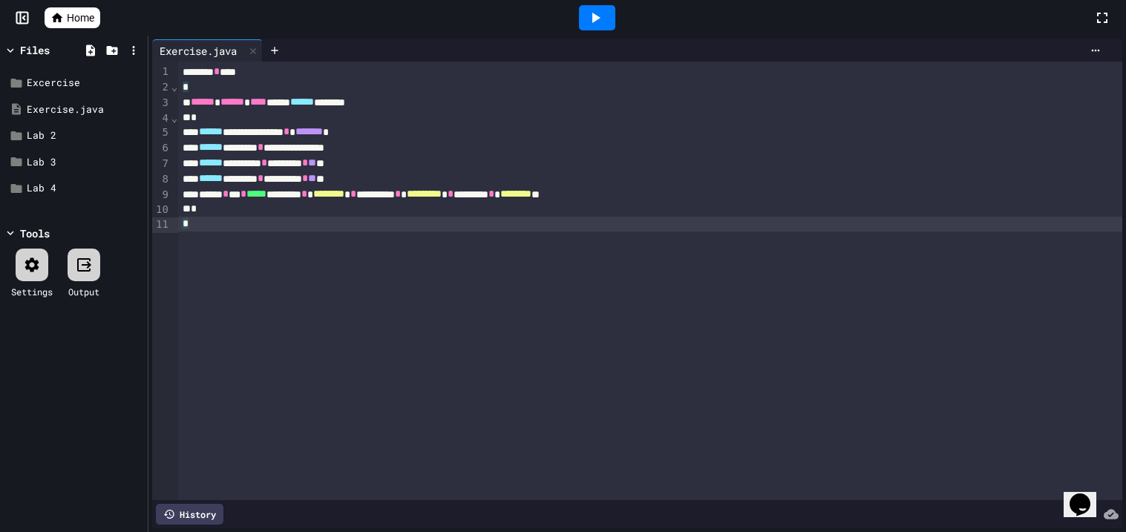
click at [604, 23] on div at bounding box center [597, 17] width 36 height 25
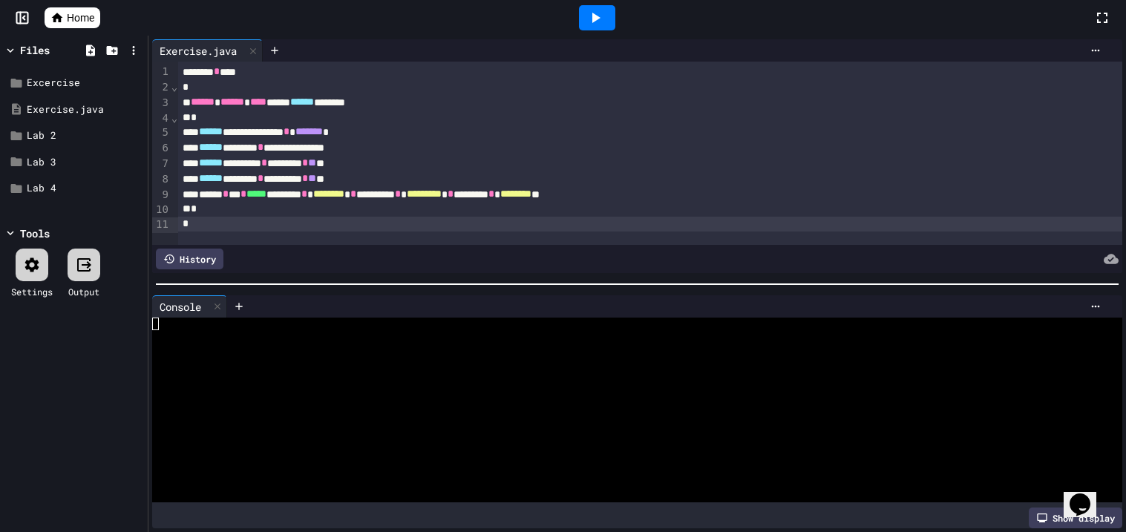
click at [502, 416] on div at bounding box center [629, 416] width 955 height 13
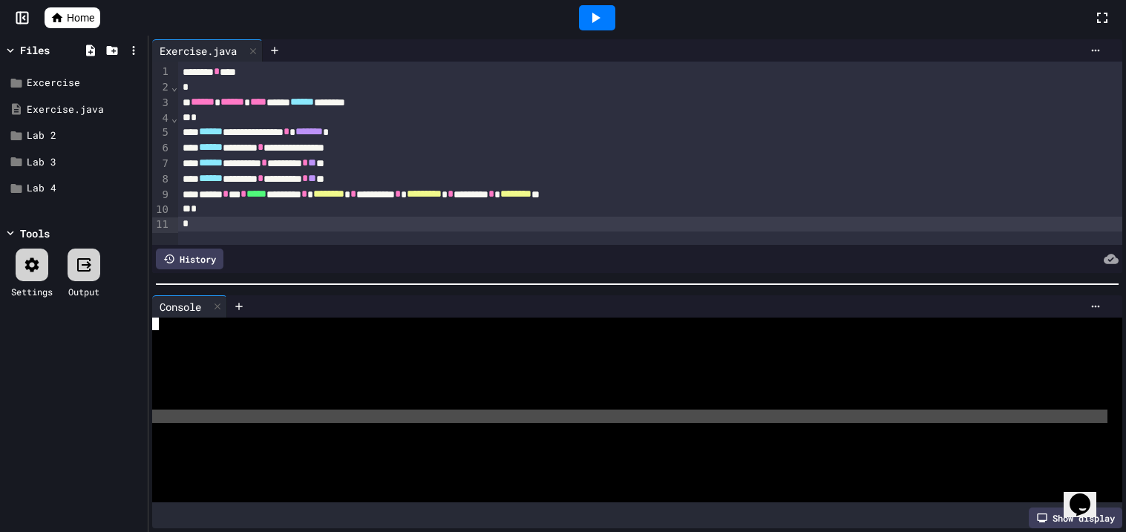
click at [502, 416] on div at bounding box center [629, 416] width 955 height 13
click at [557, 285] on div at bounding box center [636, 284] width 977 height 15
click at [361, 292] on div "Console WWWWWWWWWWWWWWWWWWWWWWWWWWWWWWWW Show display" at bounding box center [636, 412] width 977 height 241
click at [352, 337] on div at bounding box center [629, 336] width 955 height 13
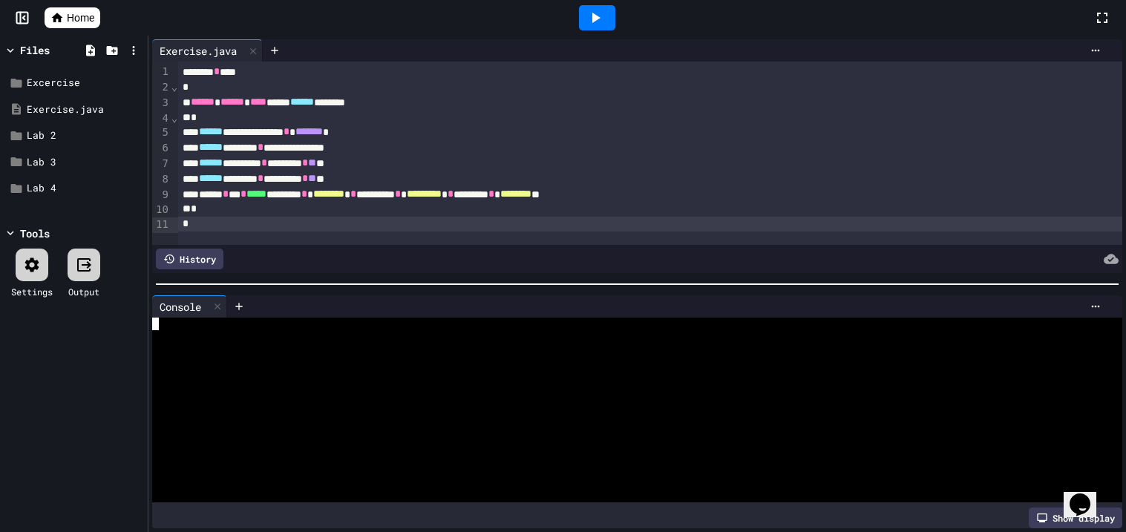
click at [584, 22] on div at bounding box center [597, 17] width 36 height 25
click at [584, 22] on div "Loading" at bounding box center [596, 17] width 85 height 25
click at [584, 22] on div "Stop" at bounding box center [597, 18] width 69 height 28
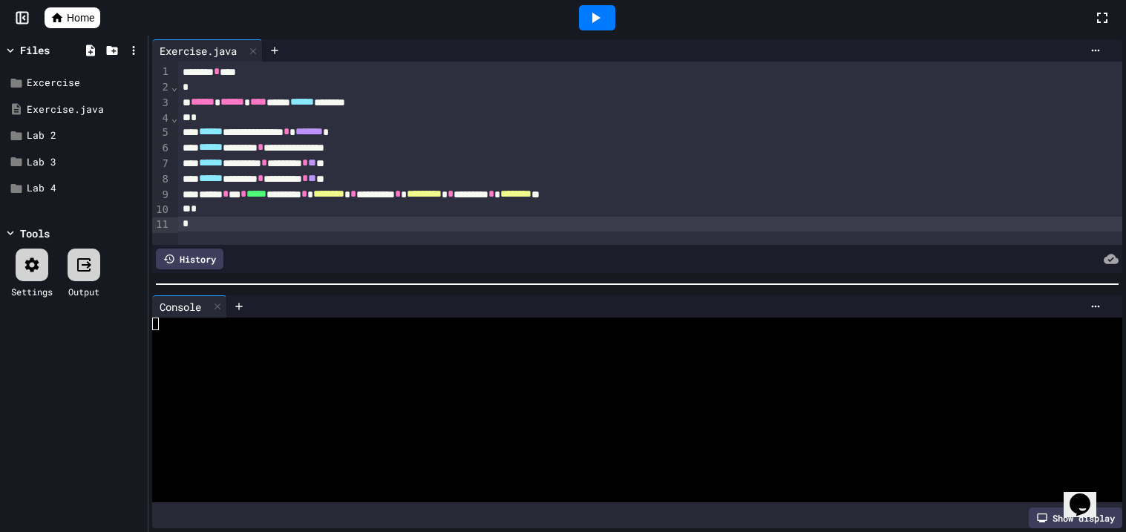
click at [584, 22] on div at bounding box center [597, 17] width 36 height 25
click at [584, 28] on div "Unable to connect to code execution server. Please check your connection and tr…" at bounding box center [563, 43] width 1126 height 30
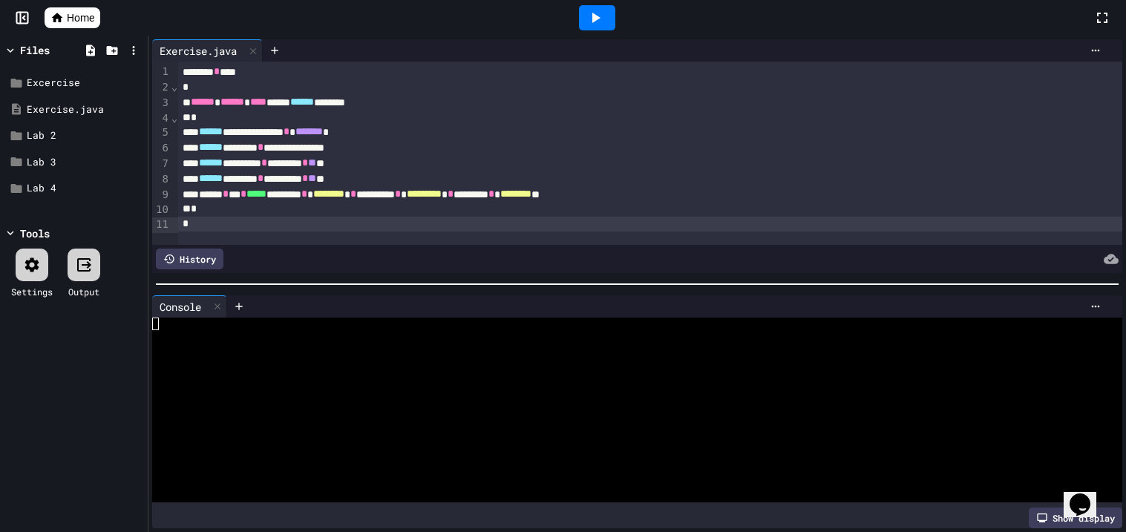
click at [830, 210] on div "*" at bounding box center [650, 209] width 944 height 15
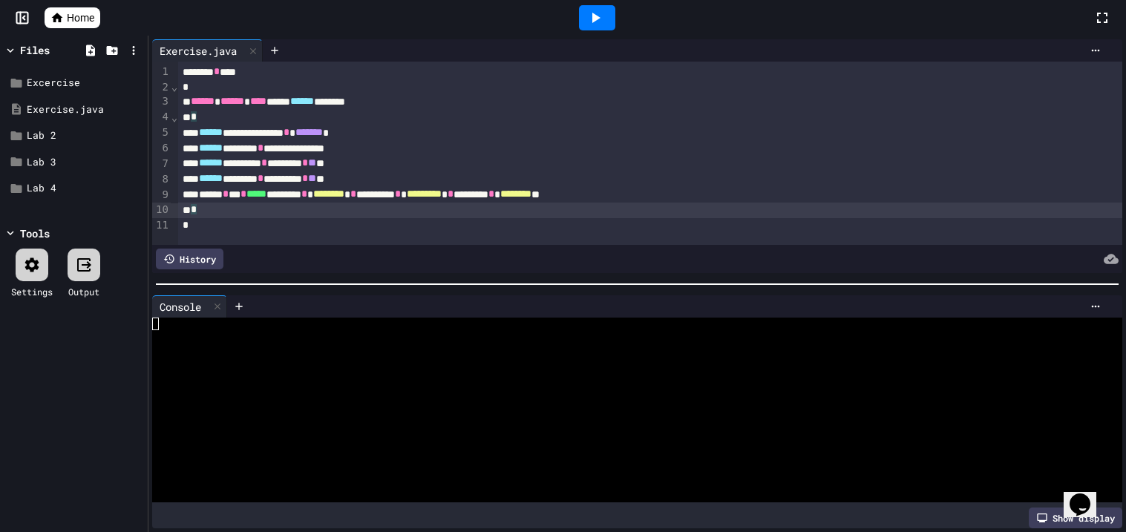
click at [623, 184] on div "****** ******* * ********* * ** **" at bounding box center [650, 179] width 944 height 16
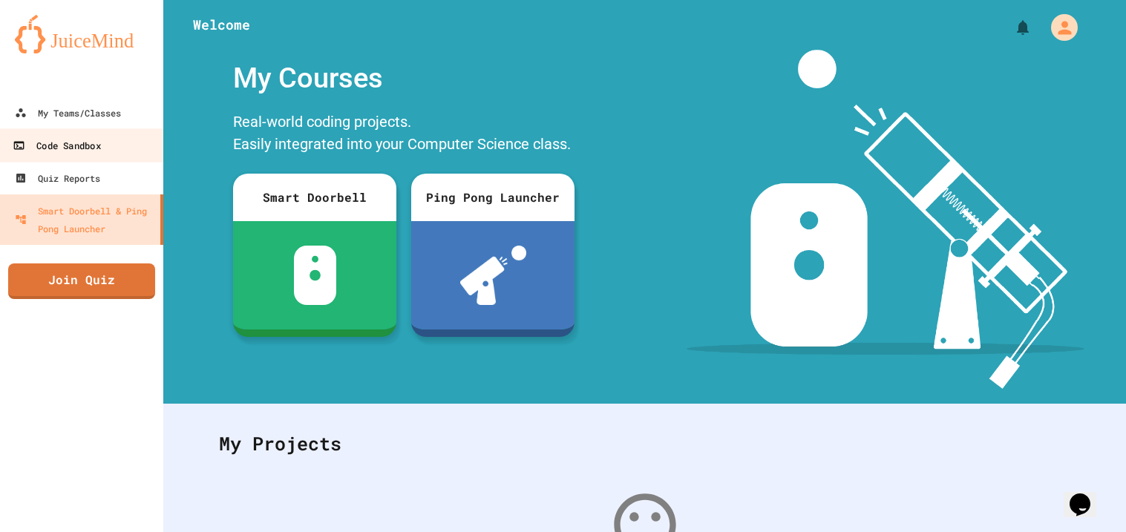
click at [86, 147] on div "Code Sandbox" at bounding box center [57, 146] width 88 height 19
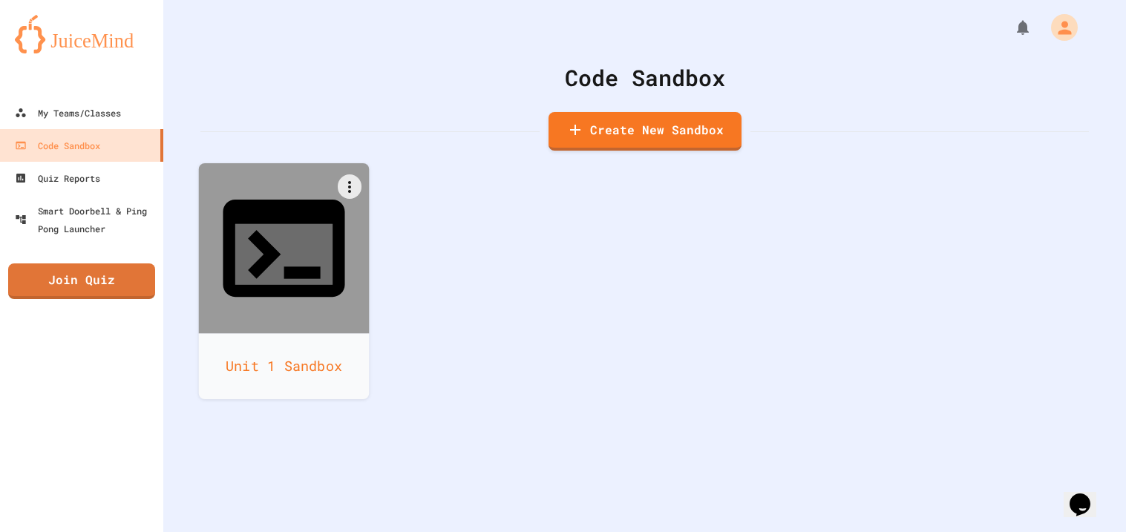
click at [296, 333] on div "Unit 1 Sandbox" at bounding box center [284, 366] width 171 height 66
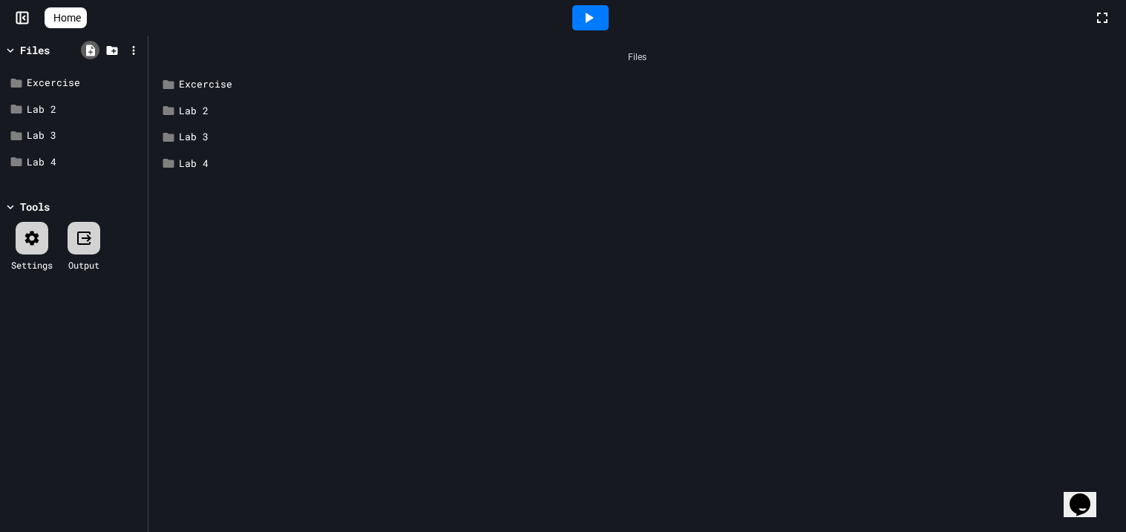
click at [84, 53] on icon at bounding box center [90, 50] width 13 height 13
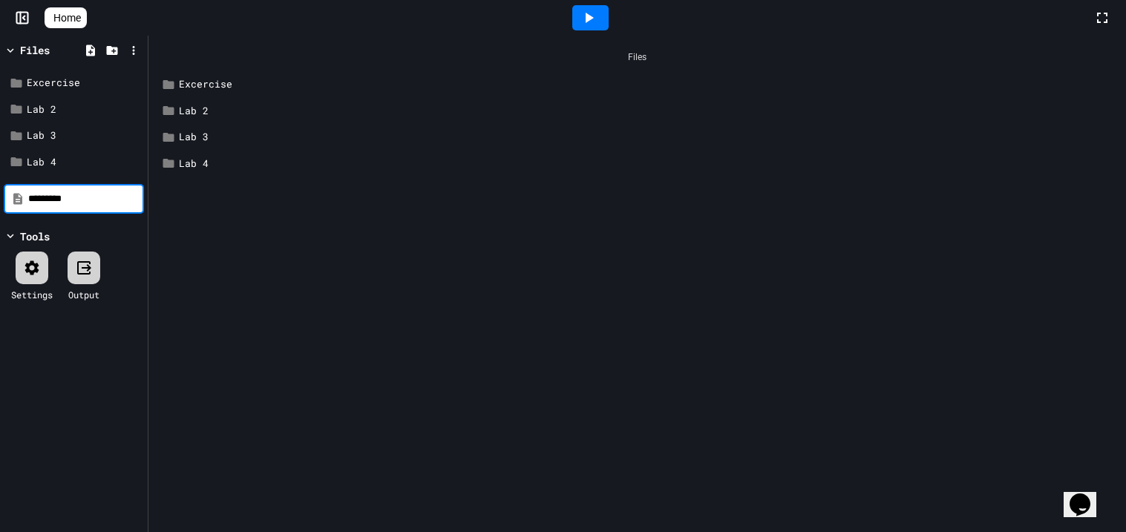
type input "*********"
click at [324, 214] on div "Files Excercise Lab 2 Lab 3 Lab 4" at bounding box center [636, 284] width 977 height 497
click at [34, 206] on div "*********" at bounding box center [74, 199] width 140 height 30
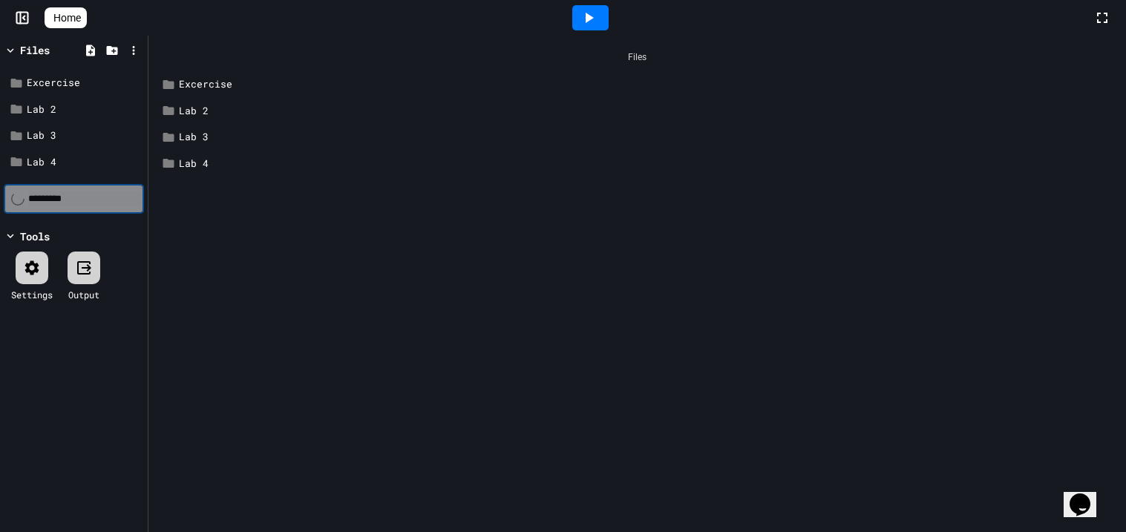
click at [34, 206] on div "*********" at bounding box center [74, 199] width 140 height 30
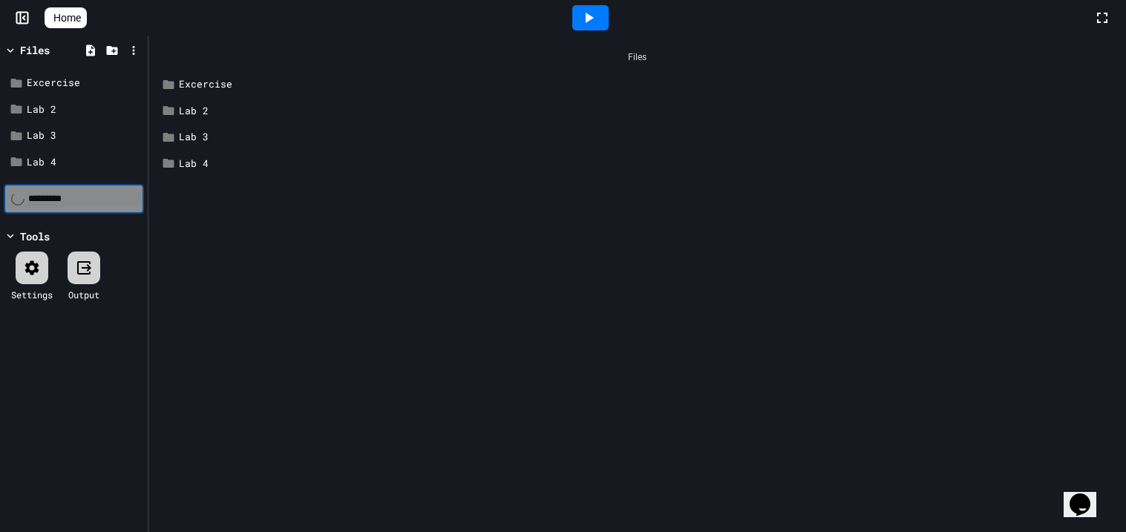
click at [34, 206] on div "*********" at bounding box center [74, 199] width 140 height 30
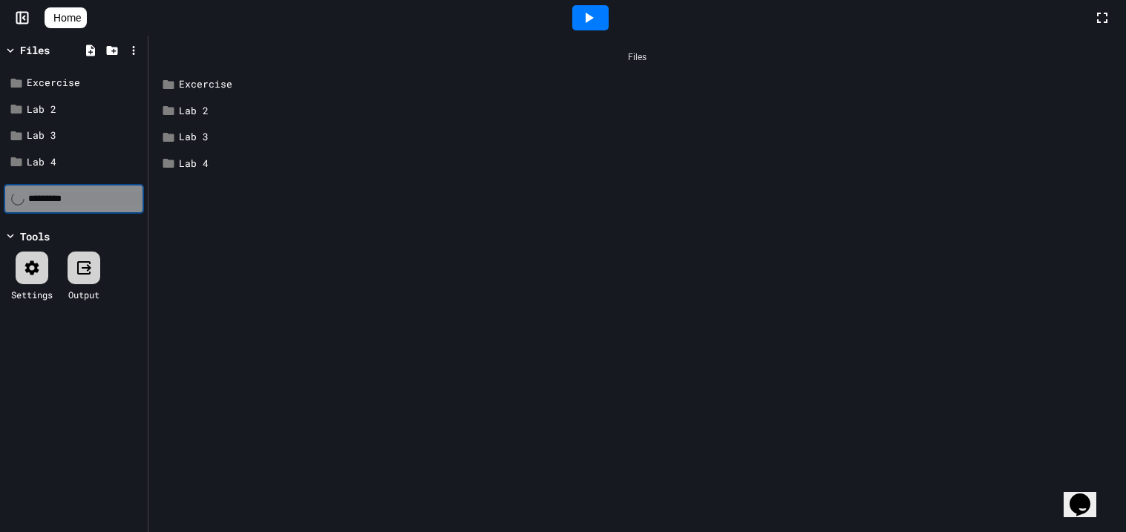
click at [34, 206] on div "*********" at bounding box center [74, 199] width 140 height 30
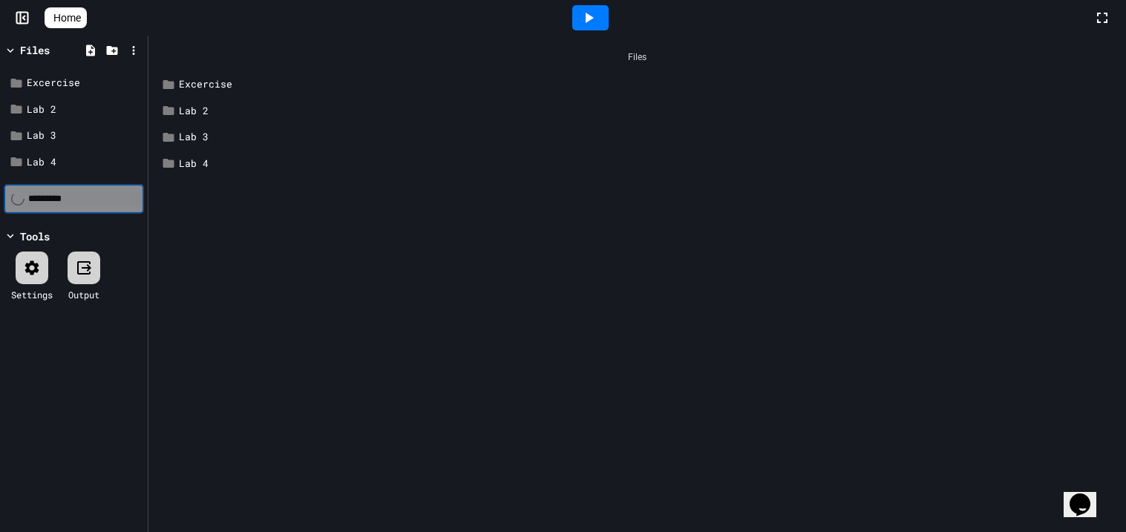
click at [34, 206] on div "*********" at bounding box center [74, 199] width 140 height 30
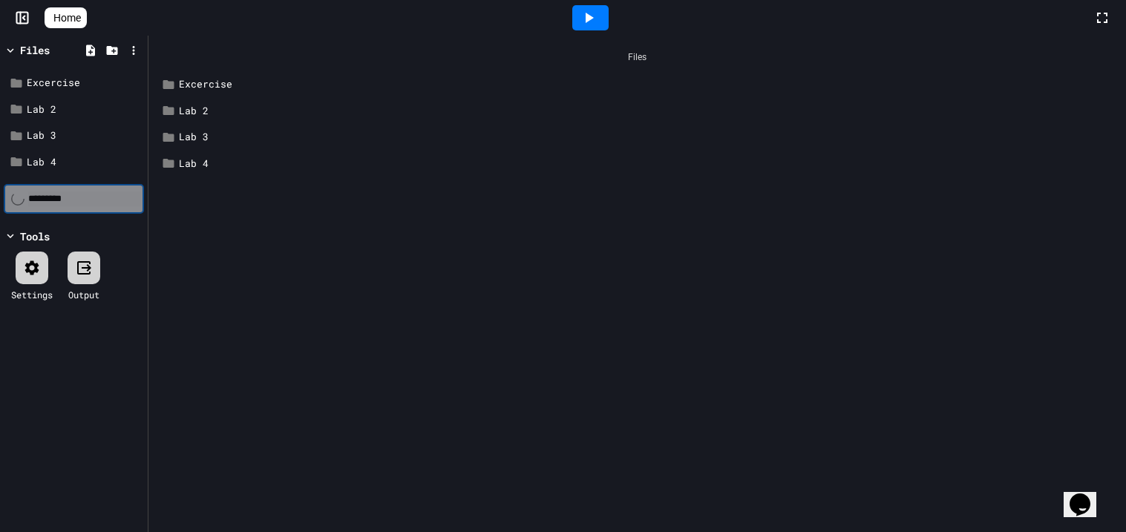
click at [34, 206] on div "*********" at bounding box center [74, 199] width 140 height 30
click at [607, 24] on div at bounding box center [590, 17] width 36 height 25
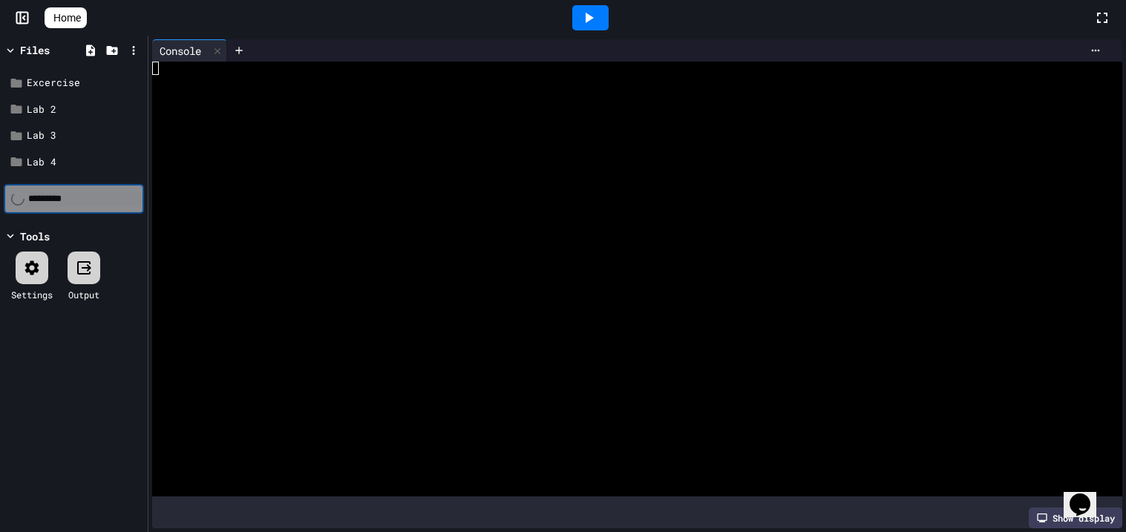
click at [606, 31] on div at bounding box center [590, 18] width 51 height 40
click at [606, 29] on div at bounding box center [590, 17] width 36 height 25
click at [456, 106] on div at bounding box center [629, 107] width 955 height 13
click at [435, 79] on div at bounding box center [629, 81] width 955 height 13
click at [94, 49] on icon at bounding box center [90, 50] width 13 height 13
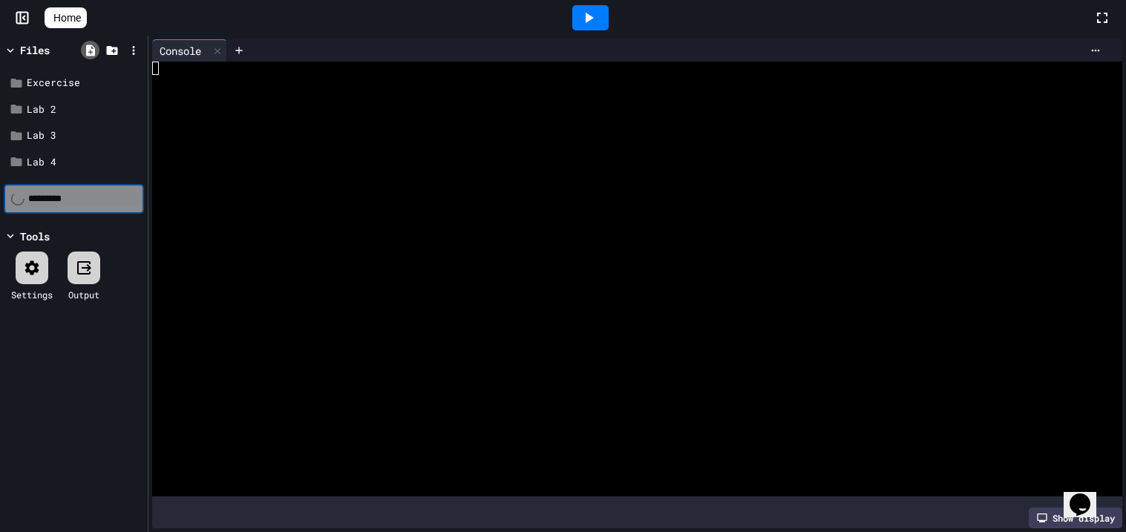
click at [94, 50] on icon at bounding box center [90, 50] width 13 height 13
click at [1048, 511] on div "Show display" at bounding box center [1076, 518] width 94 height 21
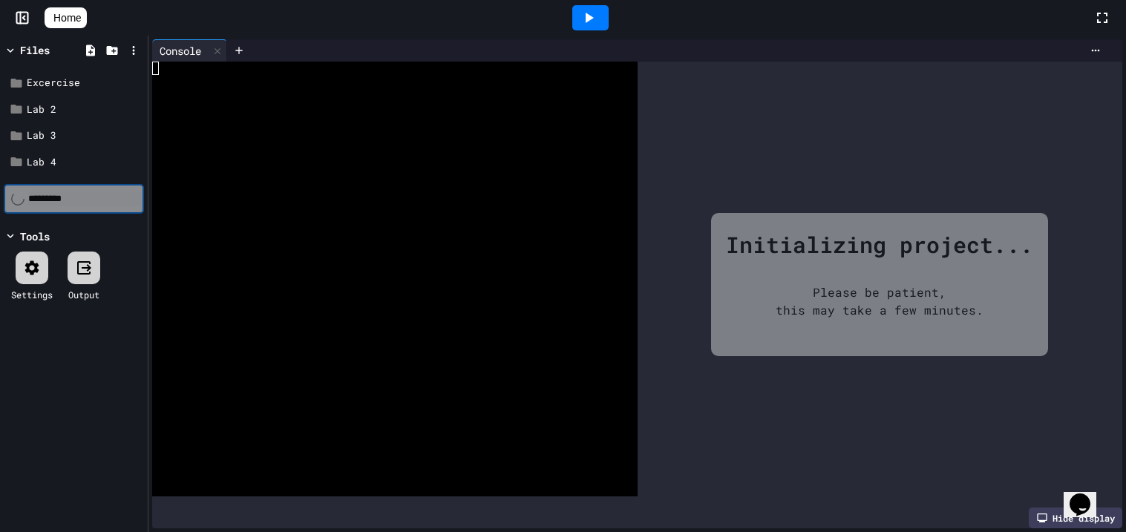
click at [1048, 511] on div "Hide display" at bounding box center [1076, 518] width 94 height 21
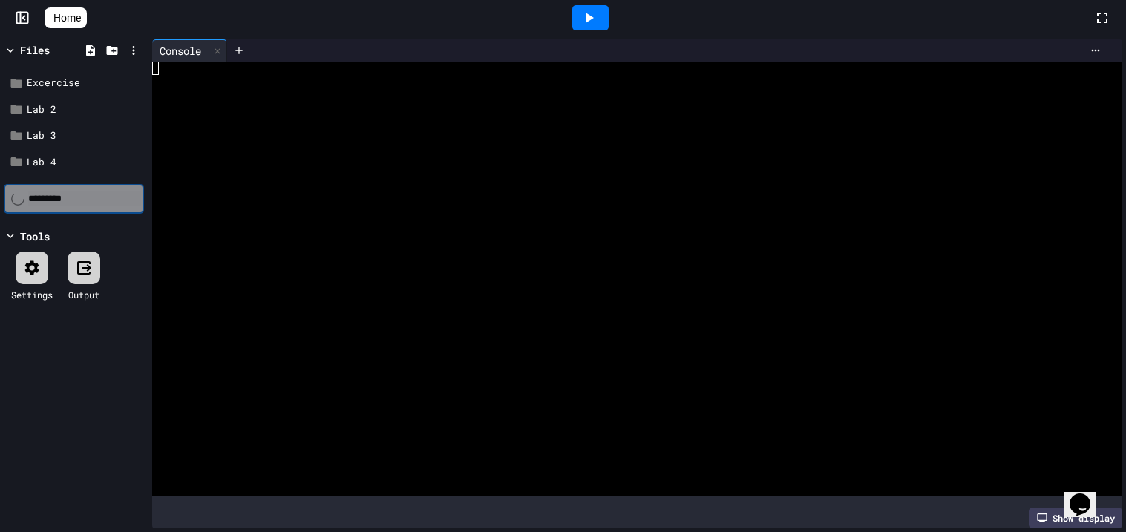
click at [73, 183] on div "Excercise Lab 2 Lab 3 Lab 4" at bounding box center [74, 122] width 140 height 123
